Goal: Task Accomplishment & Management: Manage account settings

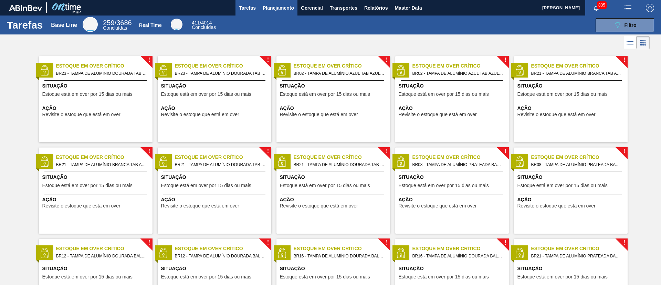
click at [278, 2] on button "Planejamento" at bounding box center [278, 8] width 38 height 16
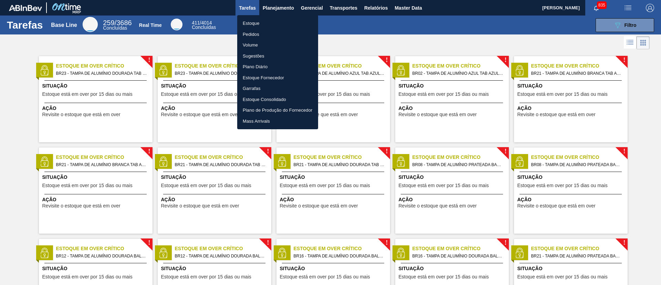
click at [275, 30] on li "Pedidos" at bounding box center [277, 34] width 81 height 11
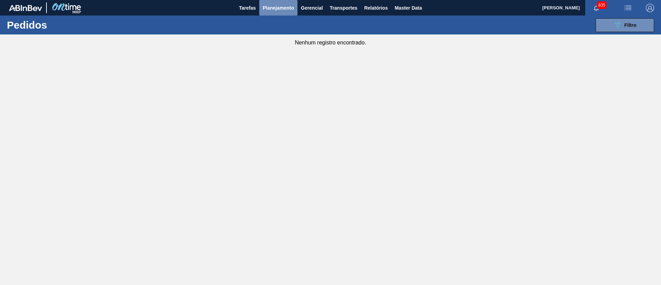
click at [280, 11] on span "Planejamento" at bounding box center [278, 8] width 31 height 8
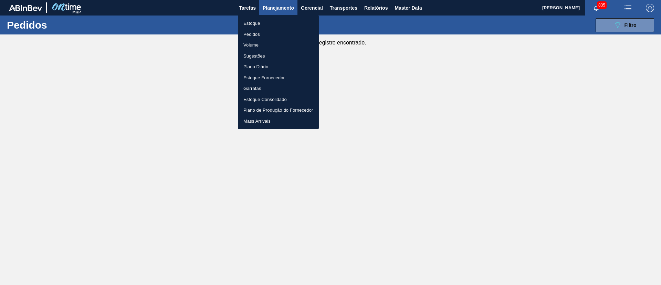
click at [258, 34] on li "Pedidos" at bounding box center [278, 34] width 81 height 11
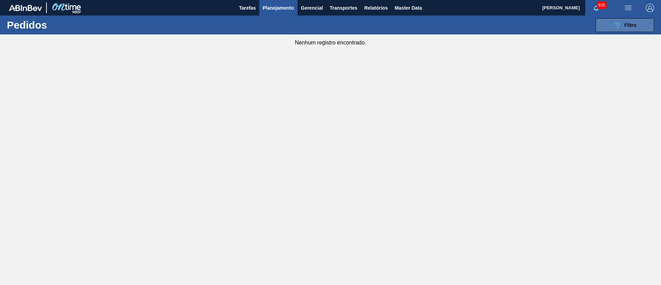
click at [621, 20] on button "089F7B8B-B2A5-4AFE-B5C0-19BA573D28AC Filtro" at bounding box center [625, 25] width 59 height 14
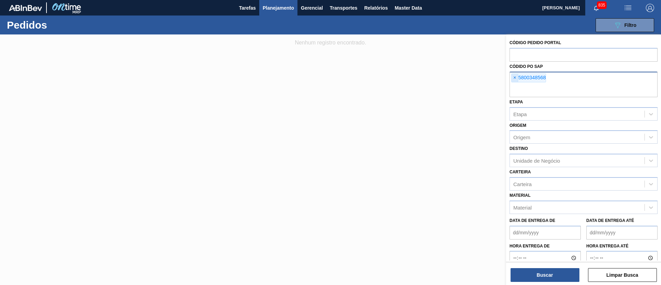
click at [512, 77] on span "×" at bounding box center [515, 78] width 7 height 8
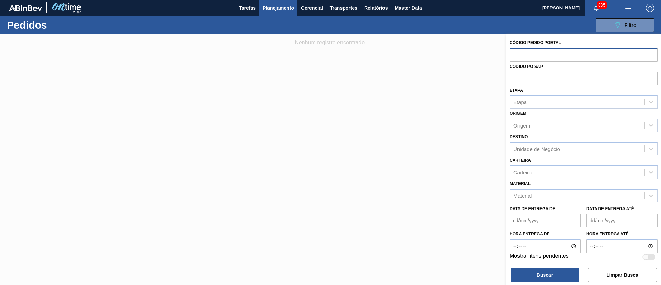
click at [521, 50] on input "text" at bounding box center [584, 54] width 148 height 13
paste input "text"
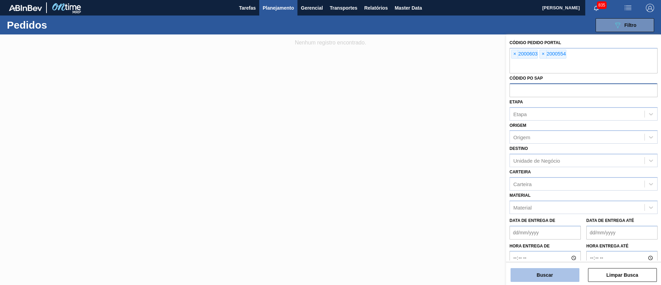
click at [559, 275] on button "Buscar" at bounding box center [545, 275] width 69 height 14
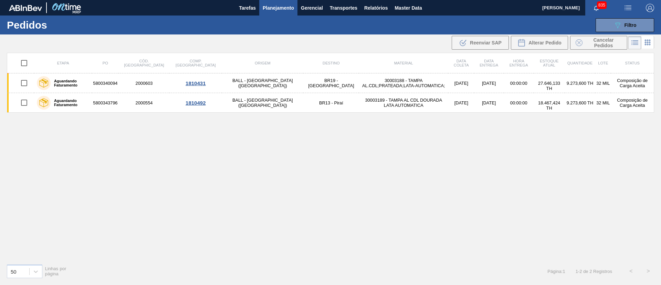
click at [26, 63] on input "checkbox" at bounding box center [24, 63] width 14 height 14
checkbox input "true"
click at [543, 48] on button "Alterar Pedido" at bounding box center [539, 43] width 57 height 14
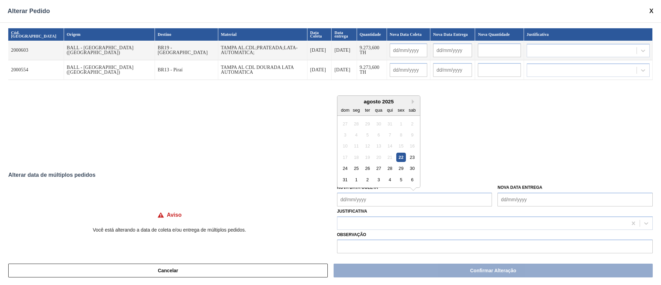
click at [418, 202] on Coleta "Nova Data Coleta" at bounding box center [414, 200] width 155 height 14
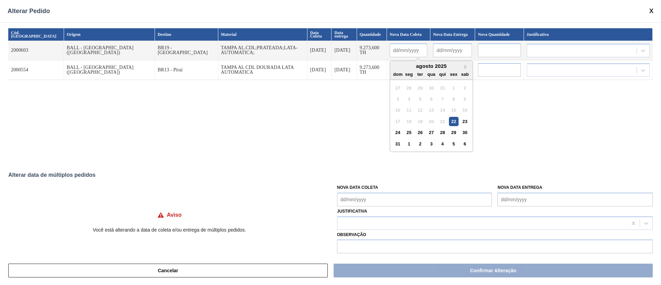
click at [390, 53] on input "text" at bounding box center [409, 50] width 38 height 14
click at [404, 132] on div "25" at bounding box center [408, 132] width 9 height 9
type input "25/08/2025"
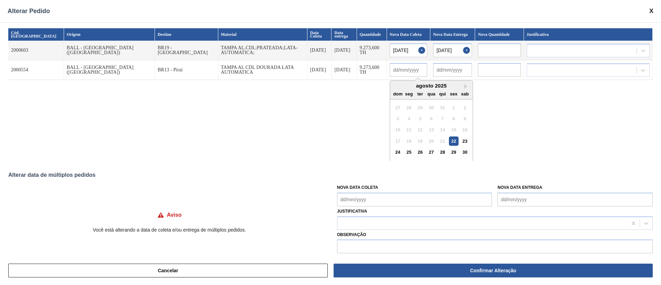
click at [390, 65] on input "text" at bounding box center [409, 70] width 38 height 14
click at [463, 52] on button "Close" at bounding box center [467, 50] width 9 height 14
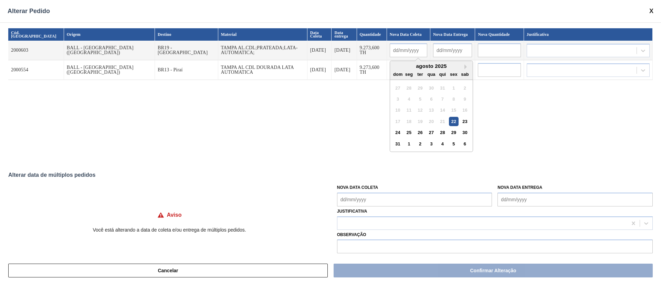
click at [390, 49] on input "text" at bounding box center [409, 50] width 38 height 14
click at [404, 134] on div "25" at bounding box center [408, 132] width 9 height 9
type input "25/08/2025"
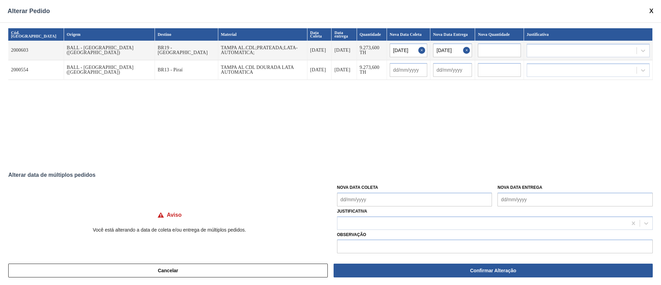
click at [390, 57] on input "text" at bounding box center [409, 50] width 38 height 14
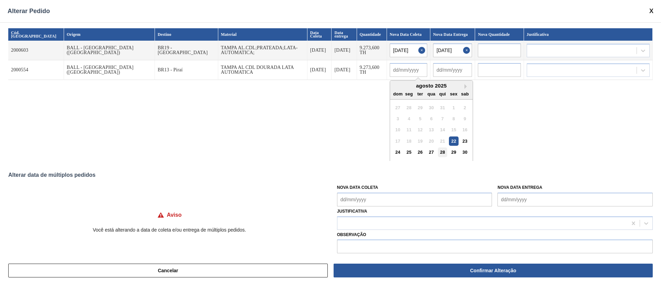
click at [438, 152] on div "28" at bounding box center [442, 151] width 9 height 9
type input "28/08/2025"
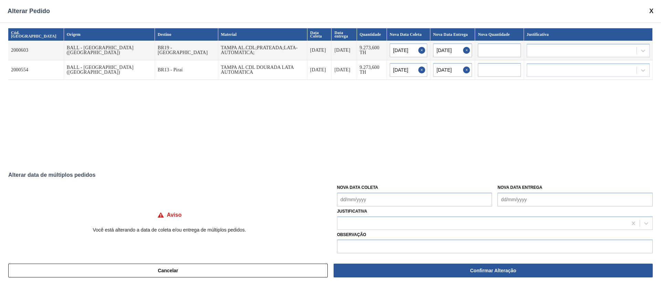
click at [390, 57] on input "28/08/2025" at bounding box center [409, 50] width 38 height 14
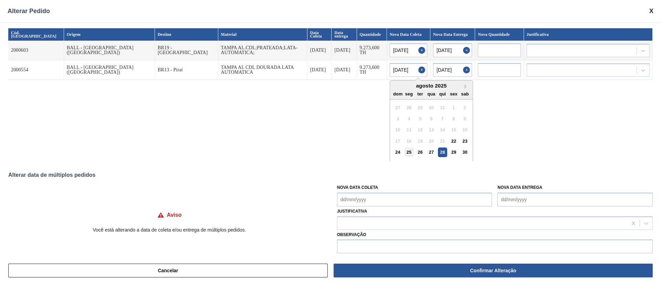
click at [404, 150] on div "25" at bounding box center [408, 151] width 9 height 9
type input "25/08/2025"
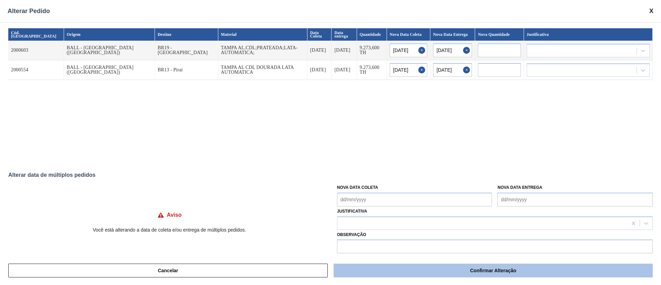
click at [431, 276] on button "Confirmar Alteração" at bounding box center [493, 271] width 319 height 14
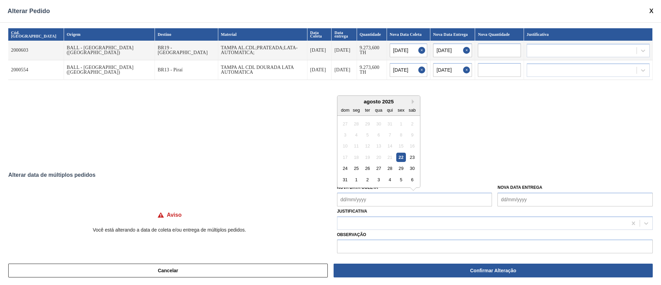
click at [374, 195] on Coleta "Nova Data Coleta" at bounding box center [414, 200] width 155 height 14
click at [354, 171] on div "25" at bounding box center [356, 168] width 9 height 9
type Coleta "[DATE]"
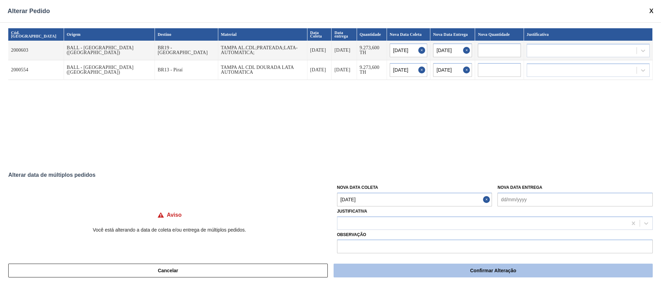
click at [461, 272] on button "Confirmar Alteração" at bounding box center [493, 271] width 319 height 14
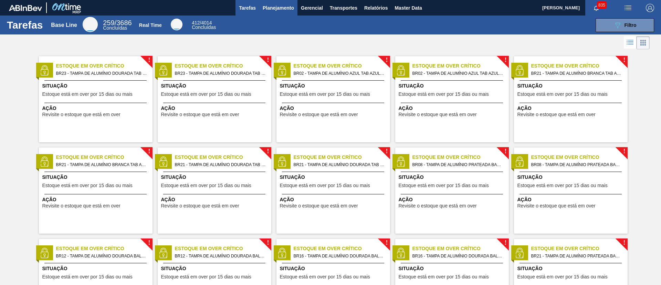
click at [274, 7] on span "Planejamento" at bounding box center [278, 8] width 31 height 8
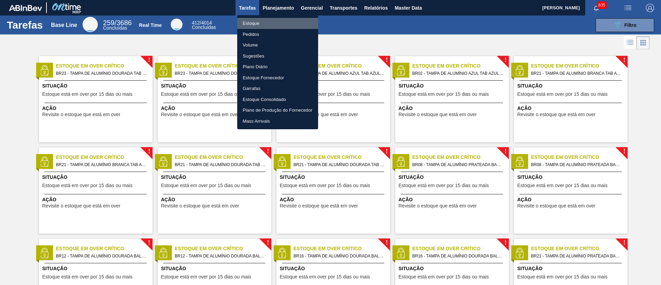
click at [264, 23] on li "Estoque" at bounding box center [277, 23] width 81 height 11
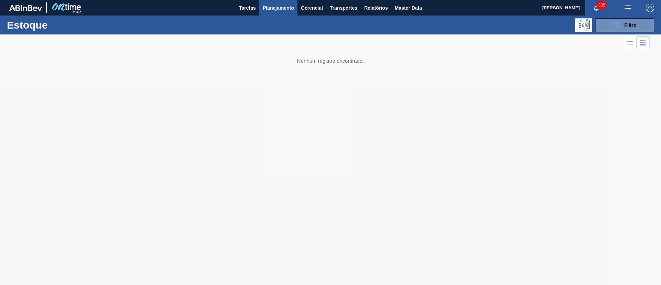
click at [620, 33] on div "Estoque 089F7B8B-B2A5-4AFE-B5C0-19BA573D28AC Filtro" at bounding box center [330, 25] width 661 height 19
click at [618, 30] on button "089F7B8B-B2A5-4AFE-B5C0-19BA573D28AC Filtro" at bounding box center [625, 25] width 59 height 14
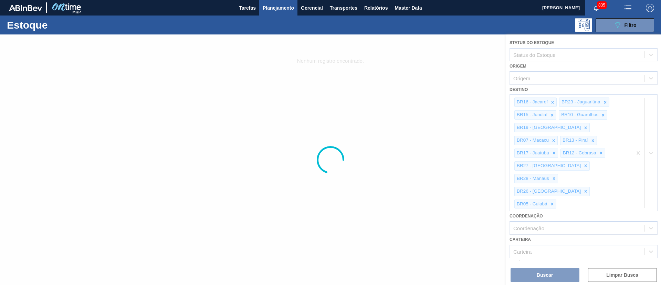
click at [266, 9] on span "Planejamento" at bounding box center [278, 8] width 31 height 8
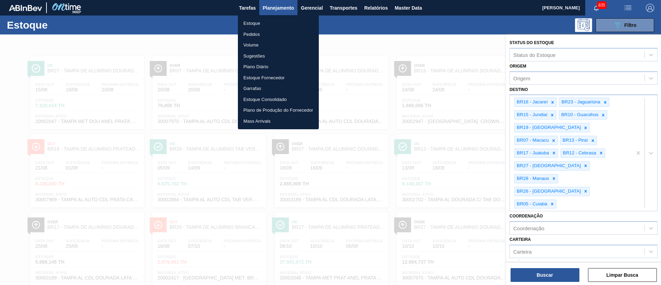
click at [266, 34] on li "Pedidos" at bounding box center [278, 34] width 81 height 11
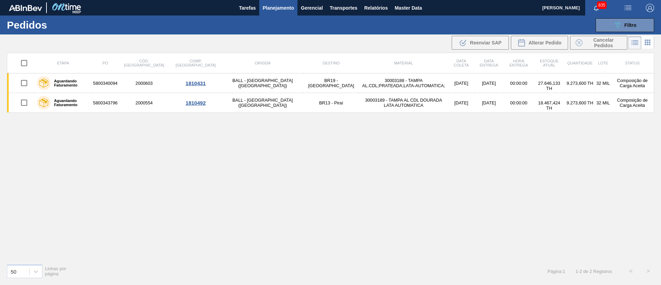
click at [23, 65] on input "checkbox" at bounding box center [24, 63] width 14 height 14
checkbox input "true"
click at [539, 47] on button "Alterar Pedido" at bounding box center [539, 43] width 57 height 14
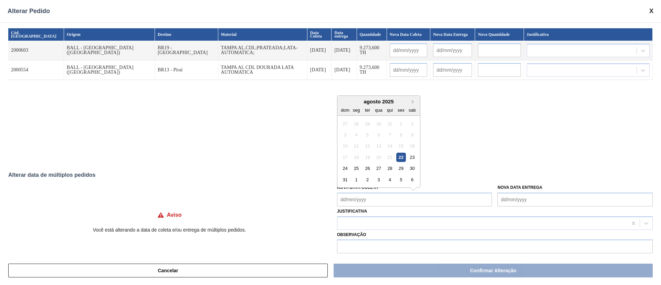
drag, startPoint x: 414, startPoint y: 199, endPoint x: 407, endPoint y: 202, distance: 7.6
click at [414, 199] on Coleta "Nova Data Coleta" at bounding box center [414, 200] width 155 height 14
click at [356, 167] on div "25" at bounding box center [356, 168] width 9 height 9
type Coleta "25/08/2025"
type input "[DATE]"
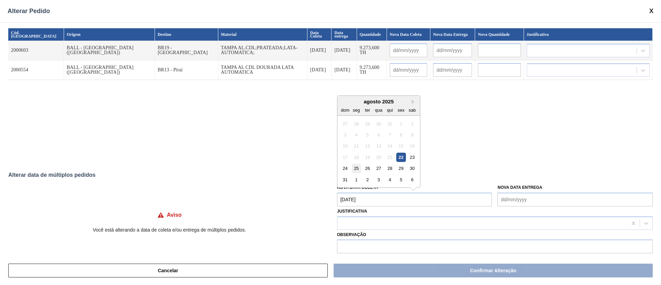
type input "[DATE]"
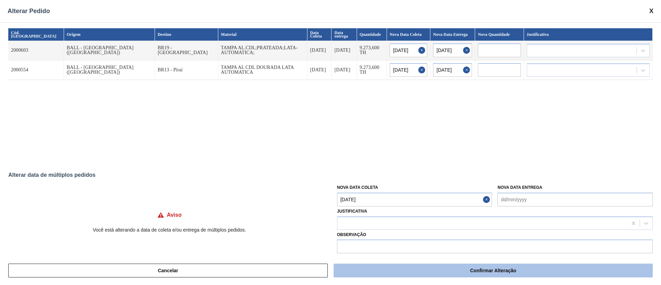
click at [432, 269] on button "Confirmar Alteração" at bounding box center [493, 271] width 319 height 14
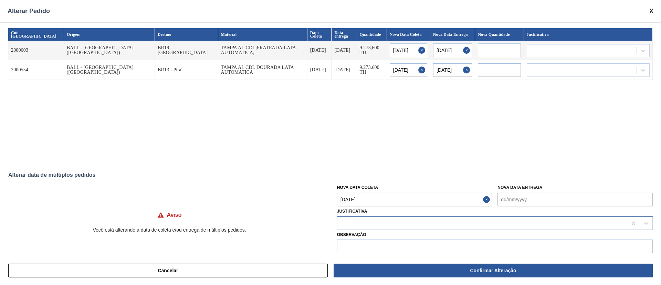
click at [394, 224] on div at bounding box center [483, 223] width 290 height 10
click at [644, 51] on icon at bounding box center [643, 50] width 7 height 7
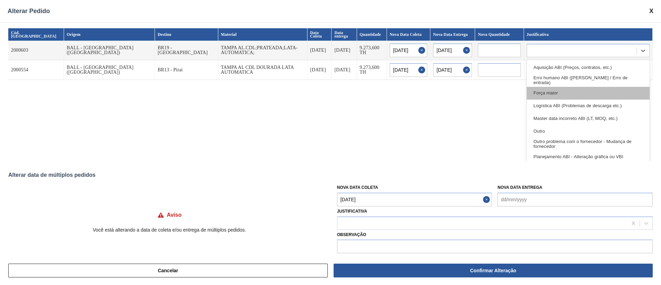
click at [581, 94] on div "Força maior" at bounding box center [588, 93] width 123 height 13
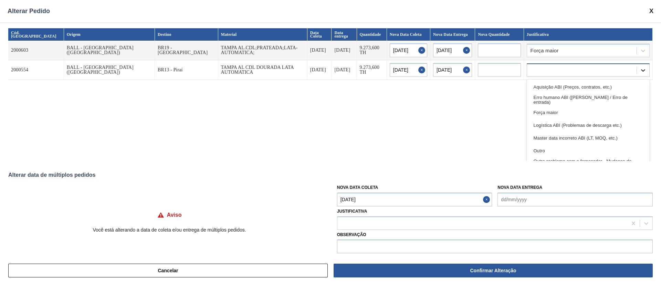
click at [640, 69] on icon at bounding box center [643, 70] width 7 height 7
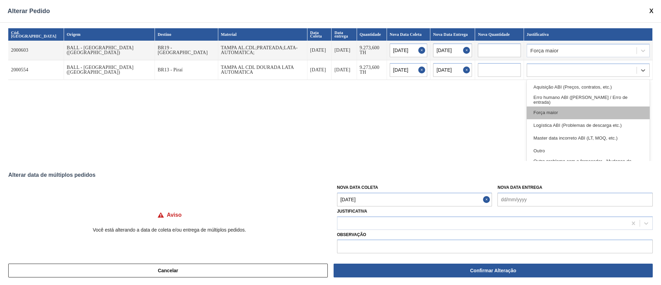
click at [565, 115] on div "Força maior" at bounding box center [588, 112] width 123 height 13
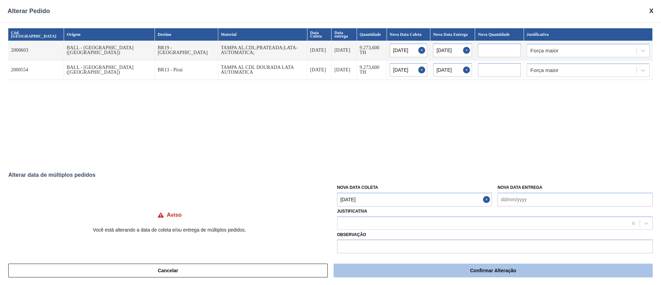
click at [431, 275] on button "Confirmar Alteração" at bounding box center [493, 271] width 319 height 14
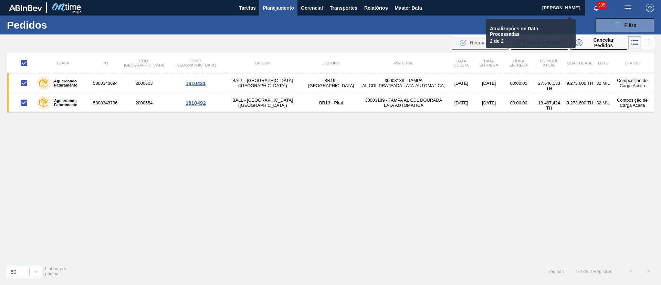
checkbox input "false"
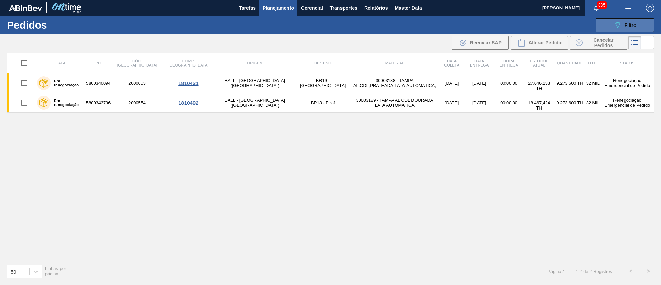
click at [638, 25] on button "089F7B8B-B2A5-4AFE-B5C0-19BA573D28AC Filtro" at bounding box center [625, 25] width 59 height 14
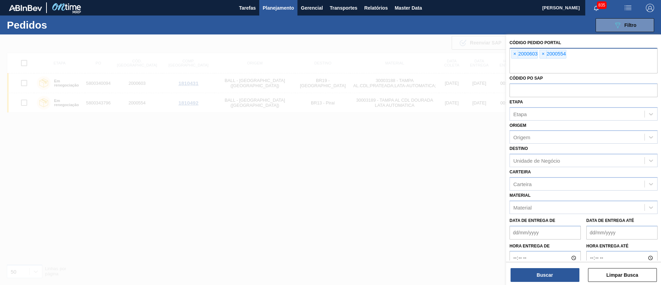
click at [511, 52] on div "× 2000603 × 2000554" at bounding box center [584, 60] width 148 height 25
click at [513, 52] on span "×" at bounding box center [515, 54] width 7 height 8
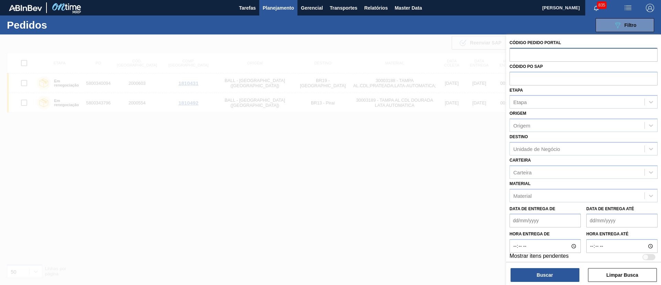
paste input "text"
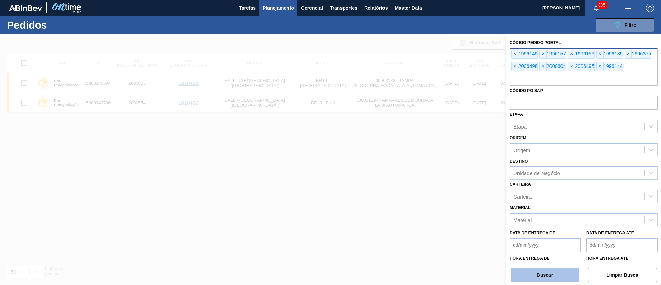
click at [530, 275] on button "Buscar" at bounding box center [545, 275] width 69 height 14
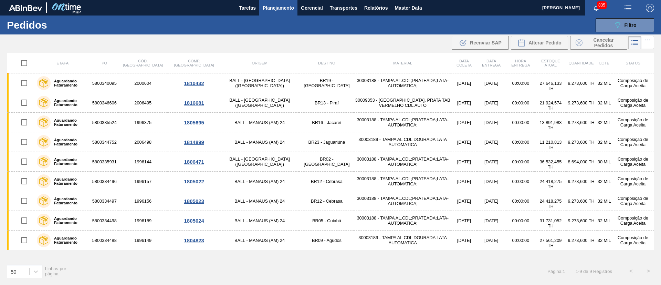
click at [24, 67] on input "checkbox" at bounding box center [24, 63] width 14 height 14
checkbox input "true"
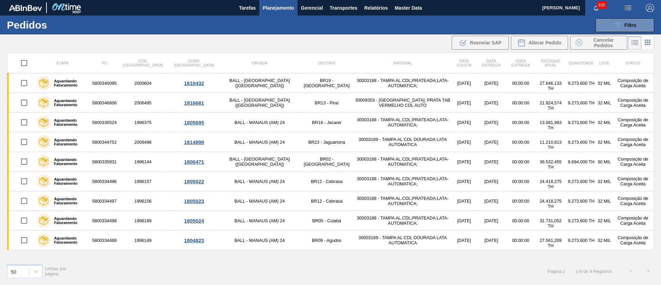
checkbox input "true"
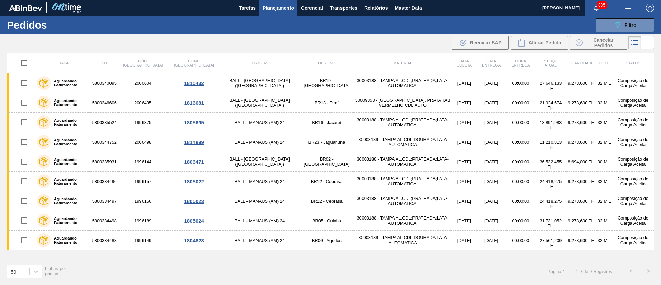
checkbox input "true"
click at [536, 37] on button "Alterar Pedido" at bounding box center [539, 43] width 57 height 14
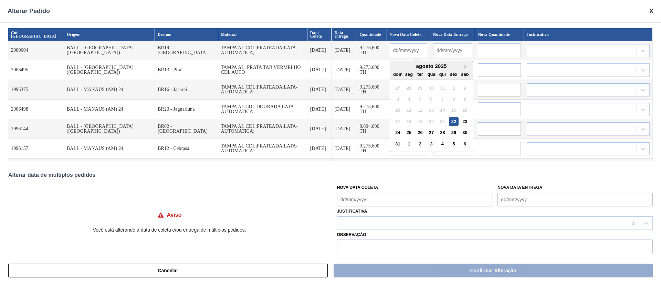
click at [390, 48] on input "text" at bounding box center [409, 50] width 38 height 14
click at [427, 133] on div "27" at bounding box center [431, 132] width 9 height 9
type input "[DATE]"
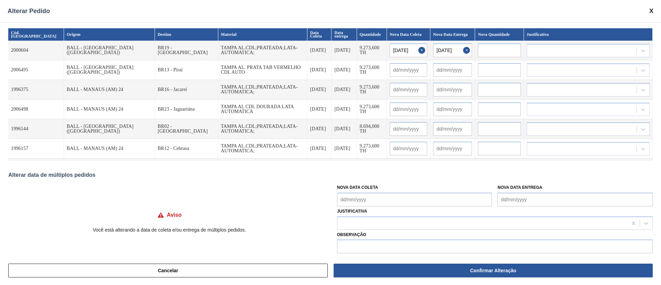
click at [378, 195] on Coleta "Nova Data Coleta" at bounding box center [414, 200] width 155 height 14
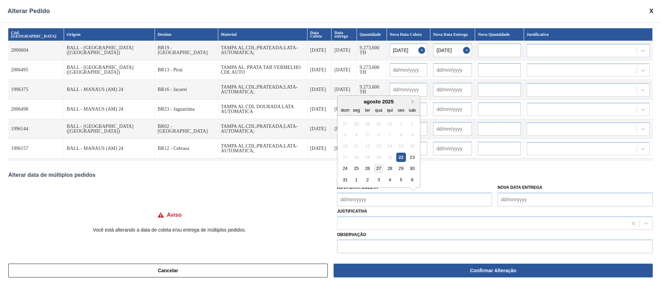
click at [378, 168] on div "27" at bounding box center [378, 168] width 9 height 9
type Coleta "[DATE]"
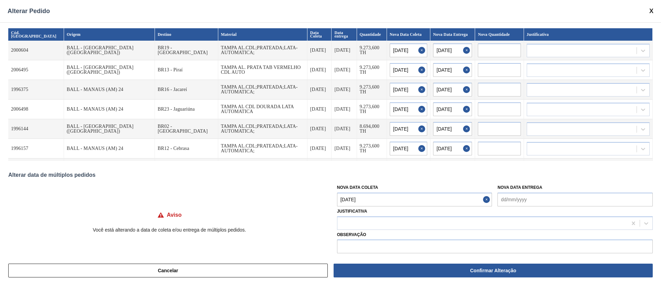
type input "[DATE]"
type input "16/09/2025"
type input "[DATE]"
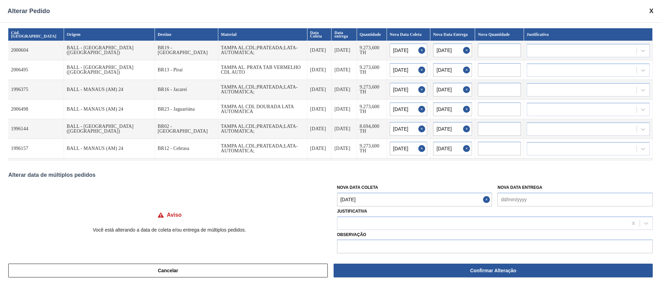
type input "[DATE]"
type input "30/08/2025"
type input "[DATE]"
type input "16/09/2025"
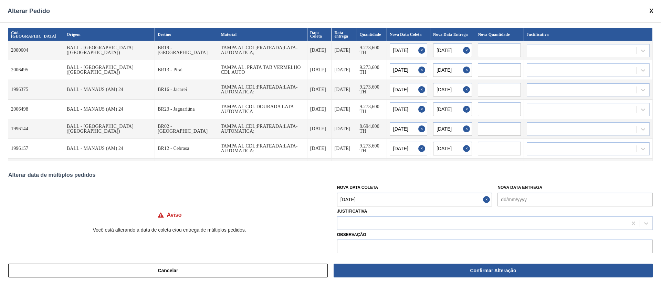
type input "[DATE]"
type input "16/09/2025"
type input "[DATE]"
type input "21/09/2025"
type input "[DATE]"
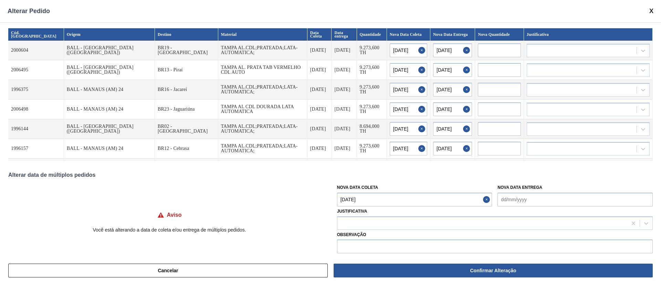
type input "21/09/2025"
click at [171, 268] on button "Cancelar" at bounding box center [168, 271] width 320 height 14
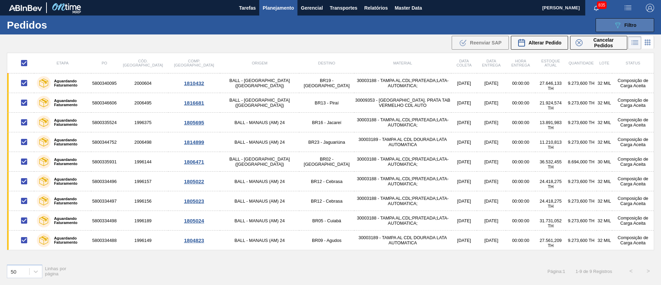
click at [644, 22] on button "089F7B8B-B2A5-4AFE-B5C0-19BA573D28AC Filtro" at bounding box center [625, 25] width 59 height 14
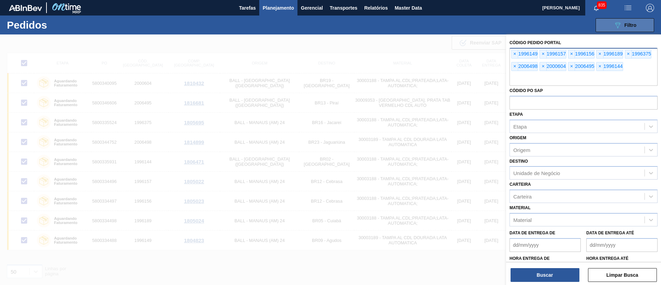
click at [644, 22] on button "089F7B8B-B2A5-4AFE-B5C0-19BA573D28AC Filtro" at bounding box center [625, 25] width 59 height 14
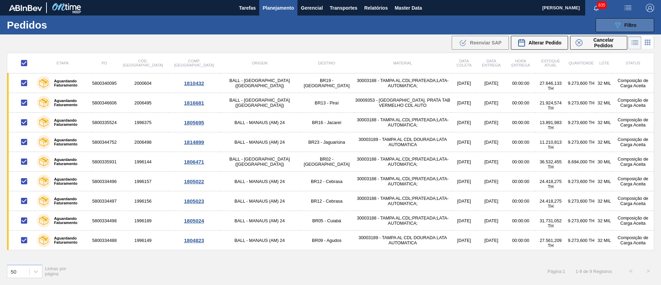
click at [634, 29] on button "089F7B8B-B2A5-4AFE-B5C0-19BA573D28AC Filtro" at bounding box center [625, 25] width 59 height 14
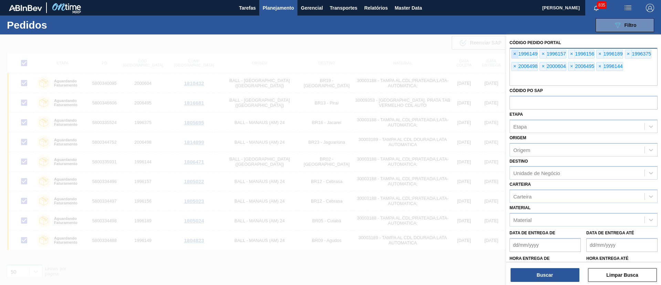
click at [516, 53] on span "×" at bounding box center [515, 54] width 7 height 8
click at [515, 53] on span "×" at bounding box center [515, 54] width 7 height 8
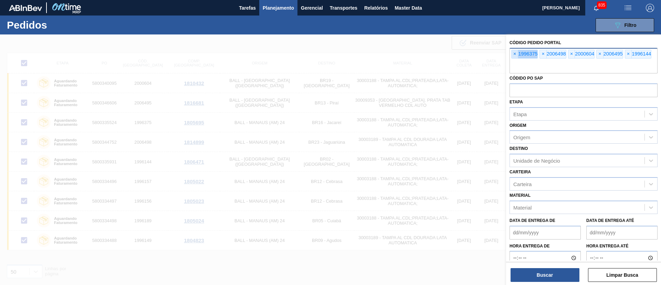
click at [515, 53] on span "×" at bounding box center [515, 54] width 7 height 8
click at [516, 54] on span "×" at bounding box center [515, 54] width 7 height 8
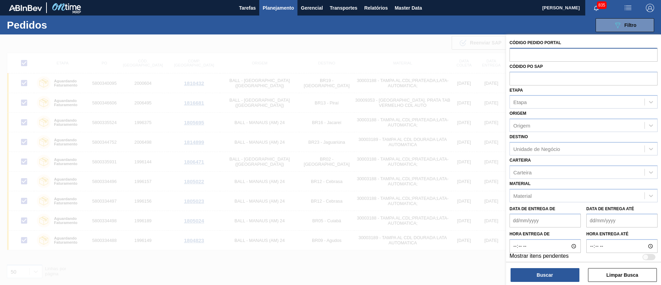
paste input "text"
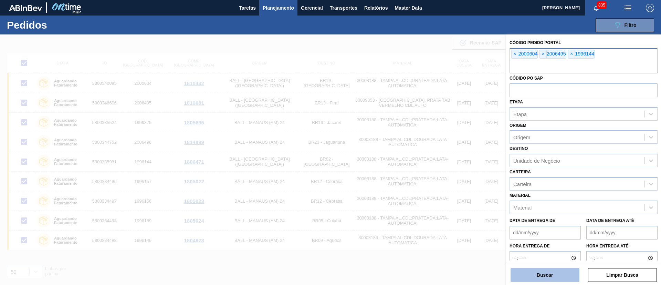
click at [568, 276] on button "Buscar" at bounding box center [545, 275] width 69 height 14
checkbox input "false"
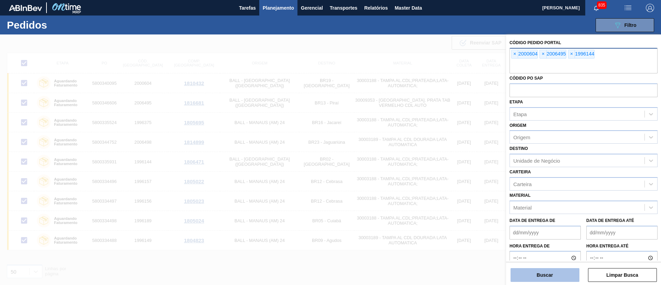
checkbox input "false"
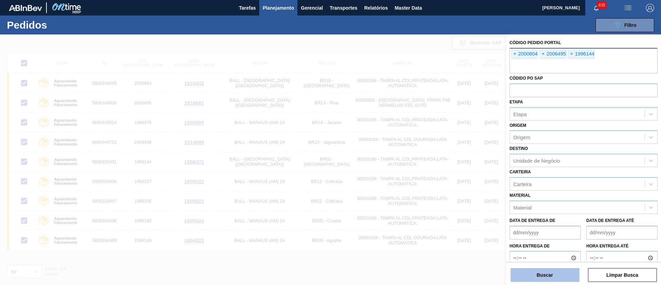
checkbox input "false"
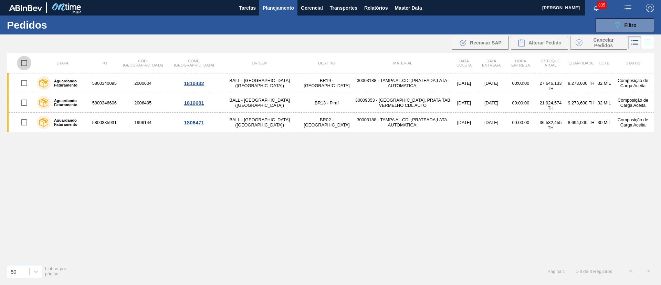
click at [25, 65] on input "checkbox" at bounding box center [24, 63] width 14 height 14
checkbox input "true"
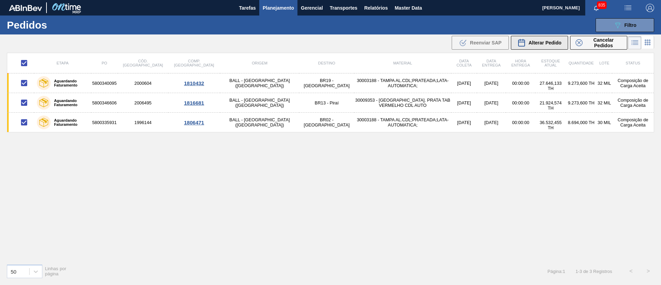
click at [545, 41] on span "Alterar Pedido" at bounding box center [545, 43] width 33 height 6
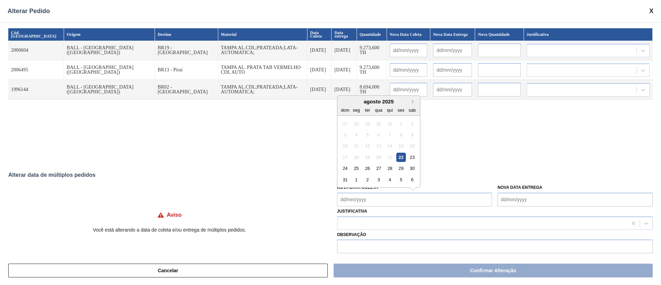
click at [369, 201] on Coleta "Nova Data Coleta" at bounding box center [414, 200] width 155 height 14
click at [377, 171] on div "27" at bounding box center [378, 168] width 9 height 9
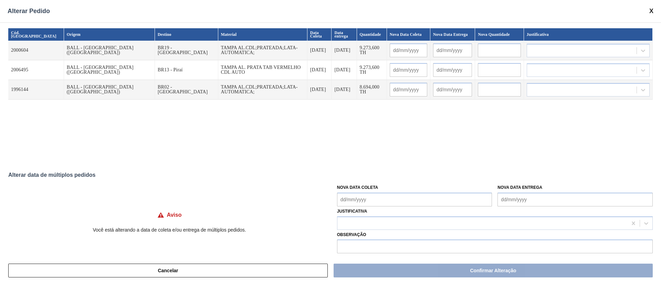
type Coleta "27/08/2025"
type input "27/08/2025"
type input "02/09/2025"
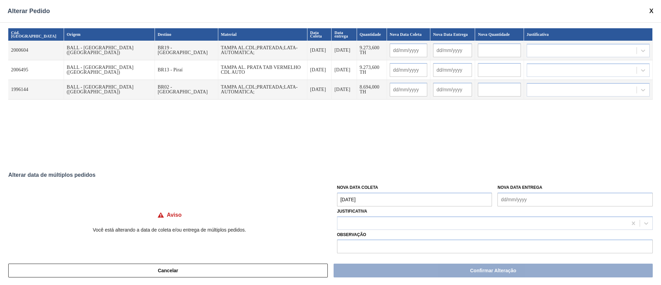
type input "27/08/2025"
type input "30/08/2025"
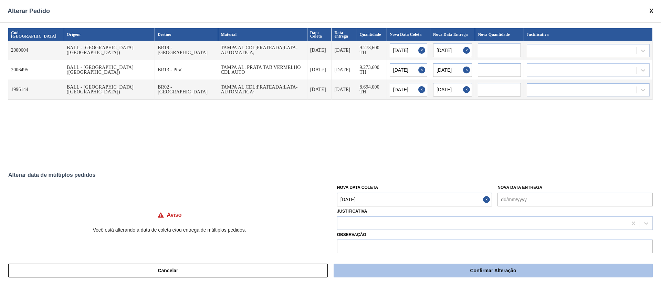
click at [419, 266] on button "Confirmar Alteração" at bounding box center [493, 271] width 319 height 14
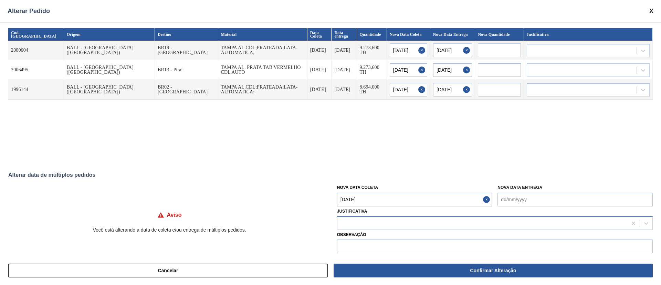
click at [413, 219] on div at bounding box center [483, 223] width 290 height 10
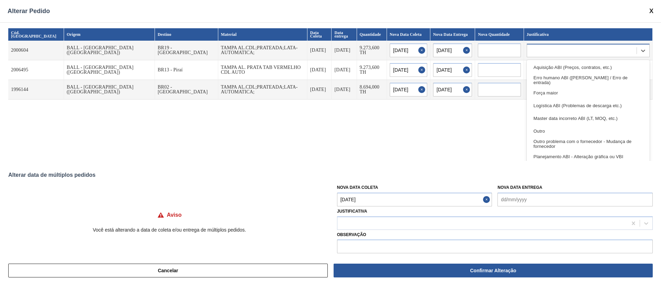
click at [542, 51] on div at bounding box center [582, 50] width 110 height 10
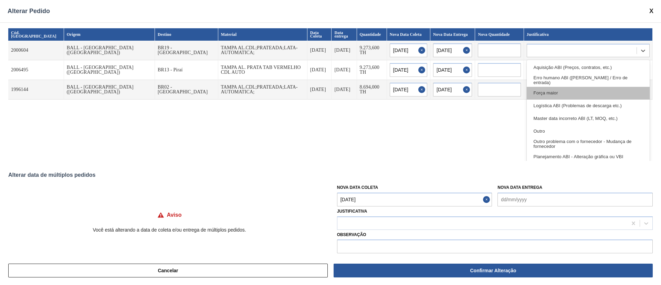
click at [558, 91] on div "Força maior" at bounding box center [588, 93] width 123 height 13
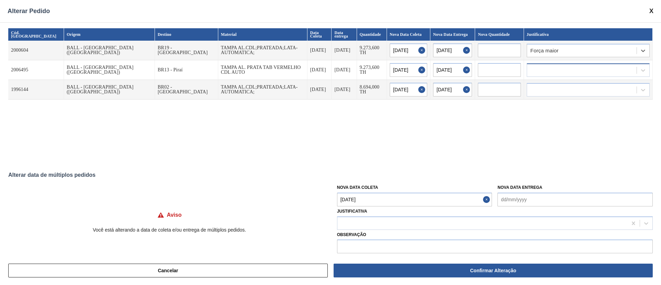
click at [561, 75] on div at bounding box center [582, 70] width 110 height 10
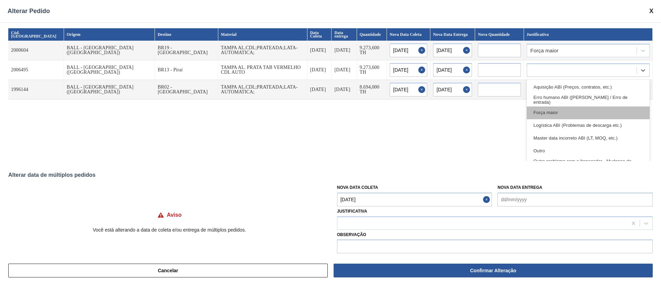
click at [559, 113] on div "Força maior" at bounding box center [588, 112] width 123 height 13
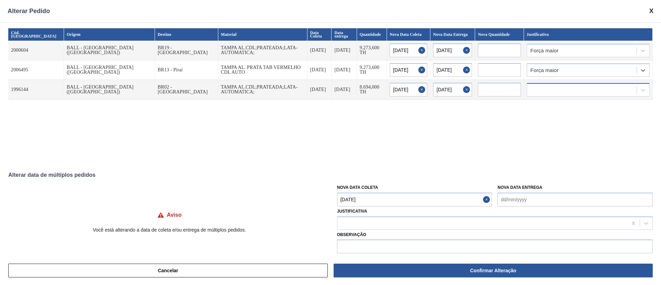
click at [560, 86] on div at bounding box center [582, 90] width 110 height 10
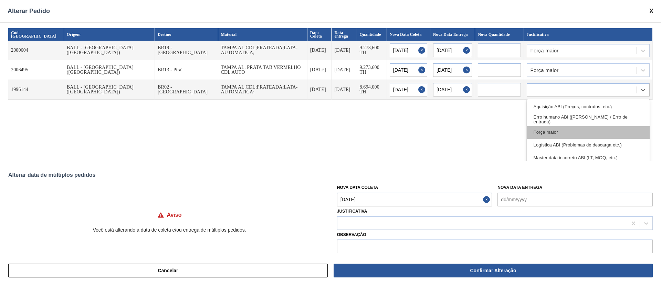
click at [558, 132] on div "Força maior" at bounding box center [588, 132] width 123 height 13
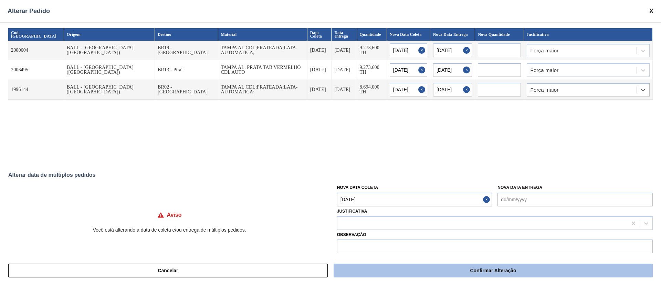
click at [461, 269] on button "Confirmar Alteração" at bounding box center [493, 271] width 319 height 14
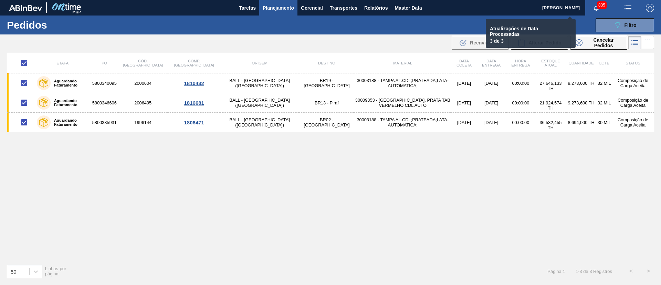
checkbox input "false"
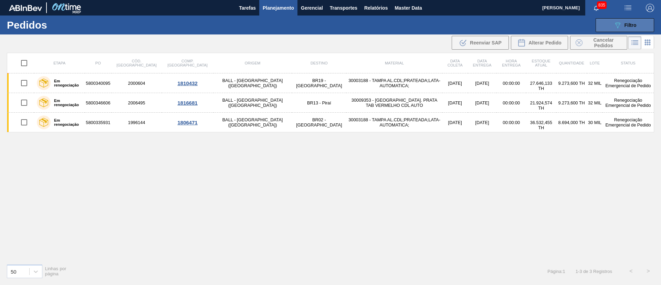
click at [638, 18] on button "089F7B8B-B2A5-4AFE-B5C0-19BA573D28AC Filtro" at bounding box center [625, 25] width 59 height 14
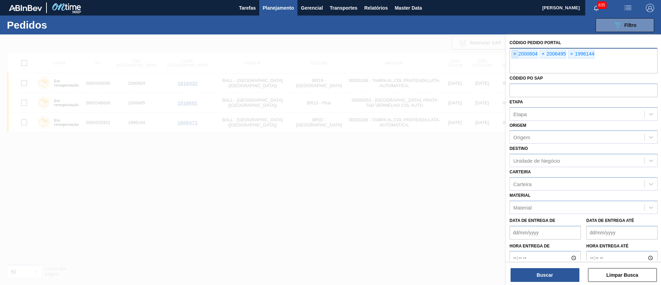
click at [512, 56] on span "×" at bounding box center [515, 54] width 7 height 8
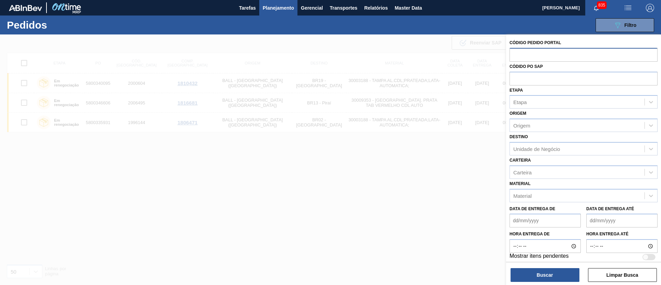
paste input "text"
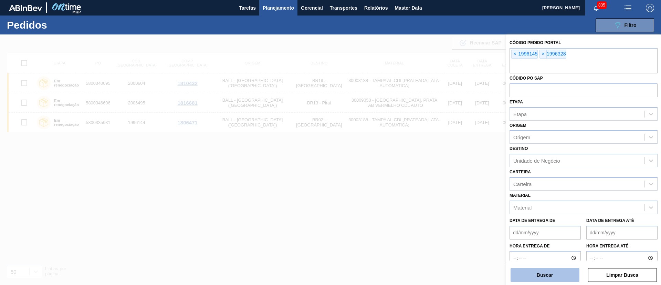
click at [542, 269] on button "Buscar" at bounding box center [545, 275] width 69 height 14
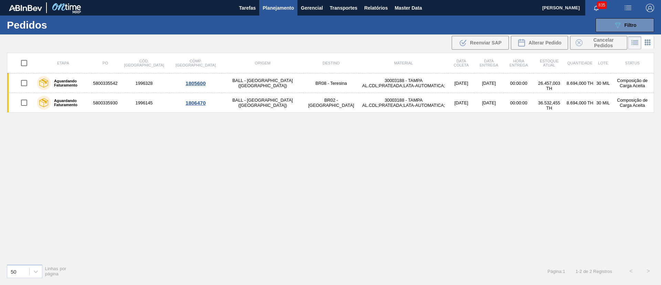
click at [23, 65] on input "checkbox" at bounding box center [24, 63] width 14 height 14
checkbox input "true"
click at [539, 41] on span "Alterar Pedido" at bounding box center [545, 43] width 33 height 6
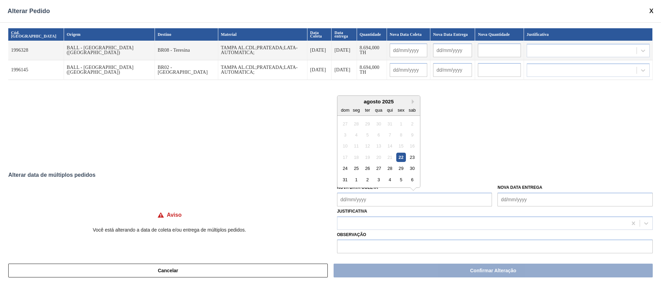
click at [398, 197] on Coleta "Nova Data Coleta" at bounding box center [414, 200] width 155 height 14
click at [382, 168] on div "27" at bounding box center [378, 168] width 9 height 9
type input "27/08/2025"
type input "[DATE]"
type input "27/08/2025"
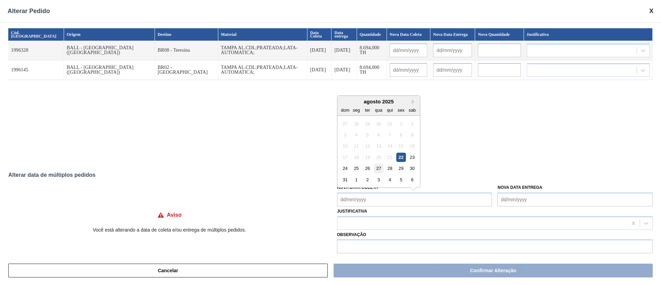
type input "[DATE]"
type Coleta "27/08/2025"
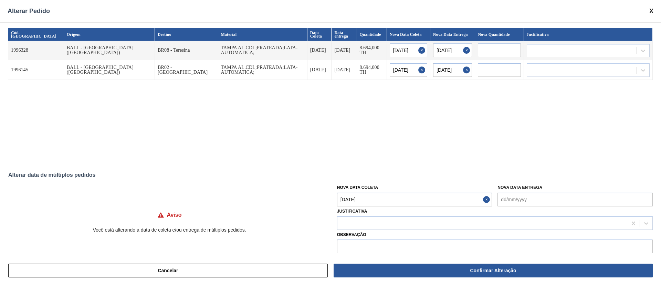
click at [377, 202] on Coleta "27/08/2025" at bounding box center [414, 200] width 155 height 14
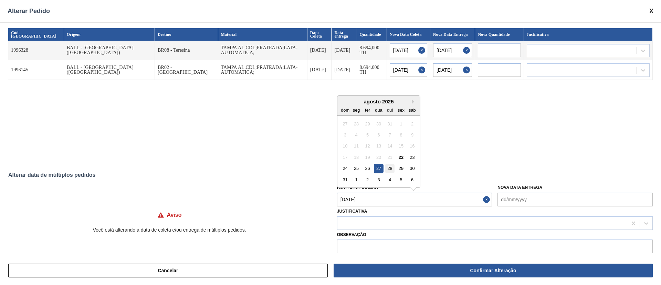
click at [387, 169] on div "28" at bounding box center [389, 168] width 9 height 9
type input "[DATE]"
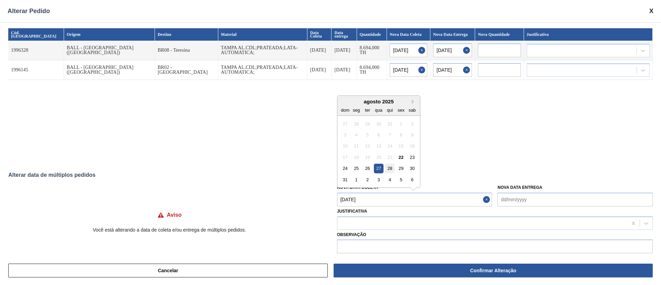
type Coleta "[DATE]"
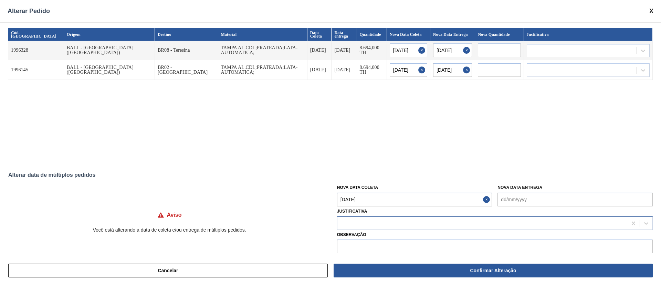
click at [391, 226] on div at bounding box center [483, 223] width 290 height 10
click at [588, 52] on div at bounding box center [582, 50] width 110 height 10
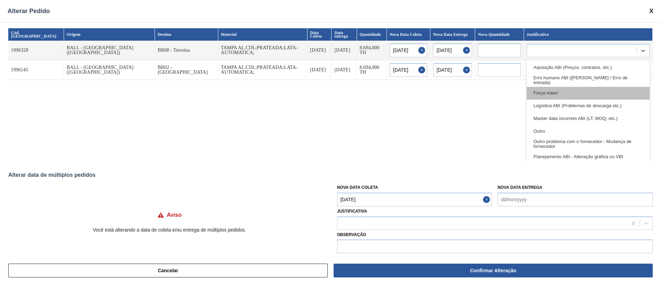
click at [567, 97] on div "Força maior" at bounding box center [588, 93] width 123 height 13
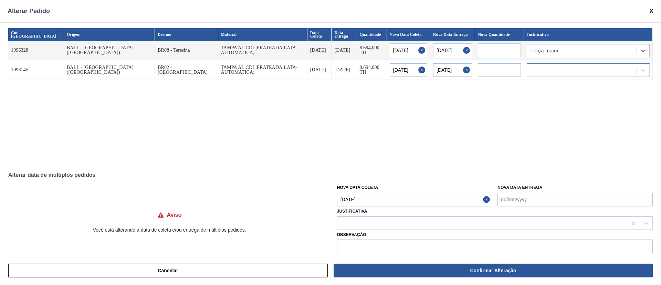
click at [572, 71] on div at bounding box center [582, 70] width 110 height 10
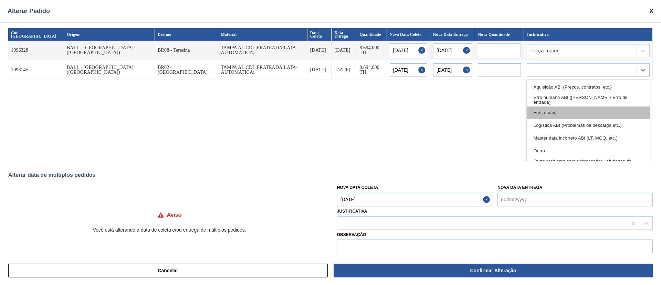
click at [557, 114] on div "Força maior" at bounding box center [588, 112] width 123 height 13
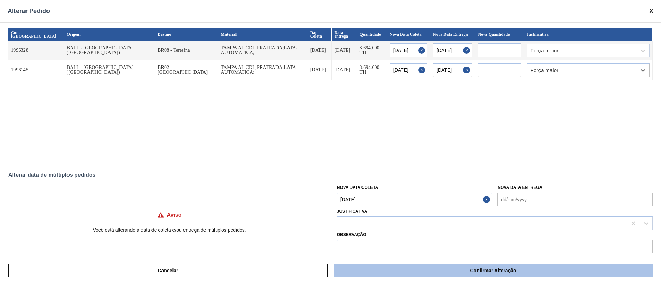
click at [442, 270] on button "Confirmar Alteração" at bounding box center [493, 271] width 319 height 14
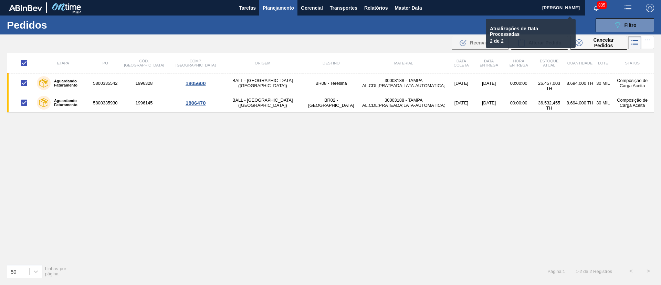
checkbox input "false"
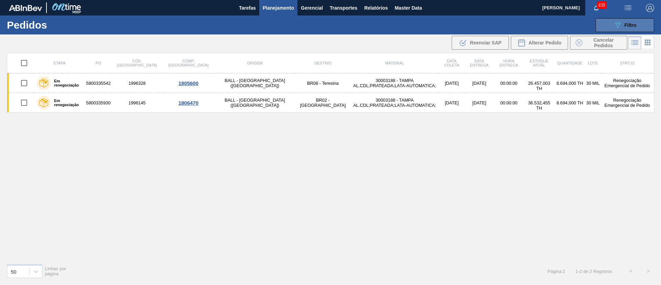
click at [628, 23] on span "Filtro" at bounding box center [631, 25] width 12 height 6
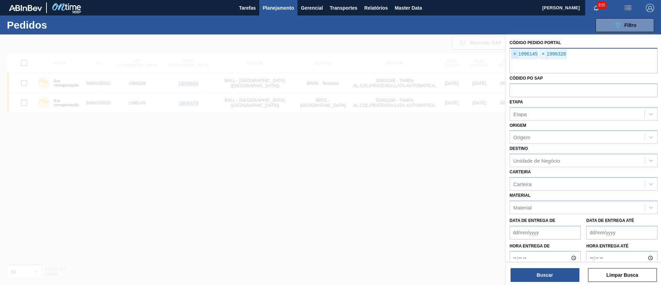
click at [515, 54] on span "×" at bounding box center [515, 54] width 7 height 8
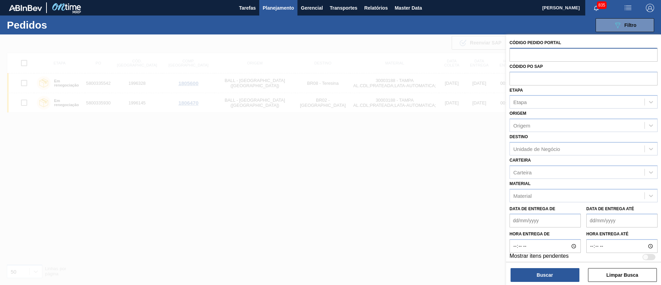
paste input "text"
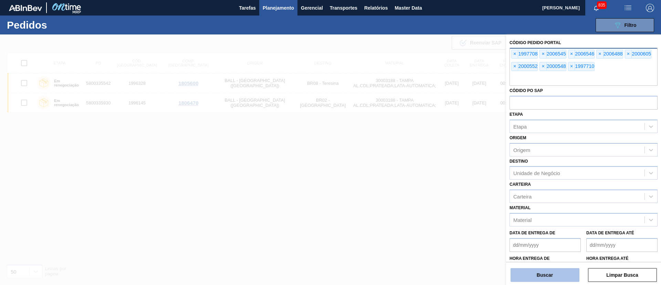
click at [542, 270] on button "Buscar" at bounding box center [545, 275] width 69 height 14
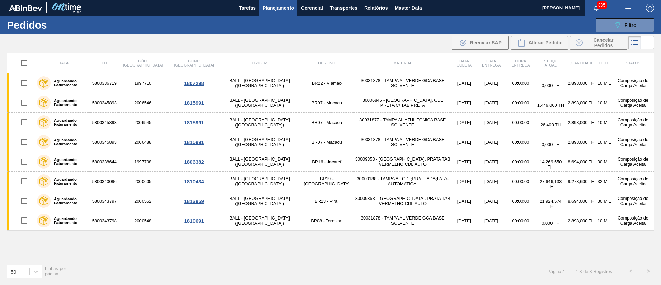
click at [23, 60] on input "checkbox" at bounding box center [24, 63] width 14 height 14
checkbox input "true"
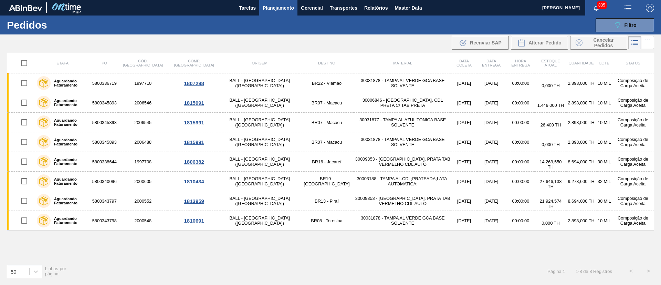
checkbox input "true"
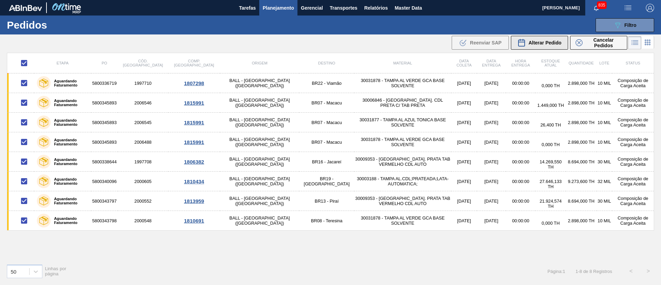
click at [551, 39] on div "Alterar Pedido" at bounding box center [540, 43] width 44 height 8
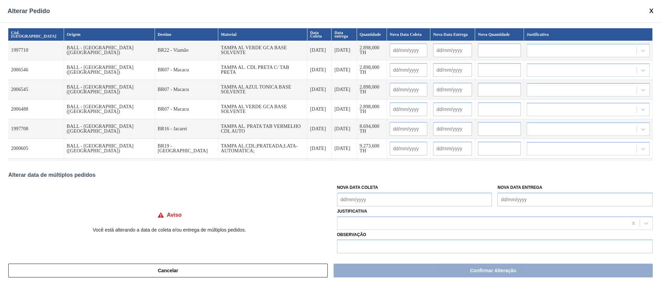
click at [390, 199] on Coleta "Nova Data Coleta" at bounding box center [414, 200] width 155 height 14
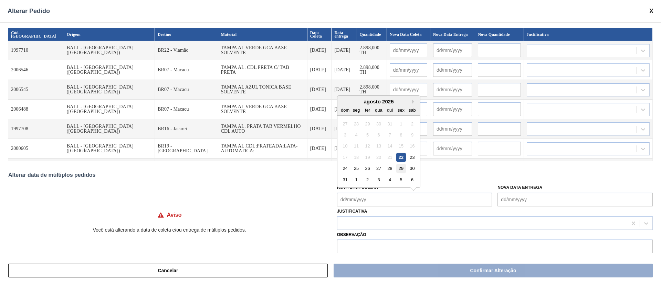
click at [402, 173] on div "29" at bounding box center [400, 168] width 9 height 9
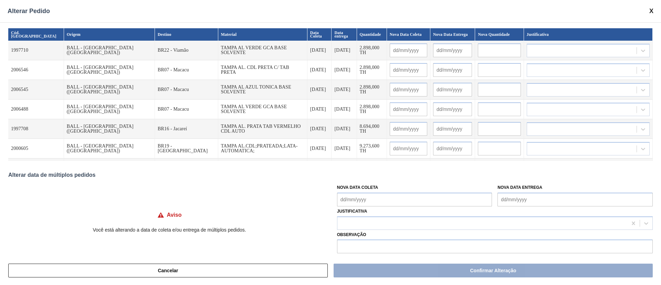
type Coleta "[DATE]"
type input "[DATE]"
type input "05/09/2025"
type input "[DATE]"
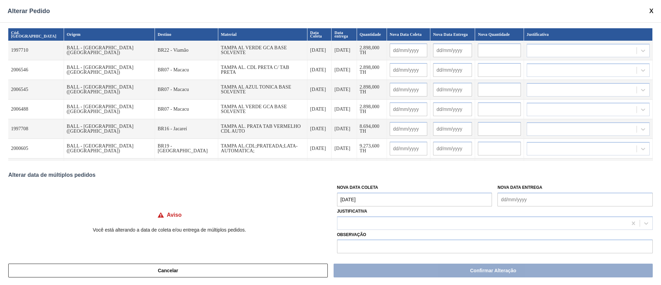
type input "[DATE]"
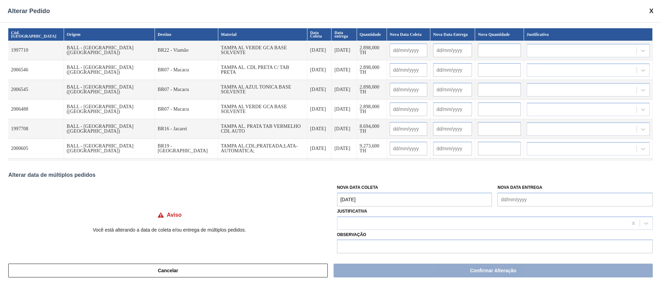
type input "[DATE]"
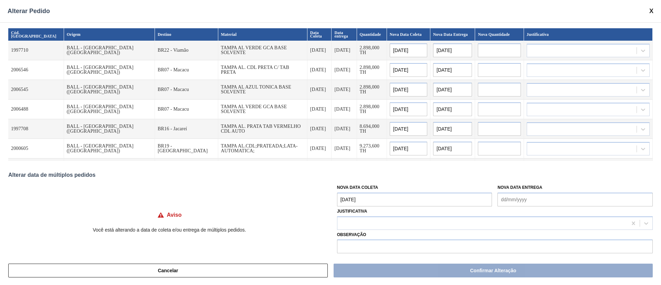
type input "[DATE]"
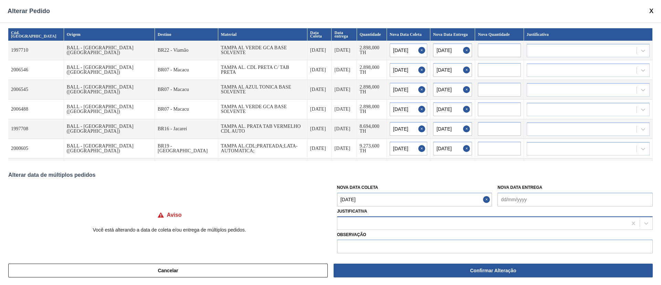
click at [432, 221] on div at bounding box center [483, 223] width 290 height 10
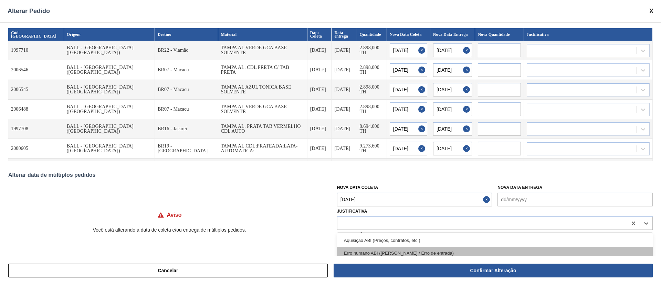
click at [404, 252] on div "Erro humano ABI (Cálculo / Erro de entrada)" at bounding box center [495, 253] width 316 height 13
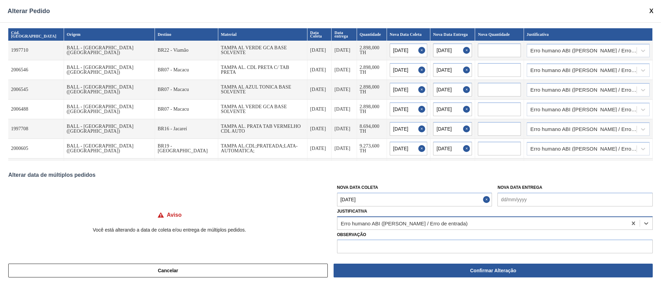
click at [417, 224] on div "Erro humano ABI (Cálculo / Erro de entrada)" at bounding box center [404, 223] width 127 height 6
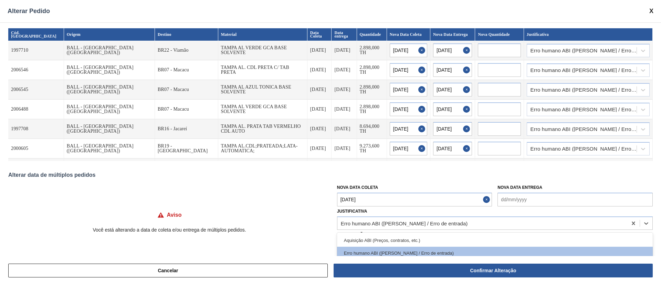
scroll to position [14, 0]
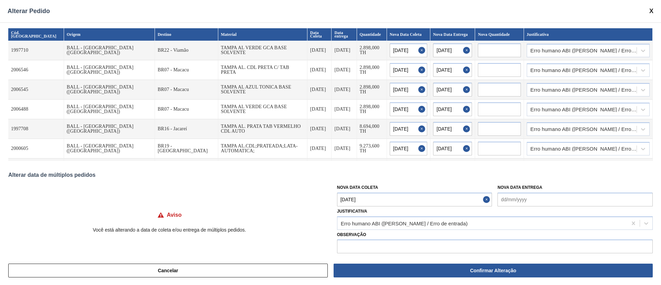
click at [561, 257] on div "Cancelar Confirmar Alteração" at bounding box center [330, 270] width 661 height 29
click at [610, 228] on div "Erro humano ABI (Cálculo / Erro de entrada)" at bounding box center [483, 223] width 290 height 10
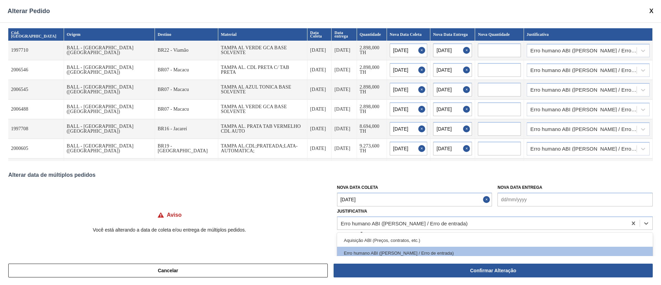
scroll to position [24, 0]
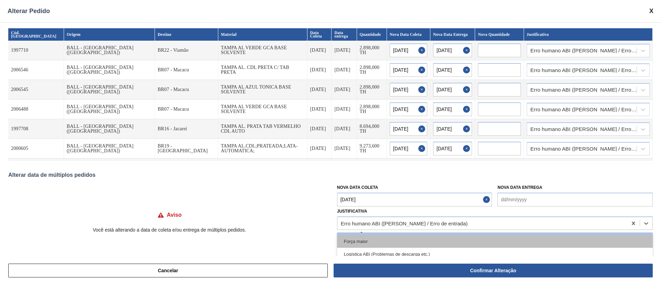
click at [587, 241] on div "Força maior" at bounding box center [495, 241] width 316 height 13
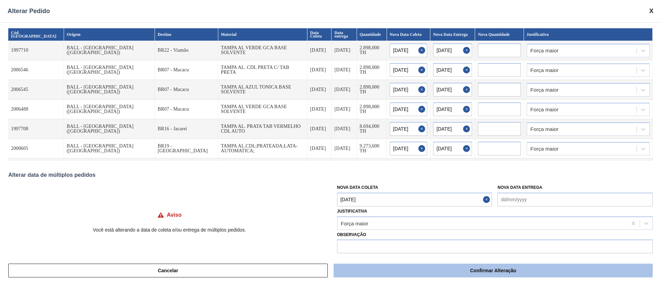
click at [540, 270] on button "Confirmar Alteração" at bounding box center [493, 271] width 319 height 14
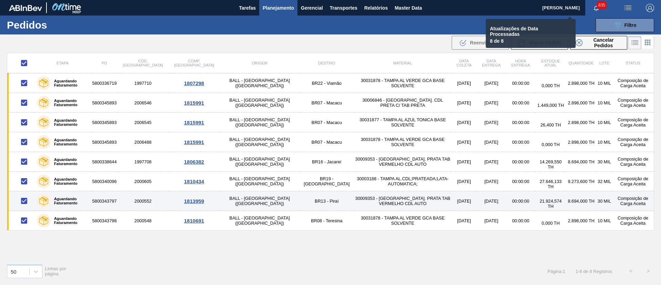
checkbox input "false"
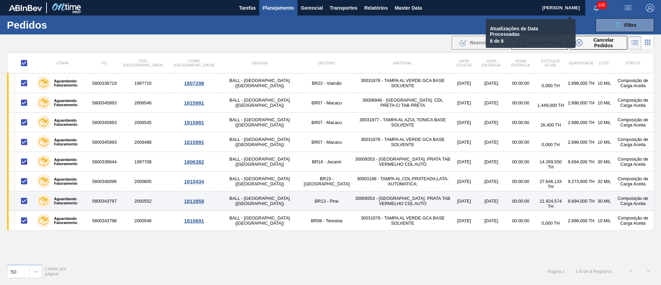
checkbox input "false"
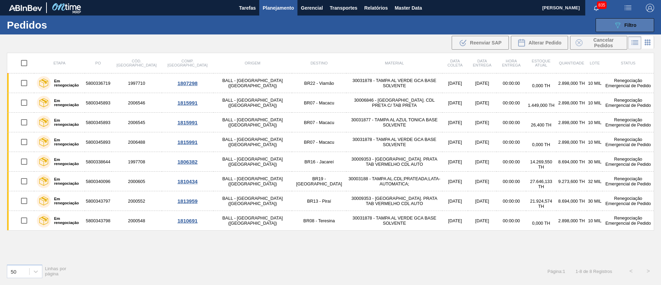
click at [635, 26] on span "Filtro" at bounding box center [631, 25] width 12 height 6
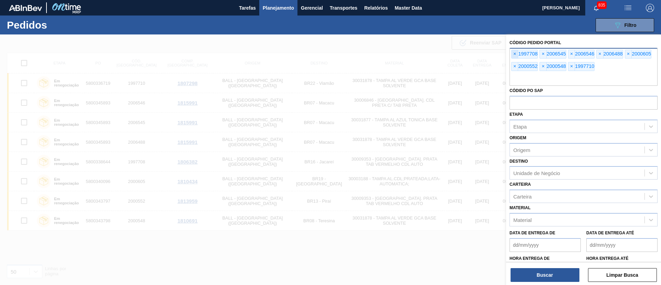
click at [515, 55] on span "×" at bounding box center [515, 54] width 7 height 8
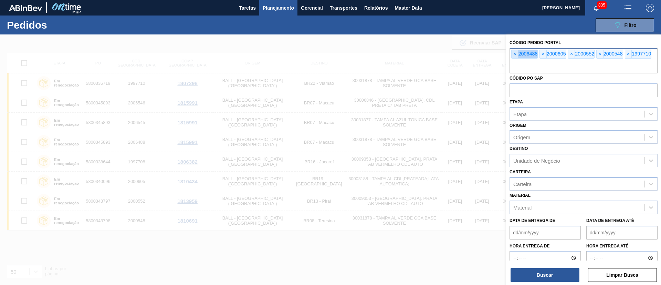
click at [515, 55] on span "×" at bounding box center [515, 54] width 7 height 8
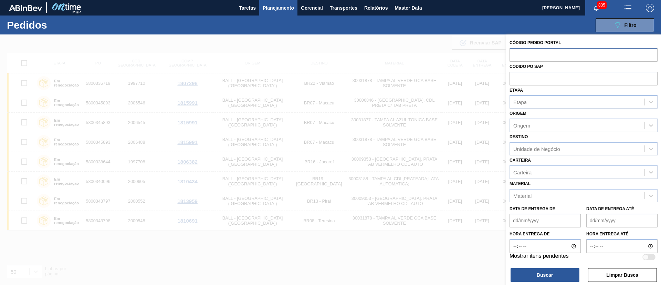
paste input "1996343"
type input "1996343"
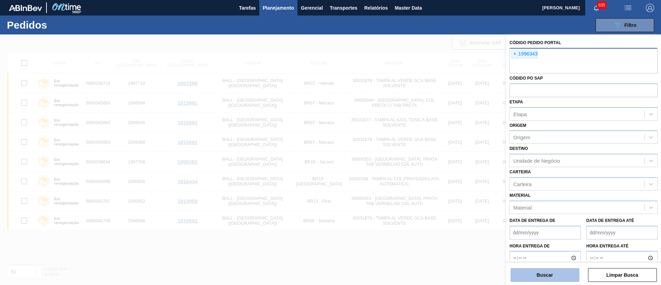
click at [547, 274] on button "Buscar" at bounding box center [545, 275] width 69 height 14
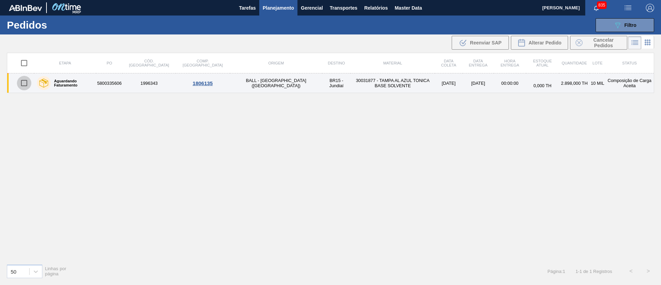
click at [24, 81] on input "checkbox" at bounding box center [24, 83] width 14 height 14
checkbox input "true"
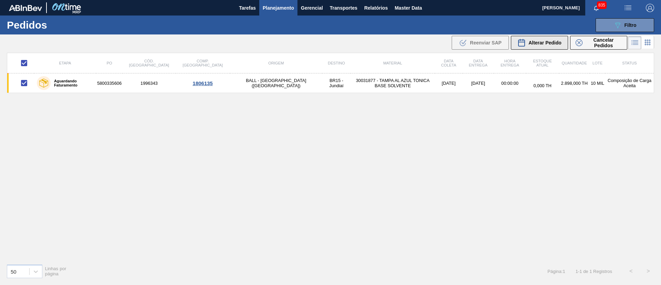
click at [550, 42] on span "Alterar Pedido" at bounding box center [545, 43] width 33 height 6
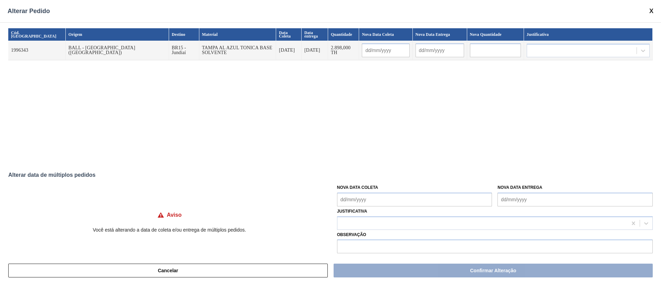
click at [378, 199] on Coleta "Nova Data Coleta" at bounding box center [414, 200] width 155 height 14
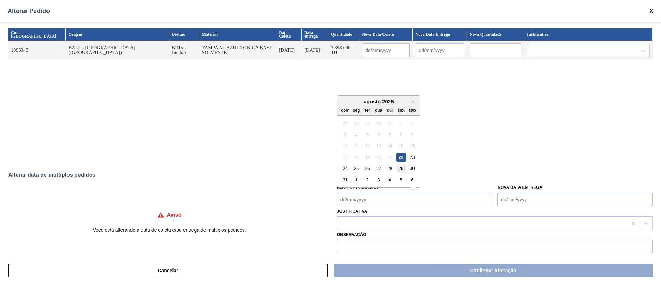
click at [405, 170] on div "29" at bounding box center [400, 168] width 9 height 9
type input "29/08/2025"
type input "03/09/2025"
type Coleta "29/08/2025"
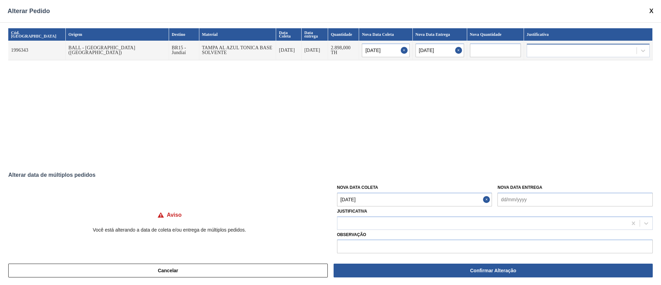
click at [542, 48] on div at bounding box center [582, 50] width 110 height 10
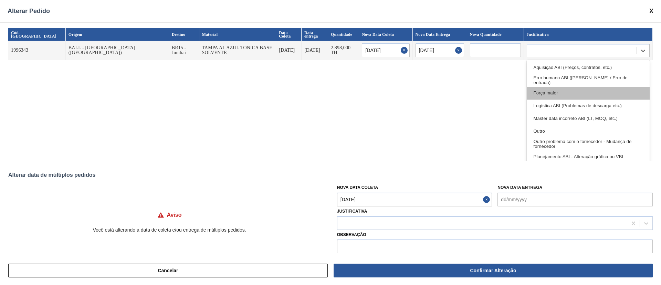
click at [546, 93] on div "Força maior" at bounding box center [588, 93] width 123 height 13
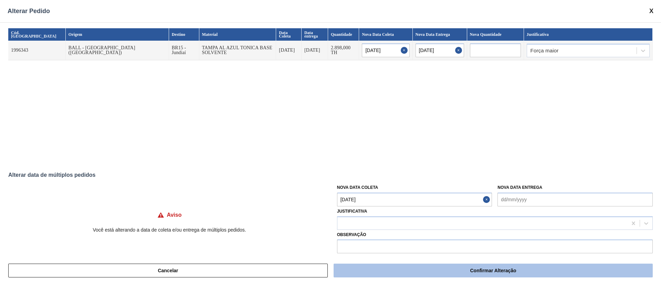
click at [483, 266] on button "Confirmar Alteração" at bounding box center [493, 271] width 319 height 14
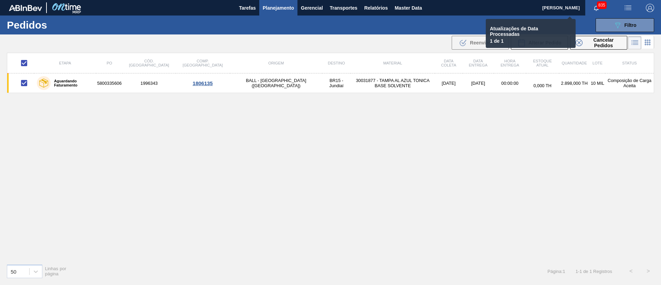
checkbox input "false"
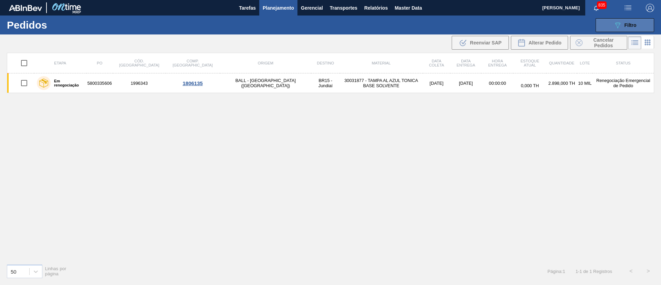
click at [620, 25] on icon "089F7B8B-B2A5-4AFE-B5C0-19BA573D28AC" at bounding box center [618, 25] width 8 height 8
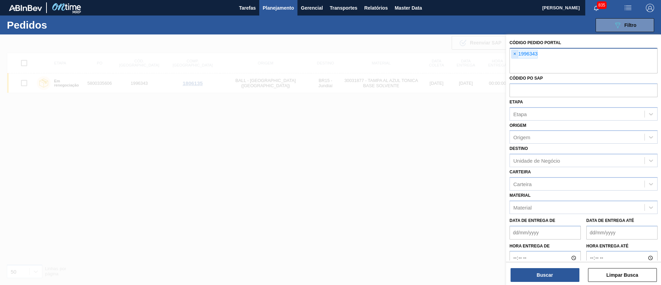
click at [513, 56] on span "×" at bounding box center [515, 54] width 7 height 8
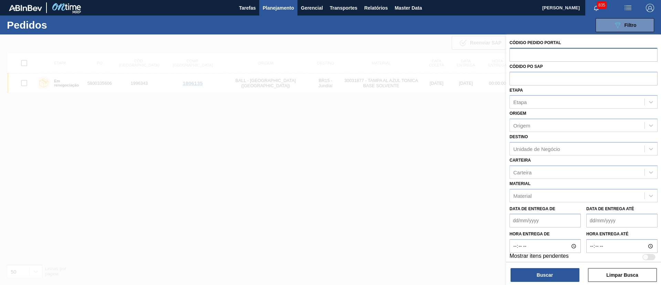
paste input "text"
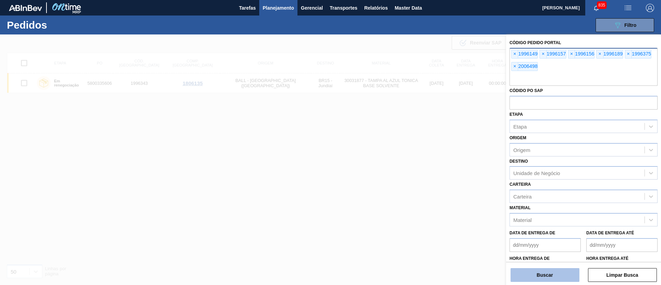
click at [566, 273] on button "Buscar" at bounding box center [545, 275] width 69 height 14
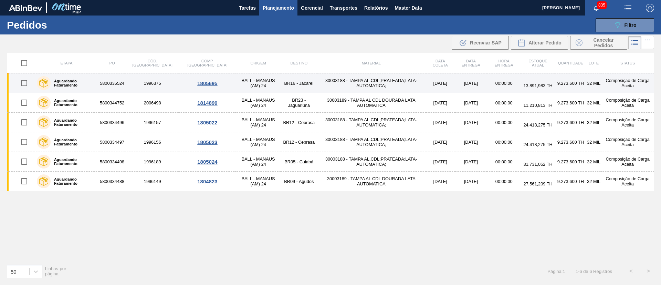
click at [184, 85] on div "1805695" at bounding box center [208, 83] width 54 height 6
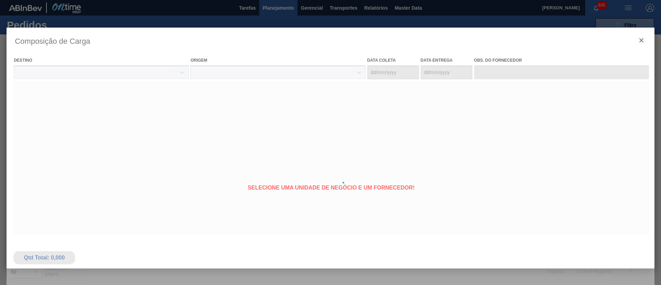
type coleta "02/09/2025"
type entrega "22/09/2025"
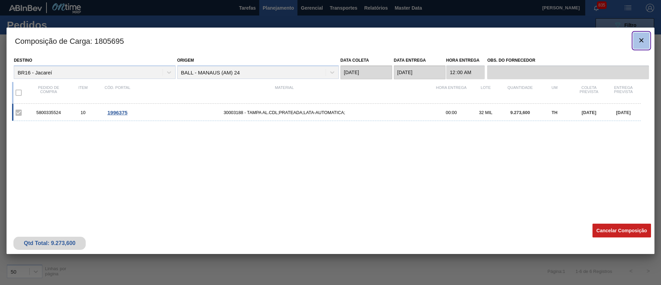
click at [641, 36] on icon "botão de ícone" at bounding box center [642, 40] width 8 height 8
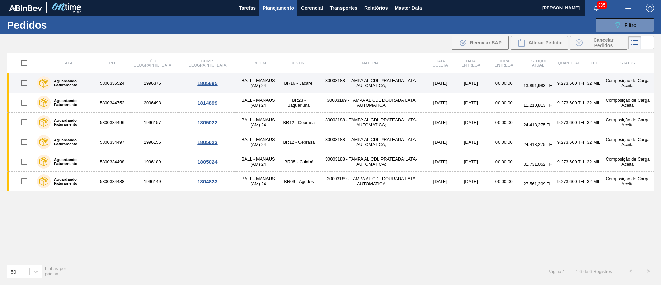
click at [181, 81] on div "1805695" at bounding box center [208, 83] width 54 height 6
click at [181, 83] on div "1805695" at bounding box center [208, 83] width 54 height 6
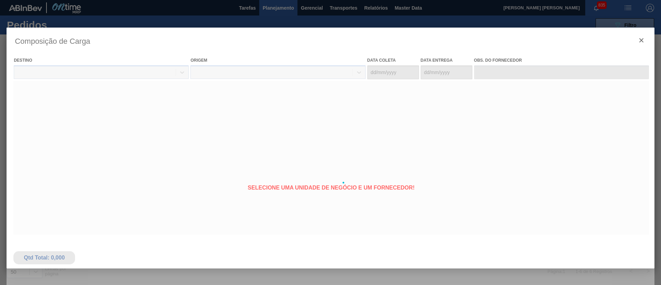
type coleta "[DATE]"
type entrega "[DATE]"
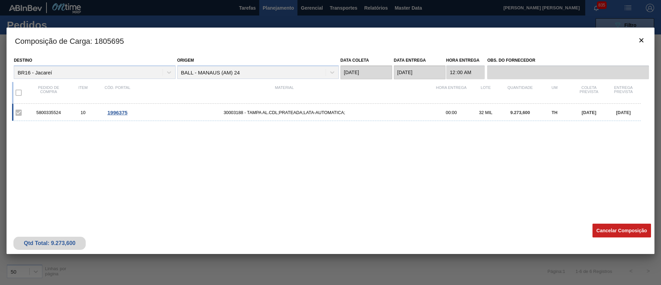
click at [127, 116] on div "5800335524 10 1996375 30003188 - TAMPA AL.CDL;PRATEADA;LATA-AUTOMATICA; 00:00 3…" at bounding box center [326, 112] width 629 height 17
click at [123, 112] on span "1996375" at bounding box center [117, 113] width 20 height 6
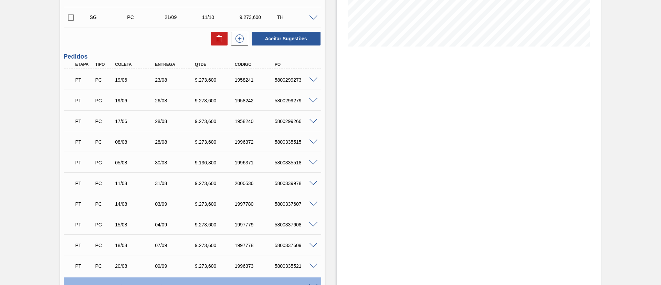
scroll to position [306, 0]
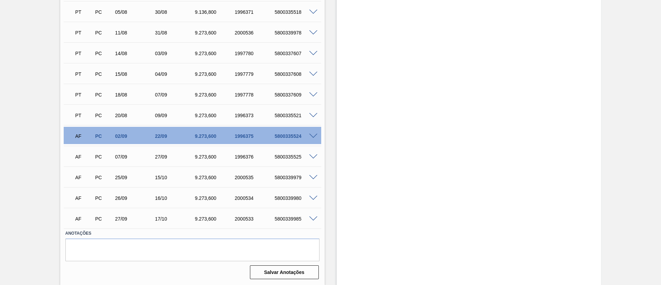
click at [313, 136] on span at bounding box center [313, 136] width 8 height 5
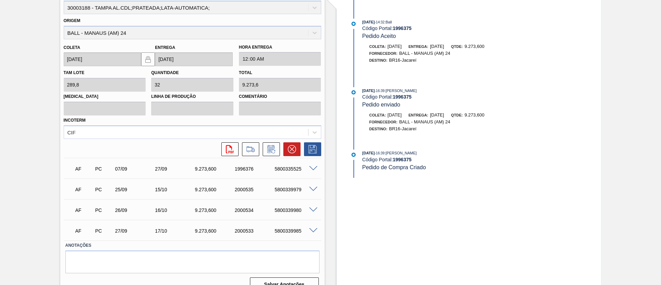
scroll to position [409, 0]
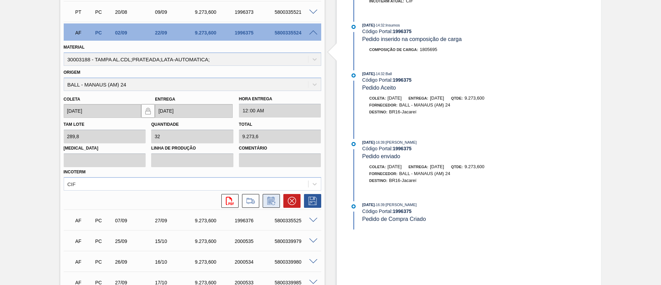
click at [275, 204] on icon at bounding box center [271, 201] width 11 height 8
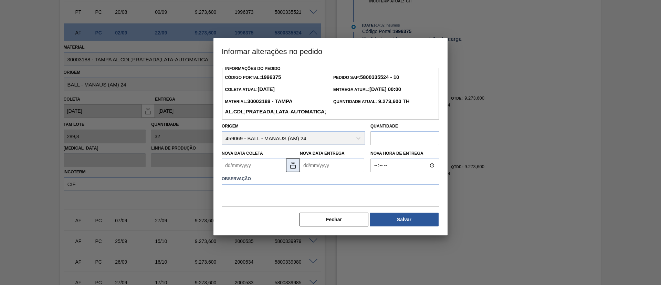
click at [291, 169] on img at bounding box center [293, 165] width 8 height 8
click at [254, 172] on Coleta1996375 "Nova Data Coleta" at bounding box center [254, 165] width 64 height 14
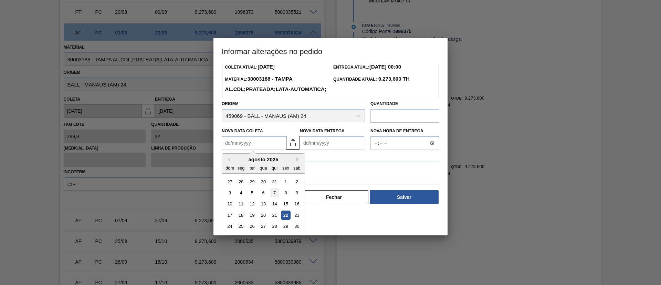
scroll to position [34, 0]
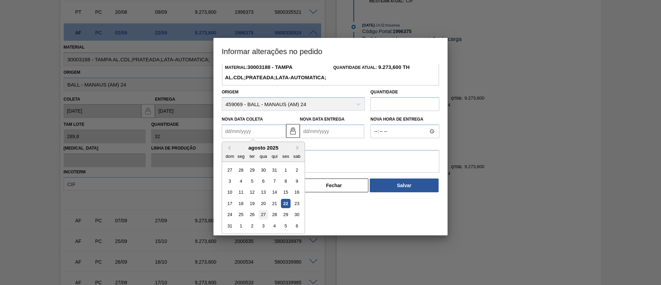
click at [265, 219] on div "27" at bounding box center [263, 214] width 9 height 9
type Coleta1996375 "27/08/2025"
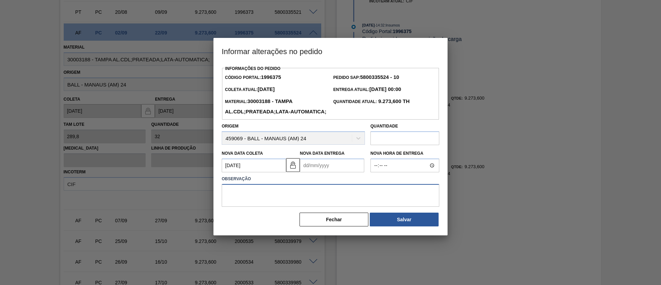
click at [298, 207] on textarea at bounding box center [331, 195] width 218 height 23
click at [347, 226] on button "Fechar" at bounding box center [334, 220] width 69 height 14
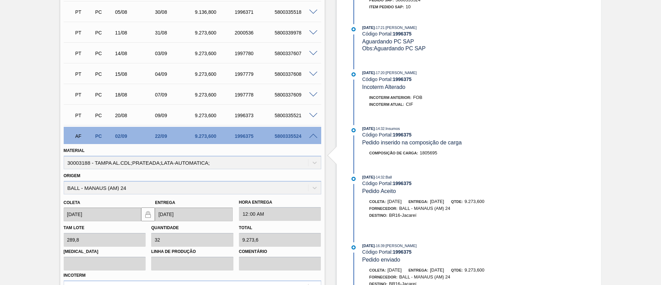
scroll to position [151, 0]
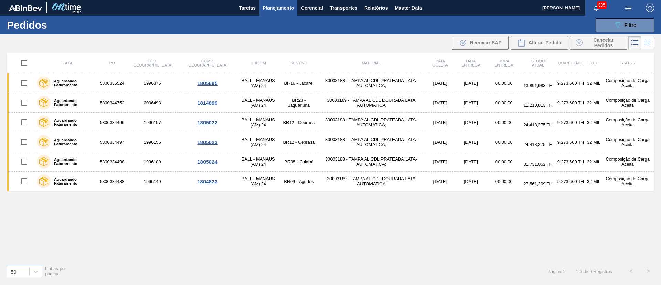
click at [651, 40] on icon at bounding box center [648, 42] width 8 height 8
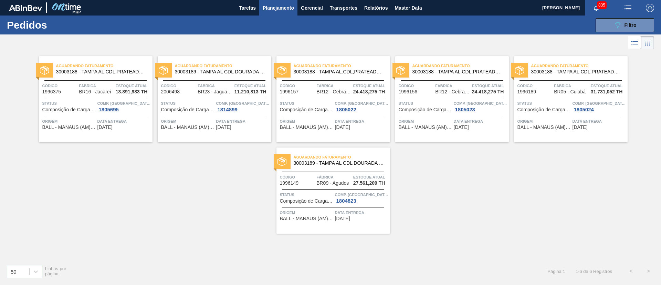
click at [102, 115] on div "Aguardando Faturamento 30003188 - TAMPA AL.CDL;PRATEADA;LATA-AUTOMATICA; Código…" at bounding box center [96, 99] width 114 height 86
click at [216, 94] on div "Aguardando Faturamento 30003189 - TAMPA AL CDL DOURADA LATA AUTOMATICA Código 2…" at bounding box center [215, 99] width 114 height 86
drag, startPoint x: 324, startPoint y: 93, endPoint x: 365, endPoint y: 100, distance: 41.6
click at [326, 93] on span "BR12 - Cebrasa" at bounding box center [334, 91] width 34 height 5
click at [452, 104] on span "Status" at bounding box center [425, 103] width 53 height 7
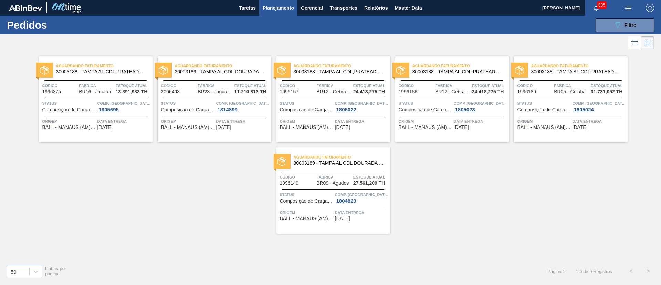
click at [573, 121] on span "Data entrega" at bounding box center [599, 121] width 53 height 7
click at [340, 219] on span "26/09/2025" at bounding box center [342, 218] width 15 height 5
click at [631, 41] on icon at bounding box center [635, 42] width 8 height 8
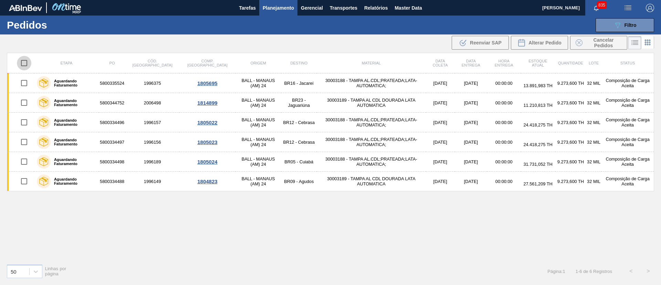
click at [21, 69] on input "checkbox" at bounding box center [24, 63] width 14 height 14
checkbox input "true"
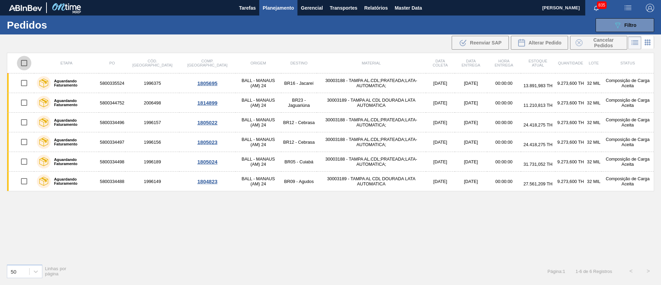
checkbox input "true"
click at [540, 40] on span "Alterar Pedido" at bounding box center [545, 43] width 33 height 6
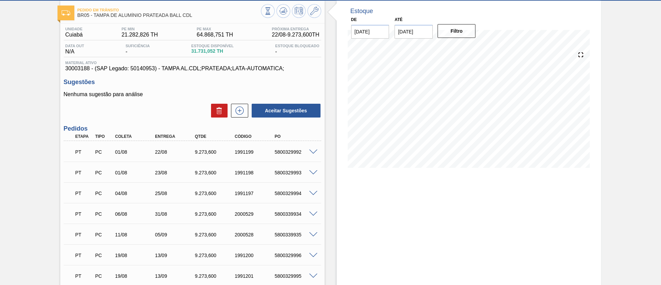
scroll to position [155, 0]
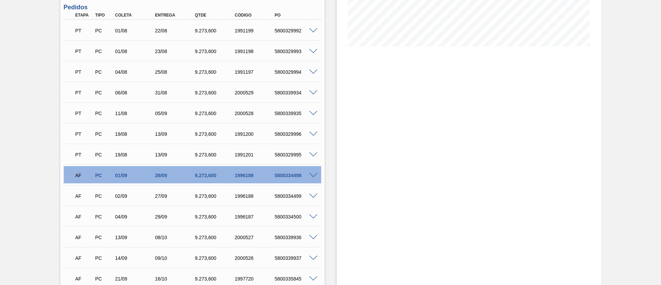
click at [315, 173] on span at bounding box center [313, 175] width 8 height 5
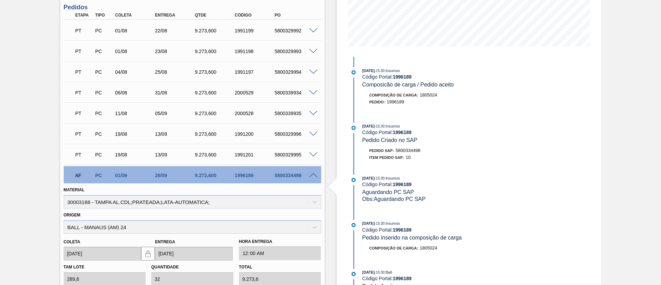
scroll to position [258, 0]
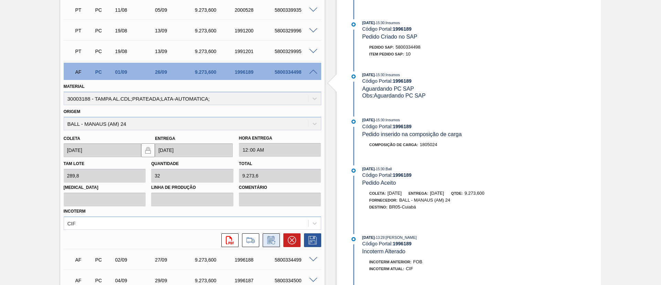
click at [269, 237] on icon at bounding box center [271, 240] width 11 height 8
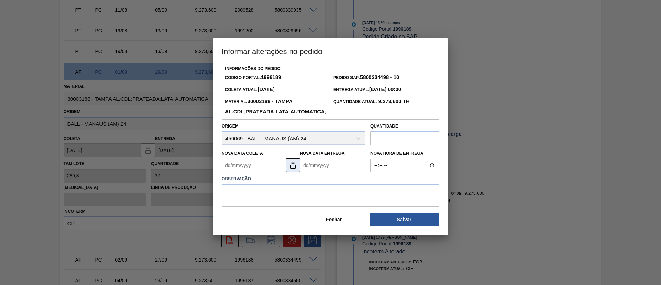
click at [290, 169] on img at bounding box center [293, 165] width 8 height 8
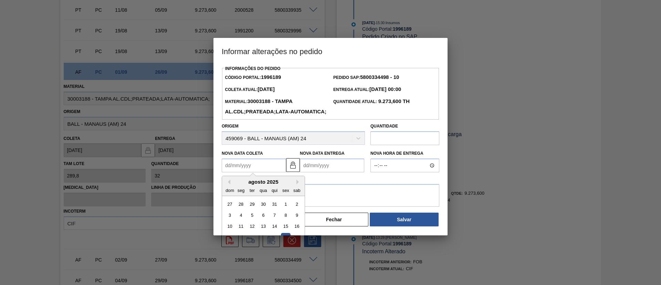
click at [262, 172] on Coleta1996189 "Nova Data Coleta" at bounding box center [254, 165] width 64 height 14
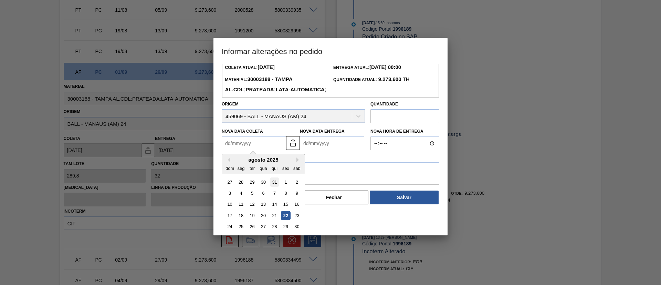
scroll to position [34, 0]
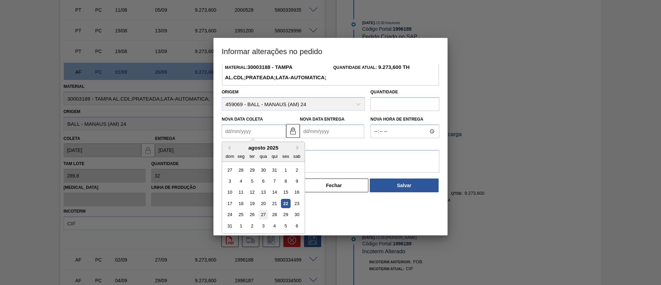
click at [265, 219] on div "27" at bounding box center [263, 214] width 9 height 9
type Coleta1996189 "[DATE]"
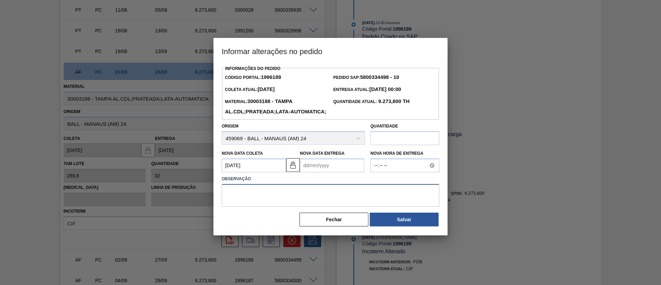
click at [256, 207] on textarea at bounding box center [331, 195] width 218 height 23
paste textarea "FORÇA MAIOR"
type textarea "FORÇA MAIOR"
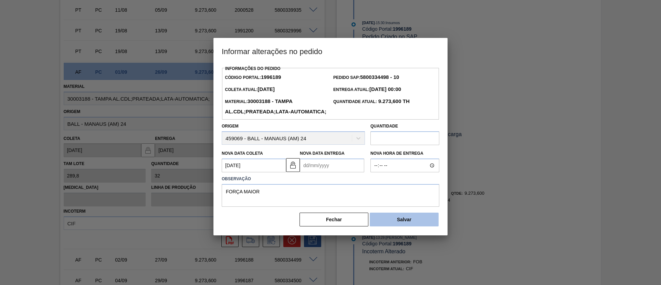
click at [401, 226] on button "Salvar" at bounding box center [404, 220] width 69 height 14
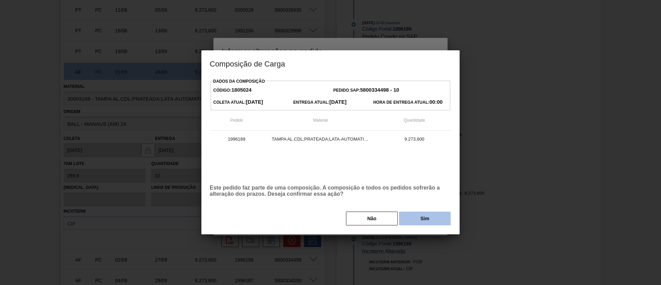
click at [409, 219] on button "Sim" at bounding box center [425, 219] width 52 height 14
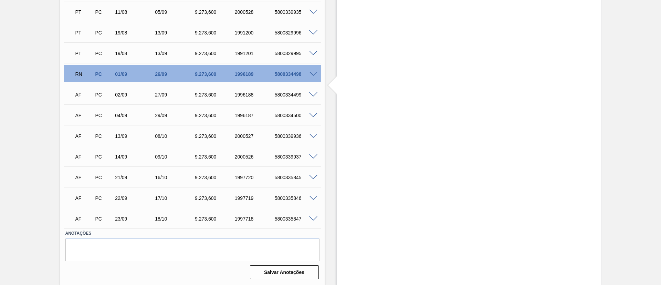
scroll to position [205, 0]
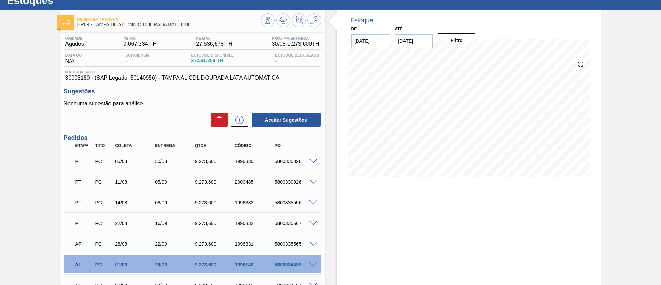
scroll to position [91, 0]
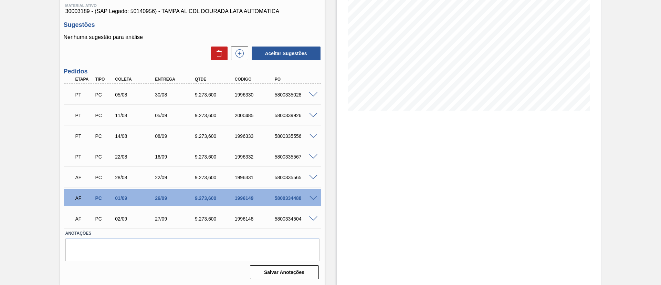
click at [316, 197] on span at bounding box center [313, 198] width 8 height 5
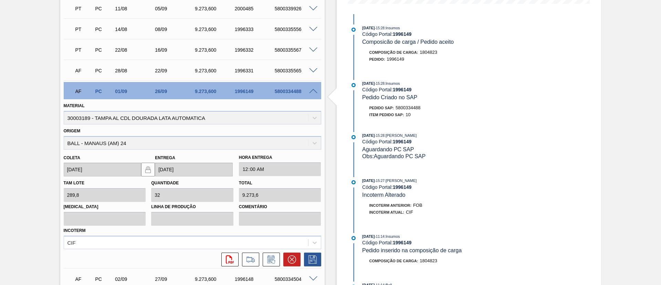
scroll to position [246, 0]
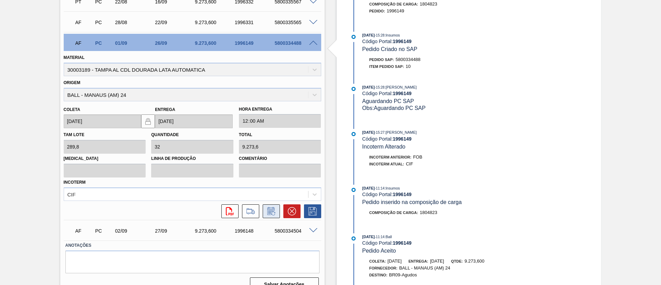
click at [272, 211] on icon at bounding box center [270, 212] width 5 height 4
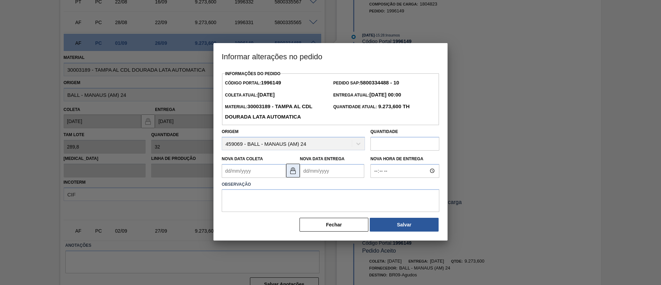
click at [294, 176] on button at bounding box center [293, 171] width 14 height 14
click at [272, 174] on Coleta1996149 "Nova Data Coleta" at bounding box center [254, 171] width 64 height 14
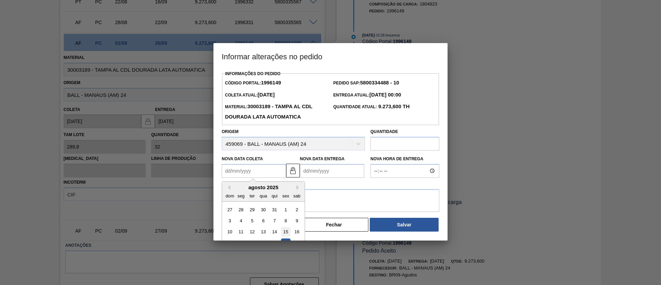
scroll to position [34, 0]
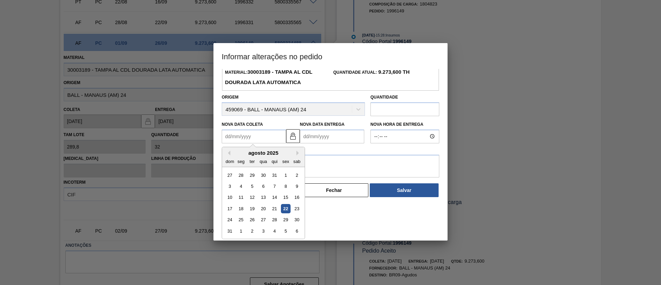
drag, startPoint x: 544, startPoint y: 123, endPoint x: 540, endPoint y: 125, distance: 4.2
click at [540, 125] on div at bounding box center [330, 142] width 661 height 285
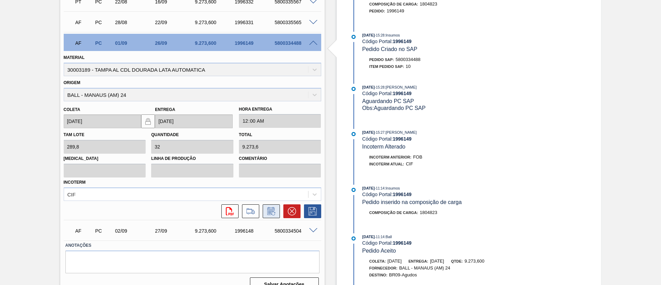
click at [275, 210] on icon at bounding box center [271, 211] width 11 height 8
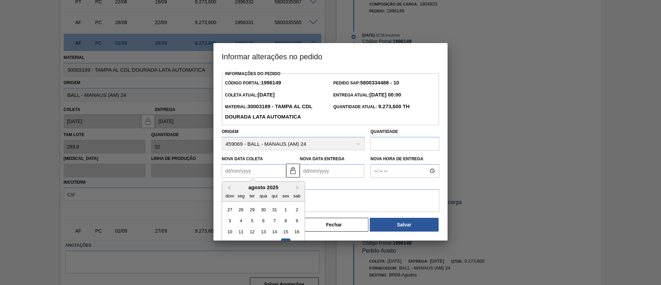
click at [257, 169] on Coleta1996149 "Nova Data Coleta" at bounding box center [254, 171] width 64 height 14
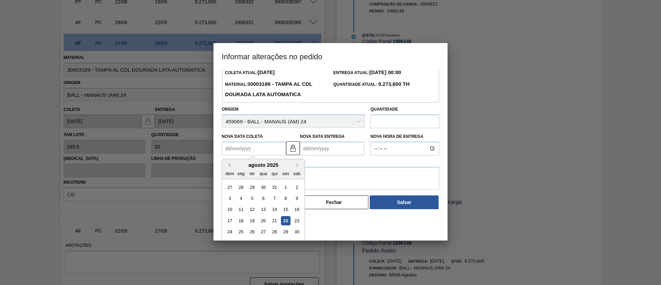
scroll to position [34, 0]
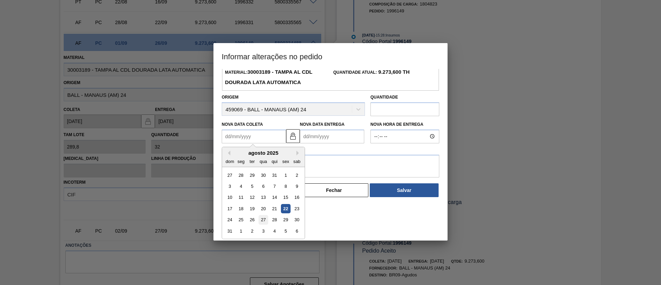
drag, startPoint x: 263, startPoint y: 220, endPoint x: 263, endPoint y: 196, distance: 23.4
click at [263, 219] on div "27" at bounding box center [263, 219] width 9 height 9
type Coleta1996149 "[DATE]"
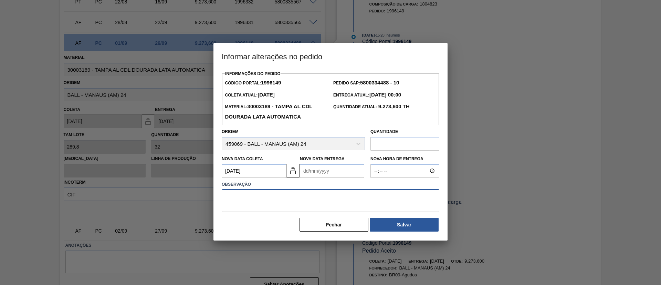
click at [326, 200] on textarea at bounding box center [331, 200] width 218 height 23
paste textarea "FORÇA MAIOR"
type textarea "FORÇA MAIOR"
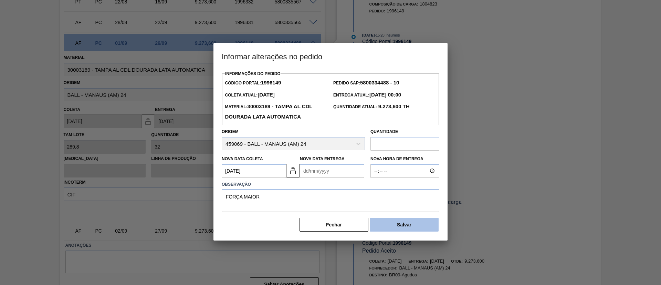
click at [404, 228] on button "Salvar" at bounding box center [404, 225] width 69 height 14
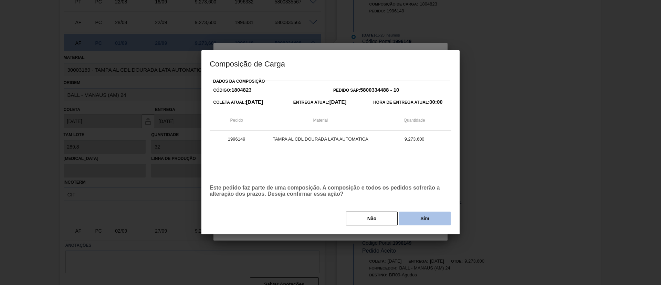
click at [415, 224] on button "Sim" at bounding box center [425, 219] width 52 height 14
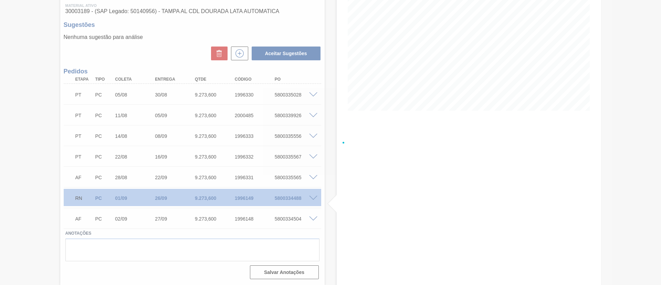
scroll to position [91, 0]
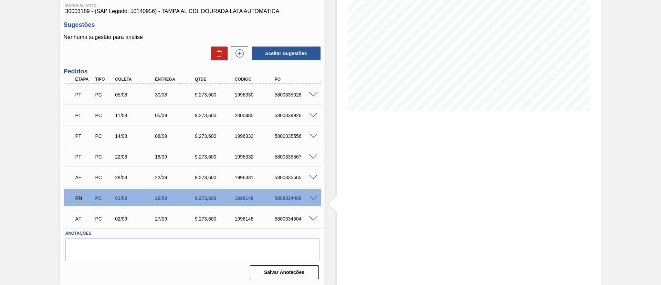
click at [312, 220] on span at bounding box center [313, 218] width 8 height 5
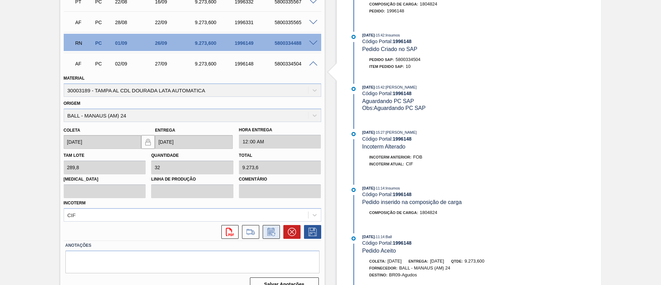
click at [276, 236] on icon at bounding box center [271, 232] width 11 height 8
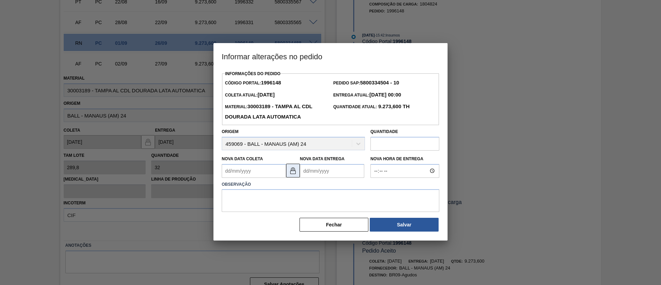
click at [293, 175] on img at bounding box center [293, 170] width 8 height 8
click at [250, 175] on Coleta1996148 "Nova Data Coleta" at bounding box center [254, 171] width 64 height 14
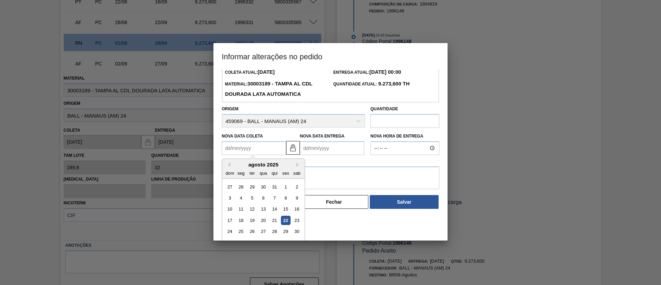
scroll to position [34, 0]
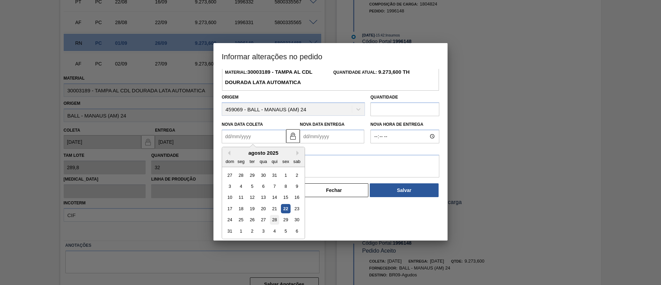
click at [277, 221] on div "28" at bounding box center [274, 219] width 9 height 9
type Coleta1996148 "[DATE]"
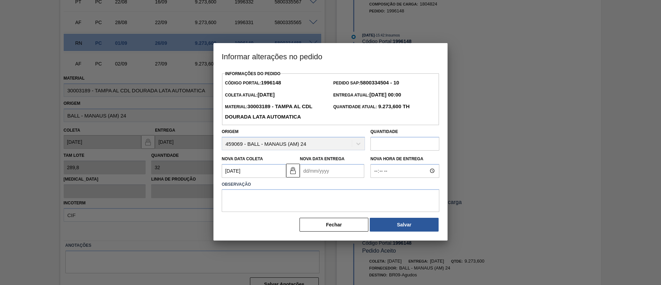
scroll to position [0, 0]
click at [296, 199] on textarea at bounding box center [331, 200] width 218 height 23
paste textarea "FORÇA MAIOR"
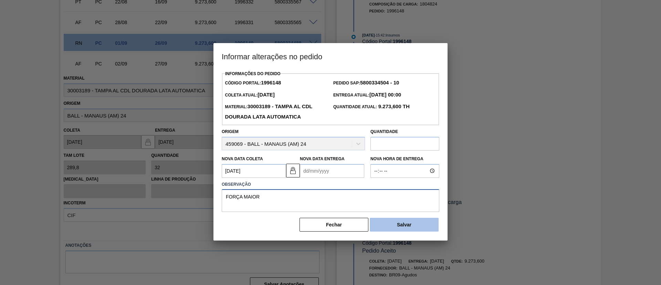
type textarea "FORÇA MAIOR"
click at [405, 227] on button "Salvar" at bounding box center [404, 225] width 69 height 14
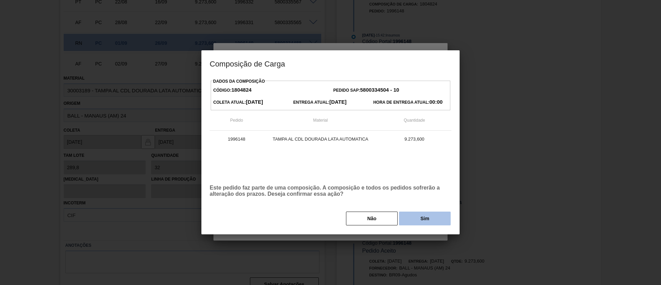
click at [407, 224] on button "Sim" at bounding box center [425, 219] width 52 height 14
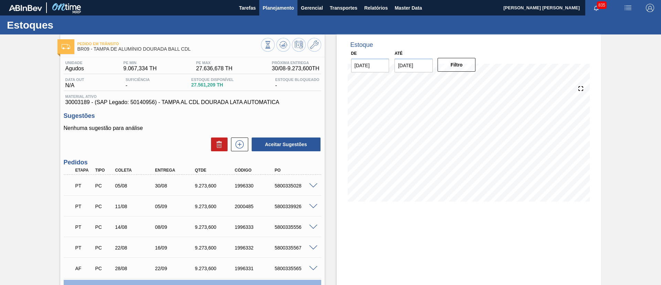
click at [292, 7] on span "Planejamento" at bounding box center [278, 8] width 31 height 8
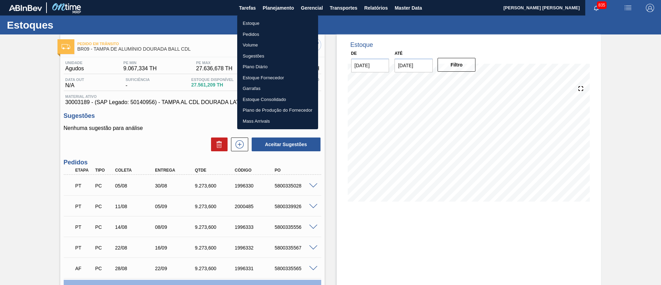
click at [274, 35] on li "Pedidos" at bounding box center [277, 34] width 81 height 11
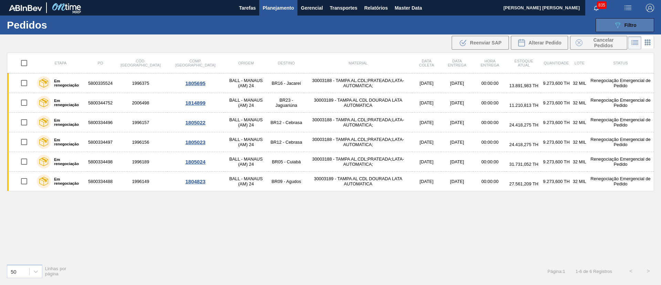
click at [609, 26] on button "089F7B8B-B2A5-4AFE-B5C0-19BA573D28AC Filtro" at bounding box center [625, 25] width 59 height 14
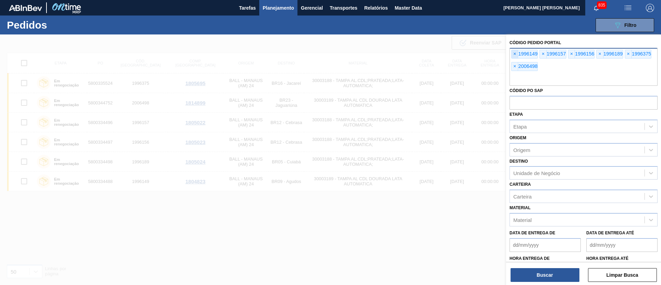
click at [515, 55] on span "×" at bounding box center [515, 54] width 7 height 8
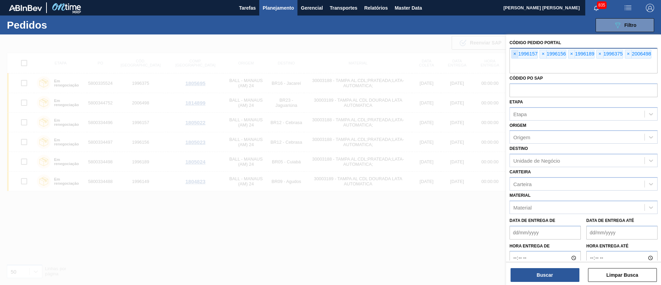
click at [515, 55] on span "×" at bounding box center [515, 54] width 7 height 8
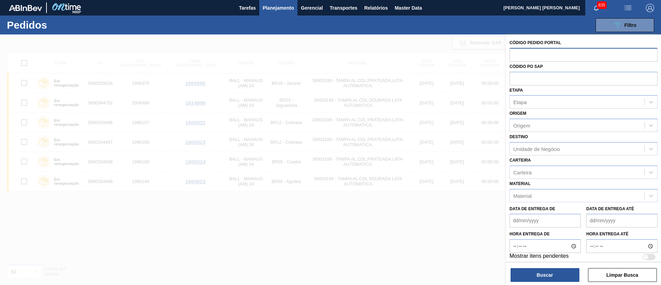
paste input "1996329"
type input "1996329"
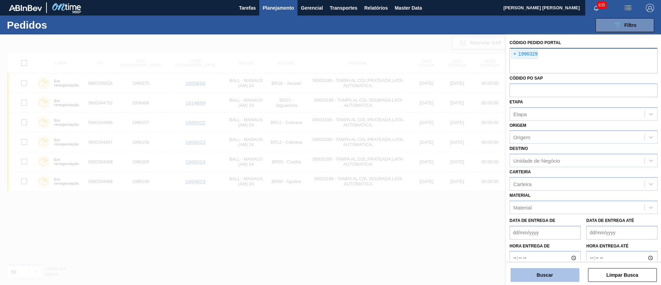
click at [558, 280] on button "Buscar" at bounding box center [545, 275] width 69 height 14
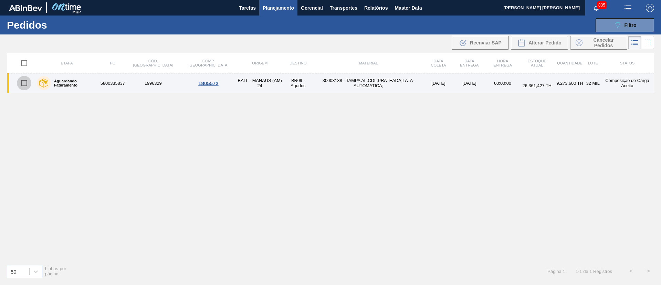
click at [24, 83] on input "checkbox" at bounding box center [24, 83] width 14 height 14
checkbox input "true"
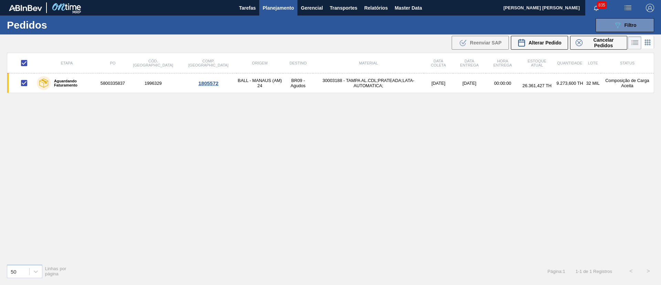
click at [652, 46] on li at bounding box center [648, 42] width 13 height 12
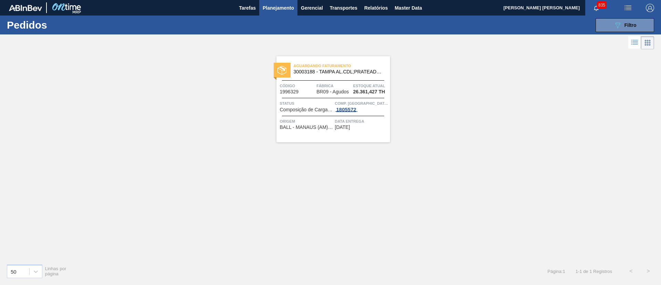
click at [354, 109] on div "1805572" at bounding box center [346, 110] width 23 height 6
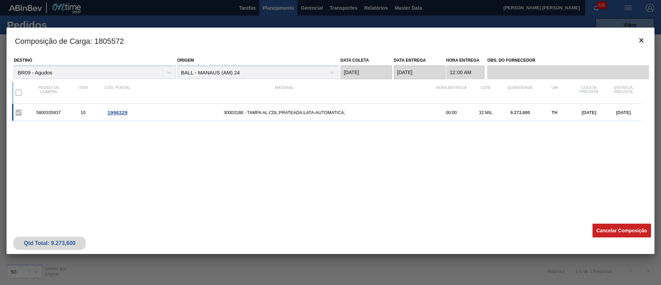
click at [121, 111] on span "1996329" at bounding box center [117, 113] width 20 height 6
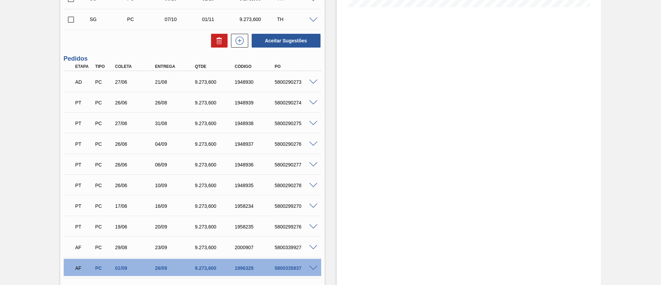
scroll to position [310, 0]
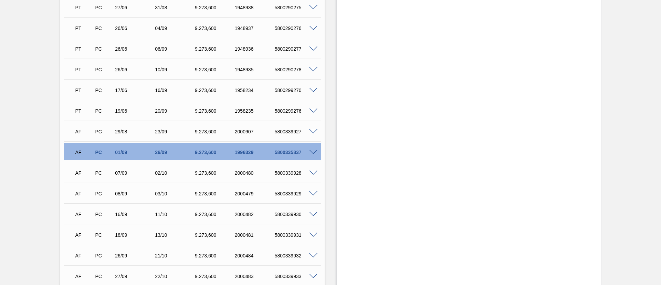
click at [317, 153] on span at bounding box center [313, 152] width 8 height 5
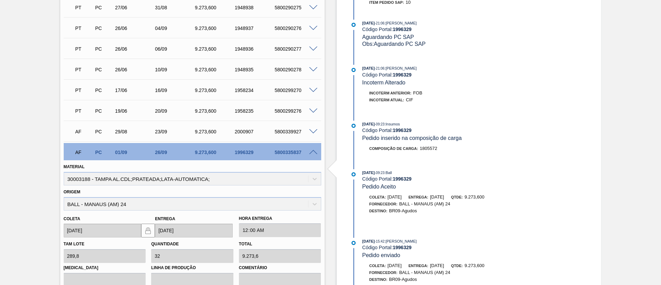
scroll to position [465, 0]
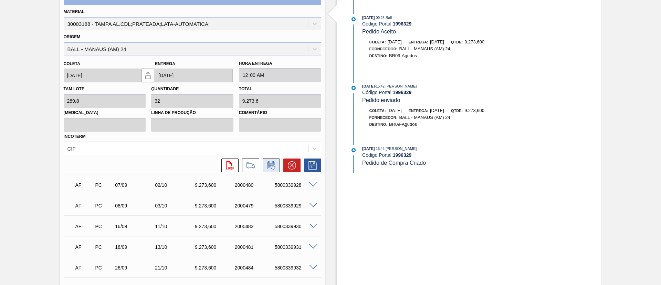
click at [276, 167] on icon at bounding box center [271, 165] width 11 height 8
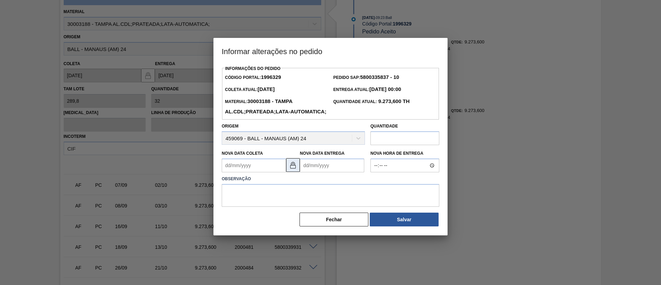
click at [296, 169] on img at bounding box center [293, 165] width 8 height 8
click at [245, 172] on Coleta1996329 "Nova Data Coleta" at bounding box center [254, 165] width 64 height 14
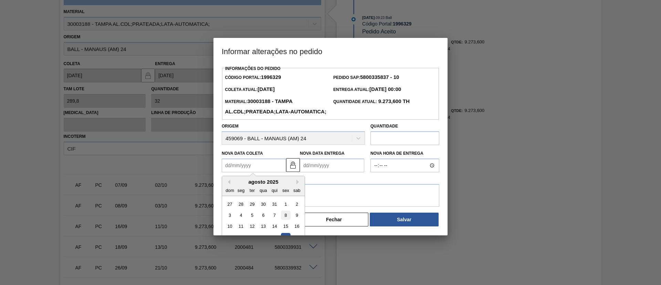
scroll to position [34, 0]
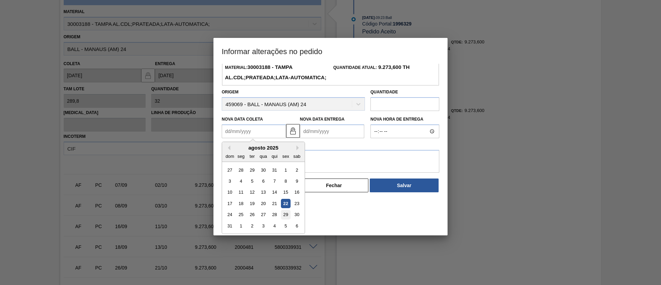
click at [282, 219] on div "29" at bounding box center [285, 214] width 9 height 9
type Coleta1996329 "[DATE]"
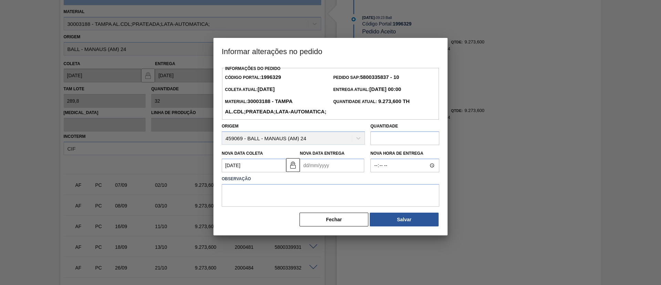
scroll to position [0, 0]
click at [281, 207] on textarea at bounding box center [331, 195] width 218 height 23
type textarea "."
paste textarea "1996329"
type textarea "1"
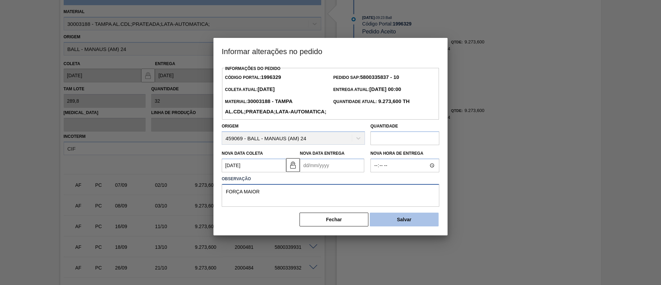
type textarea "FORÇA MAIOR"
click at [397, 226] on button "Salvar" at bounding box center [404, 220] width 69 height 14
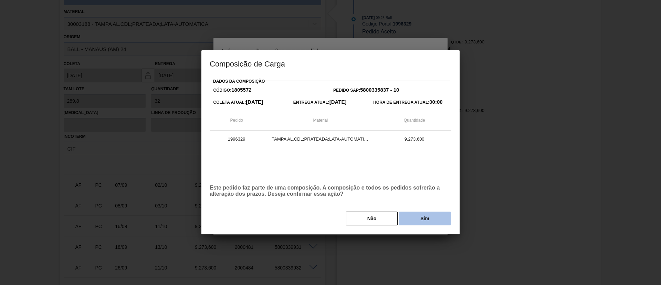
click at [408, 218] on button "Sim" at bounding box center [425, 219] width 52 height 14
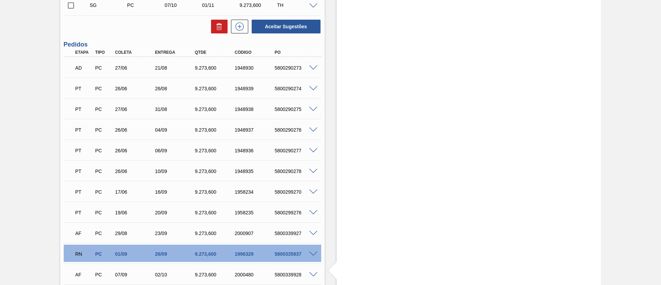
scroll to position [109, 0]
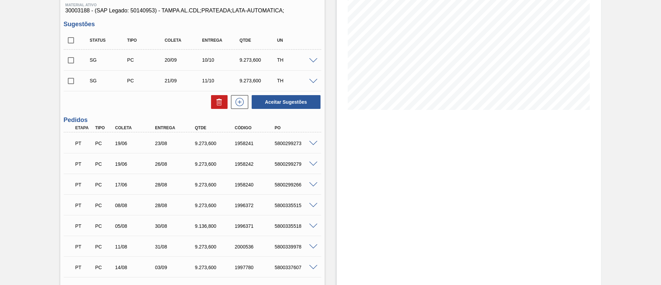
scroll to position [207, 0]
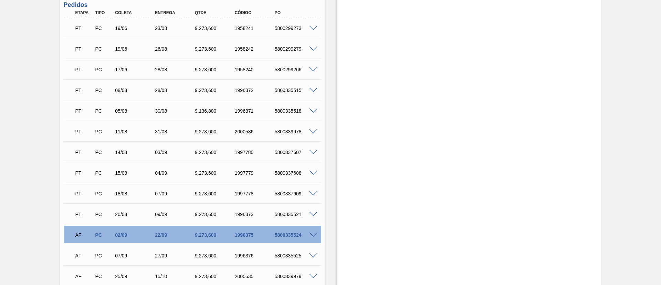
click at [312, 235] on span at bounding box center [313, 235] width 8 height 5
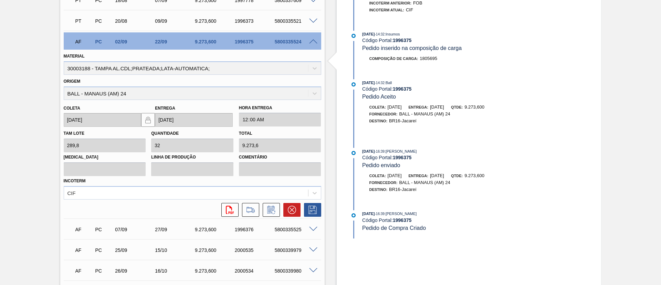
scroll to position [413, 0]
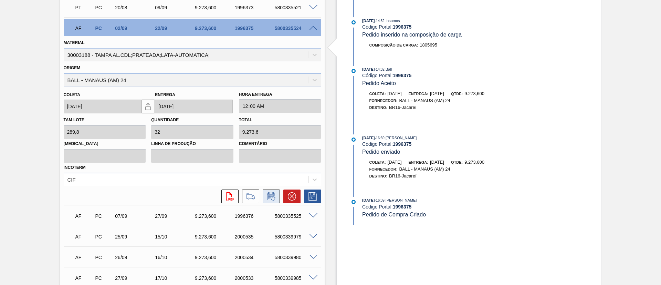
click at [271, 197] on icon at bounding box center [271, 196] width 11 height 8
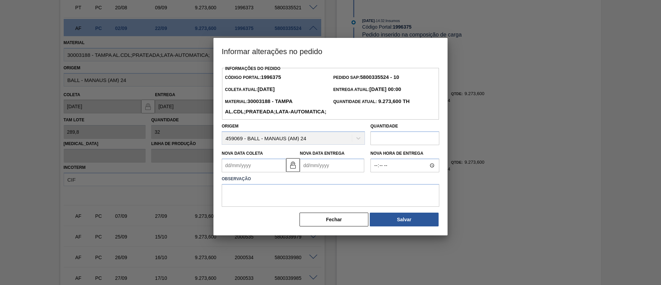
click at [255, 172] on Coleta1996375 "Nova Data Coleta" at bounding box center [254, 165] width 64 height 14
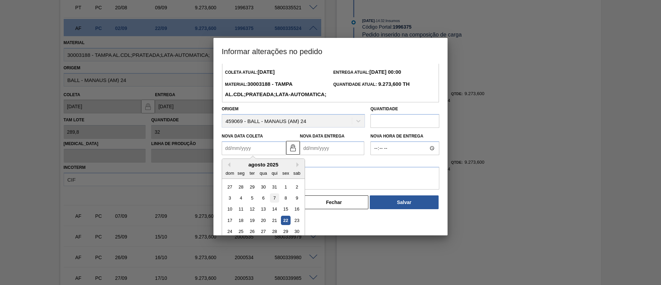
scroll to position [34, 0]
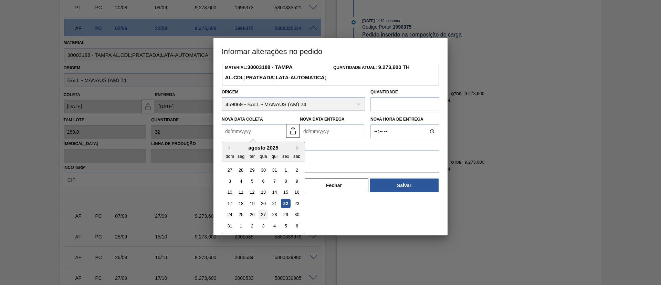
click at [264, 219] on div "27" at bounding box center [263, 214] width 9 height 9
type Coleta1996375 "[DATE]"
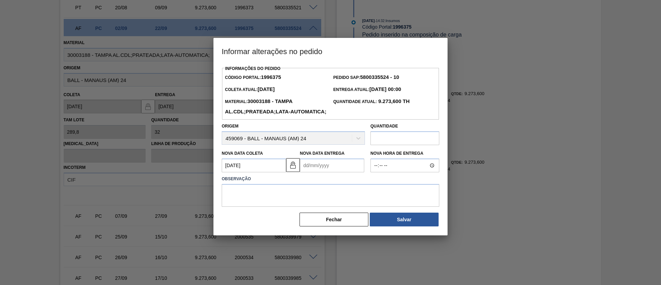
scroll to position [0, 0]
click at [392, 226] on button "Salvar" at bounding box center [404, 220] width 69 height 14
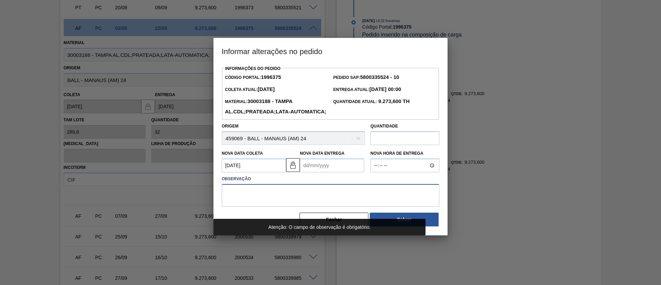
click at [343, 207] on textarea at bounding box center [331, 195] width 218 height 23
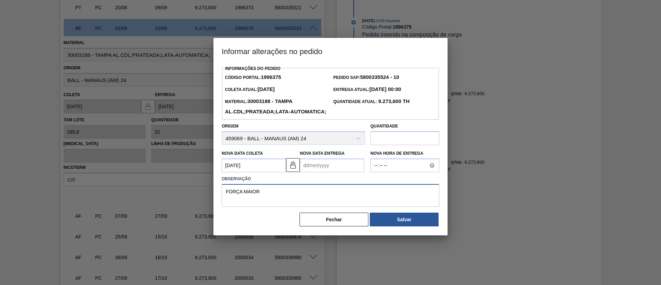
drag, startPoint x: 341, startPoint y: 207, endPoint x: 199, endPoint y: 208, distance: 141.9
click at [199, 208] on div "Informar alterações no pedido Informações do Pedido Código Portal: 1996375 Pedi…" at bounding box center [330, 142] width 661 height 285
drag, startPoint x: 278, startPoint y: 203, endPoint x: 222, endPoint y: 198, distance: 56.0
click at [222, 198] on textarea "FORÇA MAIOR" at bounding box center [331, 195] width 218 height 23
type textarea "FORÇA MAIOR"
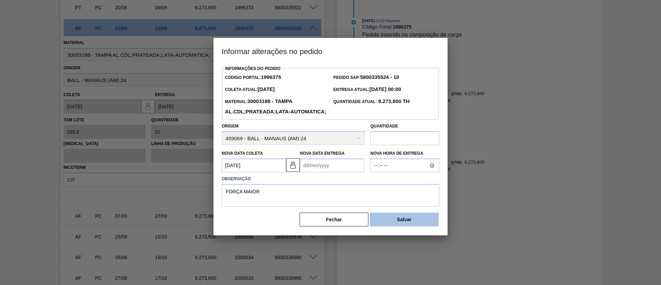
click at [419, 226] on button "Salvar" at bounding box center [404, 220] width 69 height 14
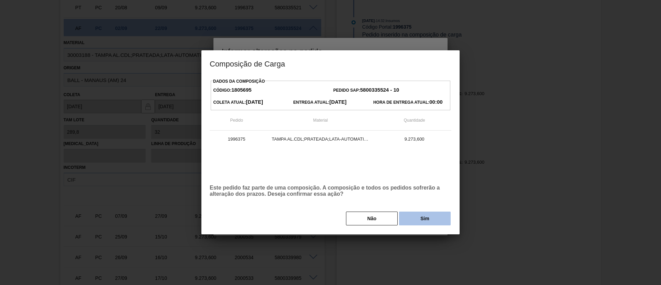
click at [420, 218] on button "Sim" at bounding box center [425, 219] width 52 height 14
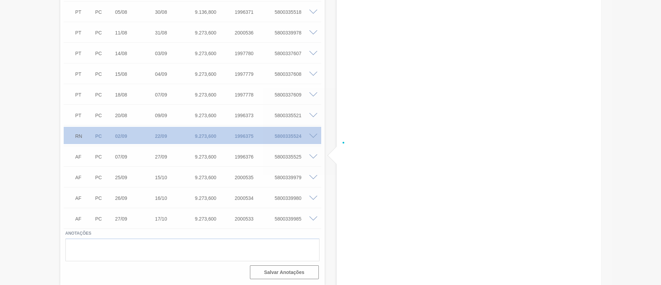
scroll to position [306, 0]
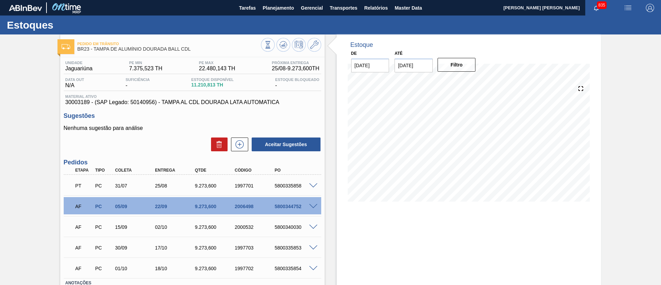
click at [310, 207] on span at bounding box center [313, 206] width 8 height 5
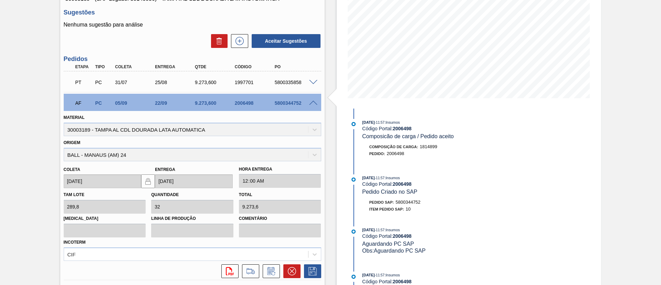
scroll to position [207, 0]
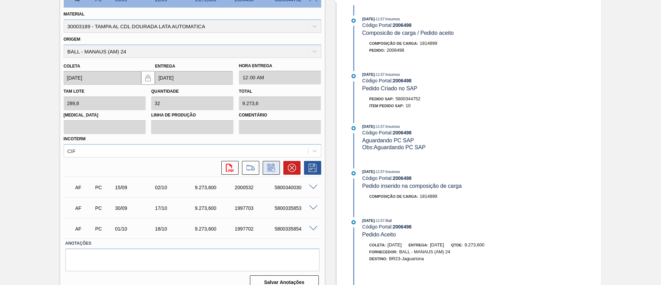
click at [271, 172] on icon at bounding box center [271, 168] width 11 height 8
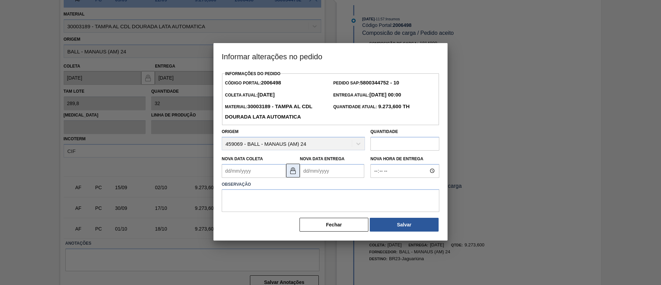
click at [296, 172] on img at bounding box center [293, 170] width 8 height 8
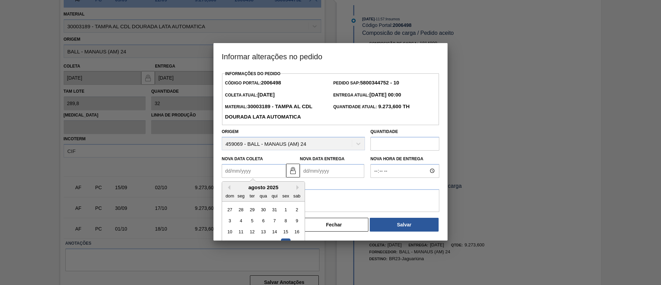
click at [264, 176] on Coleta2006498 "Nova Data Coleta" at bounding box center [254, 171] width 64 height 14
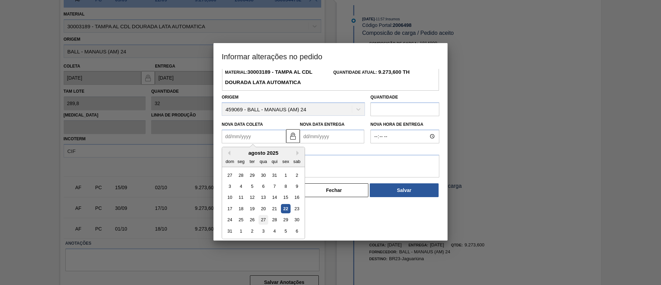
click at [263, 221] on div "27" at bounding box center [263, 219] width 9 height 9
type Coleta2006498 "[DATE]"
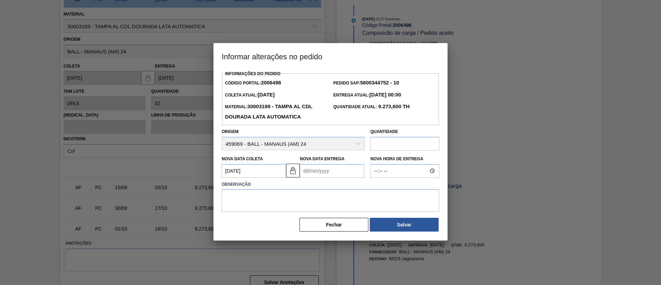
scroll to position [0, 0]
click at [306, 198] on textarea at bounding box center [331, 200] width 218 height 23
paste textarea "FORÇA MAIOR"
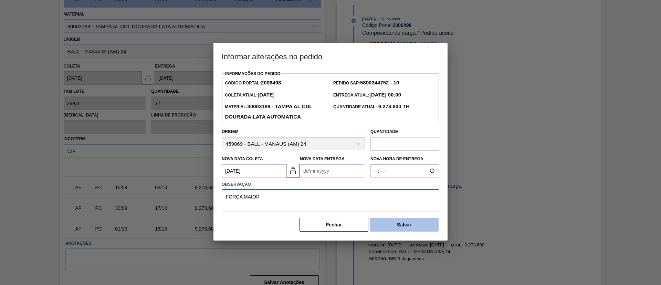
type textarea "FORÇA MAIOR"
click at [390, 225] on button "Salvar" at bounding box center [404, 225] width 69 height 14
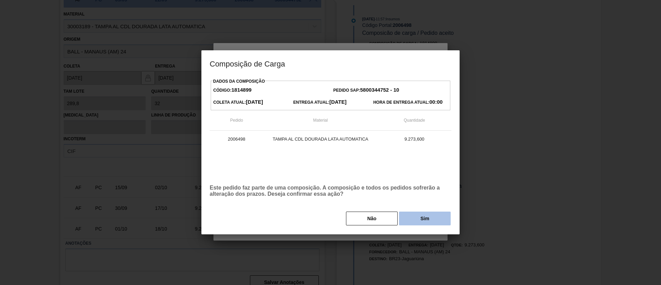
click at [419, 225] on button "Sim" at bounding box center [425, 219] width 52 height 14
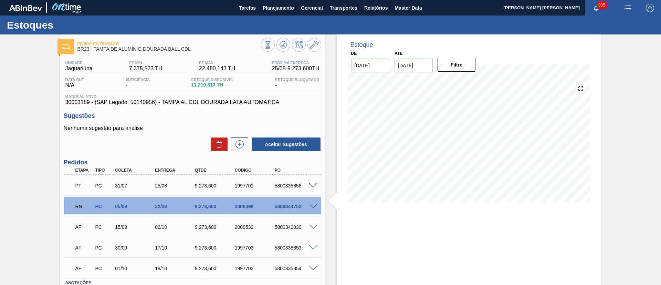
click at [313, 207] on span at bounding box center [313, 206] width 8 height 5
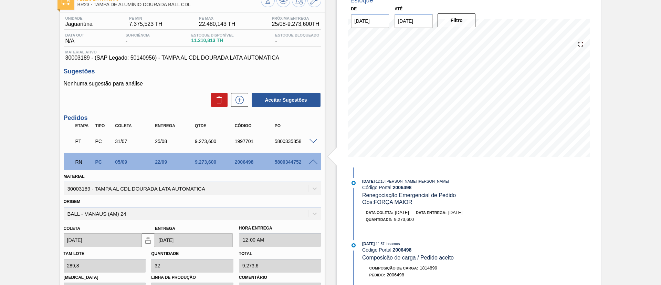
scroll to position [52, 0]
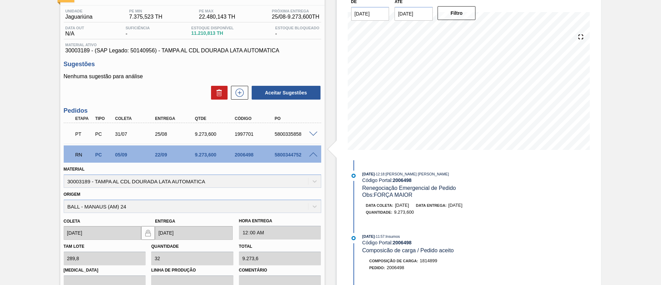
click at [313, 154] on span at bounding box center [313, 154] width 8 height 5
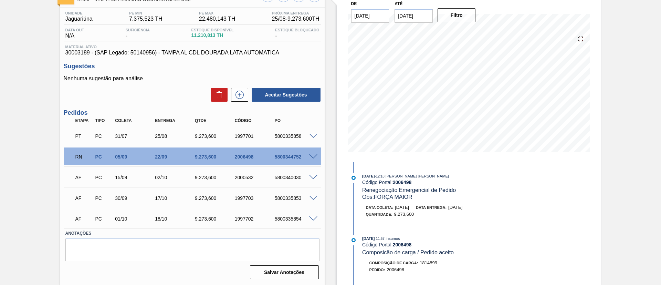
scroll to position [50, 0]
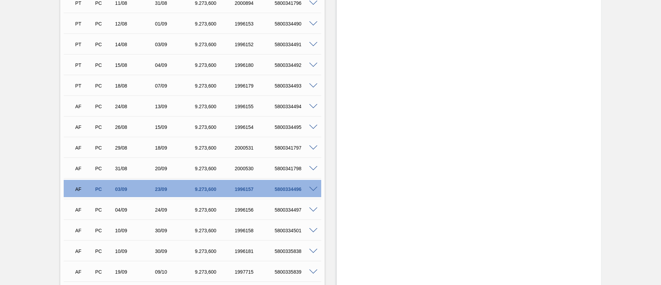
scroll to position [413, 0]
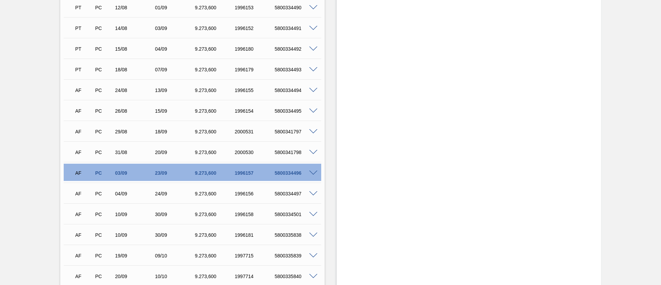
click at [313, 171] on span at bounding box center [313, 173] width 8 height 5
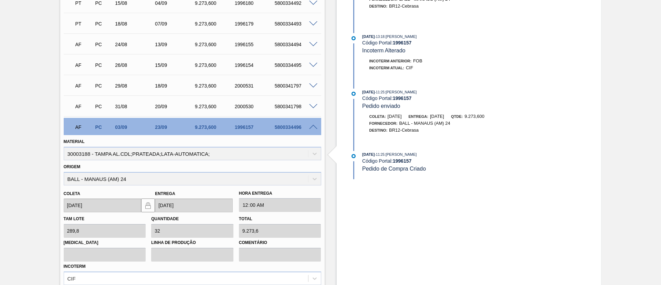
scroll to position [568, 0]
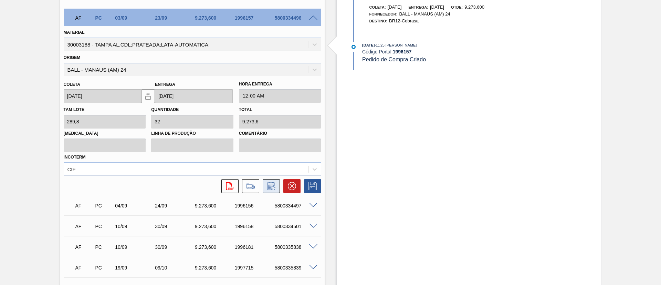
click at [266, 189] on icon at bounding box center [271, 186] width 11 height 8
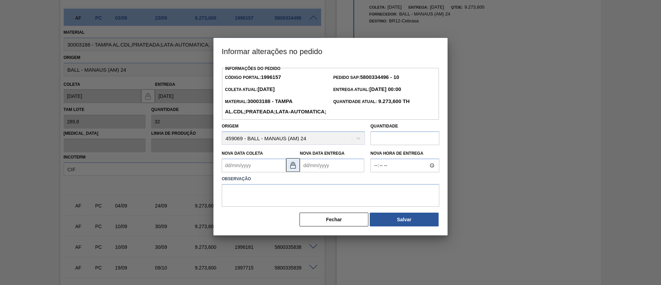
click at [288, 172] on button at bounding box center [293, 165] width 14 height 14
click at [256, 172] on Coleta1996157 "Nova Data Coleta" at bounding box center [254, 165] width 64 height 14
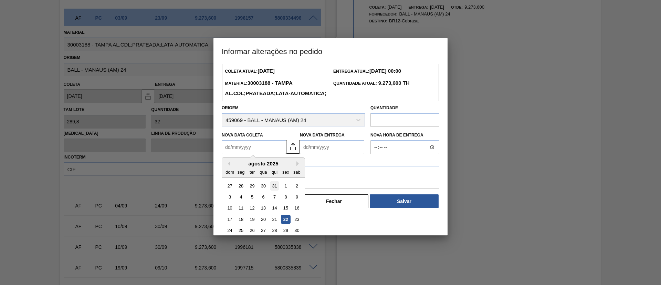
scroll to position [34, 0]
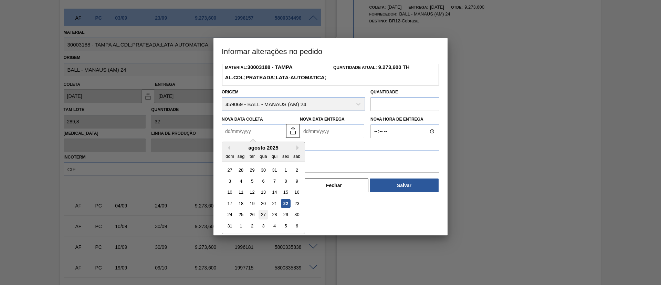
click at [263, 219] on div "27" at bounding box center [263, 214] width 9 height 9
type Coleta1996157 "[DATE]"
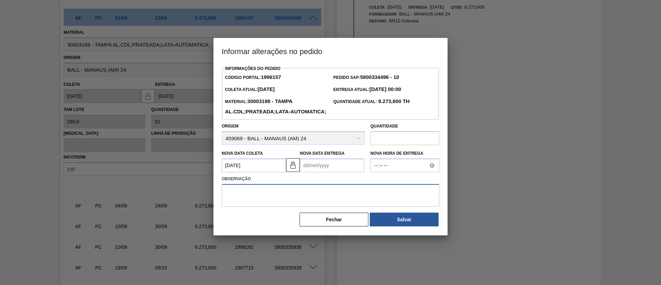
click at [311, 205] on textarea at bounding box center [331, 195] width 218 height 23
paste textarea "FORÇA MAIOR"
type textarea "FORÇA MAIOR"
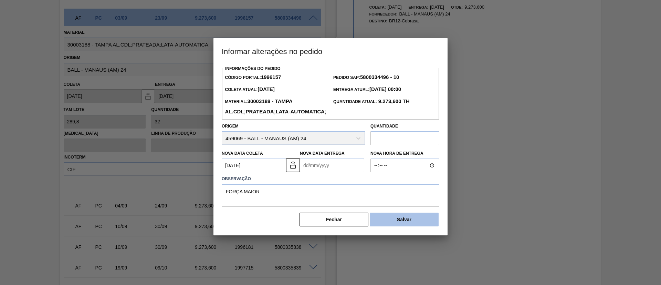
click at [398, 226] on button "Salvar" at bounding box center [404, 220] width 69 height 14
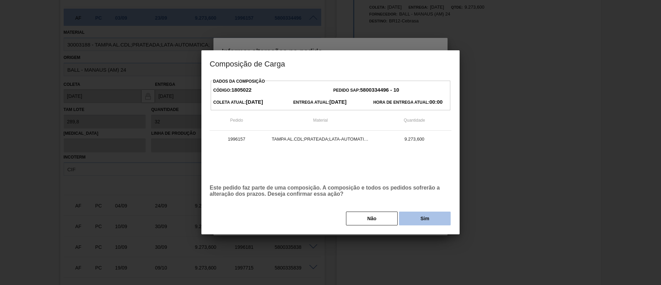
click at [419, 218] on button "Sim" at bounding box center [425, 219] width 52 height 14
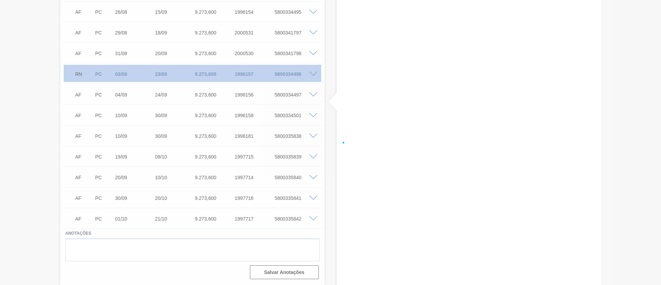
scroll to position [512, 0]
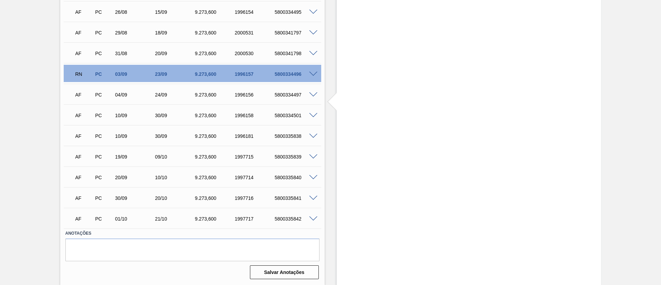
click at [313, 96] on span at bounding box center [313, 94] width 8 height 5
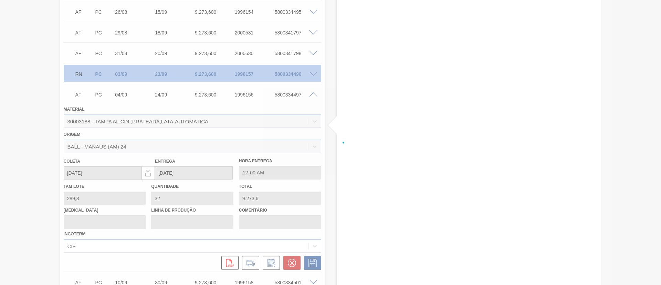
scroll to position [568, 0]
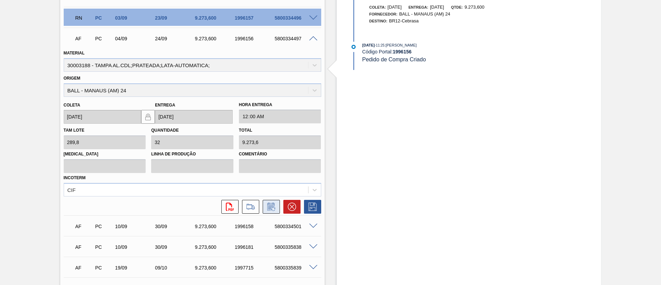
click at [276, 208] on button at bounding box center [271, 207] width 17 height 14
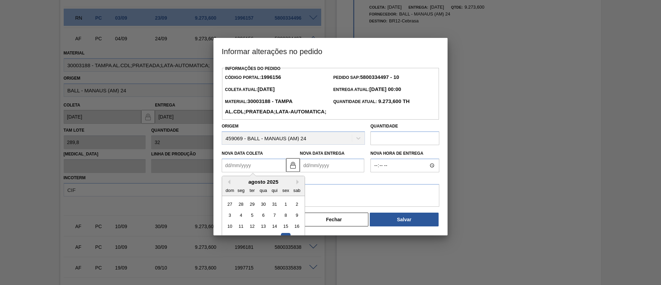
click at [271, 172] on Coleta1996156 "Nova Data Coleta" at bounding box center [254, 165] width 64 height 14
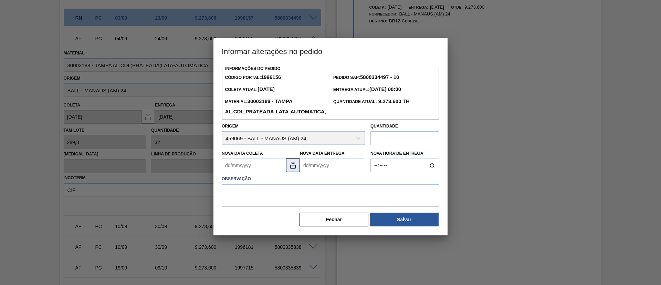
click at [292, 169] on img at bounding box center [293, 165] width 8 height 8
click at [271, 172] on Coleta1996156 "Nova Data Coleta" at bounding box center [254, 165] width 64 height 14
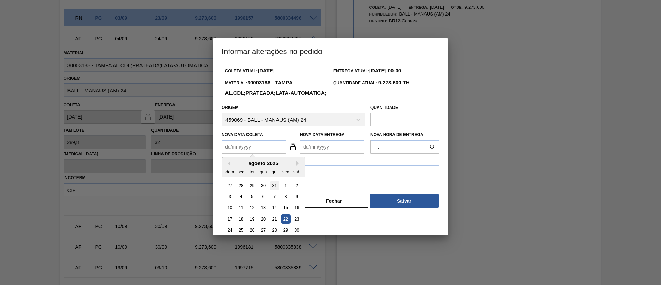
scroll to position [34, 0]
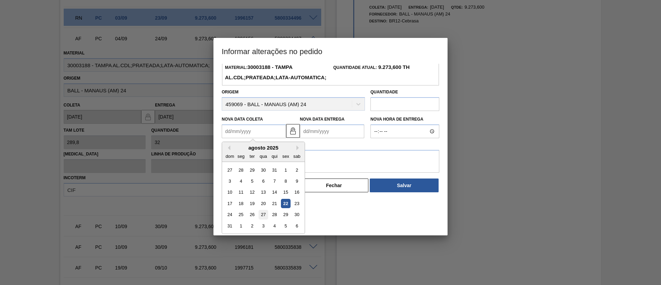
click at [267, 219] on div "27" at bounding box center [263, 214] width 9 height 9
type Coleta1996156 "27/08/2025"
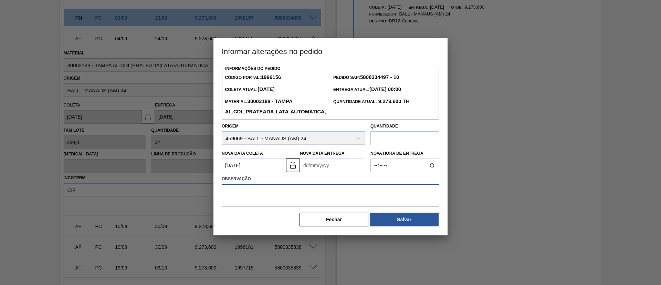
click at [264, 207] on textarea at bounding box center [331, 195] width 218 height 23
paste textarea "FORÇA MAIOR"
type textarea "FORÇA MAIOR"
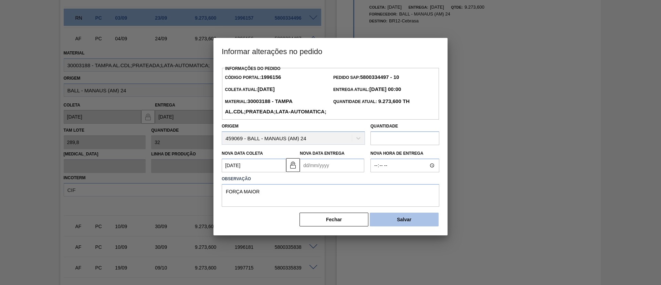
click at [395, 226] on button "Salvar" at bounding box center [404, 220] width 69 height 14
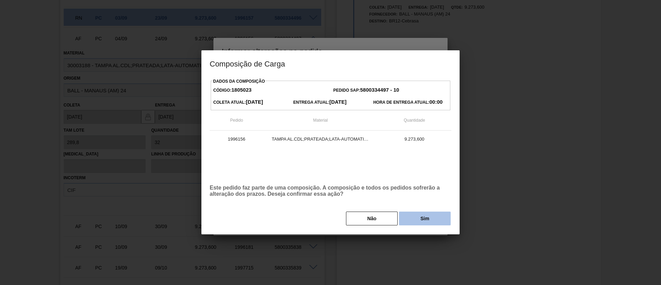
click at [413, 220] on button "Sim" at bounding box center [425, 219] width 52 height 14
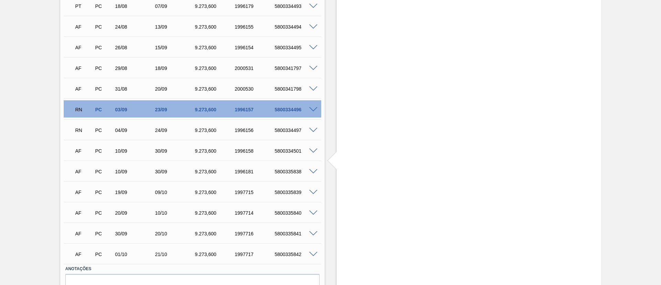
scroll to position [461, 0]
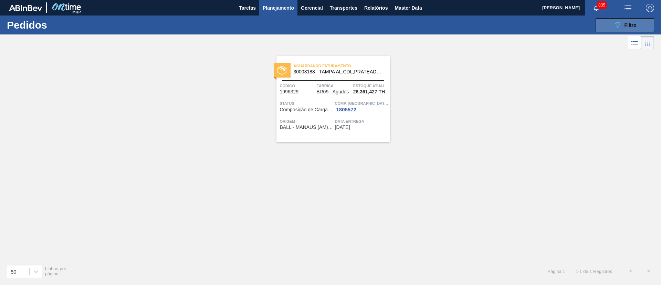
click at [636, 19] on button "089F7B8B-B2A5-4AFE-B5C0-19BA573D28AC Filtro" at bounding box center [625, 25] width 59 height 14
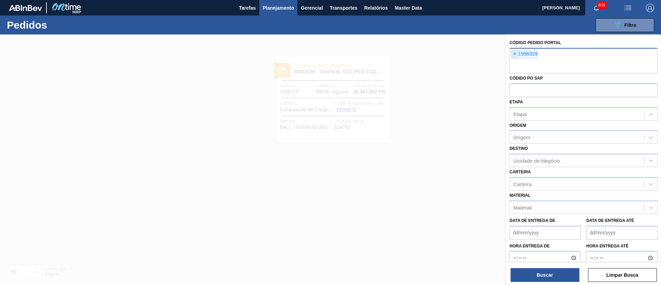
click at [516, 56] on span "×" at bounding box center [515, 54] width 7 height 8
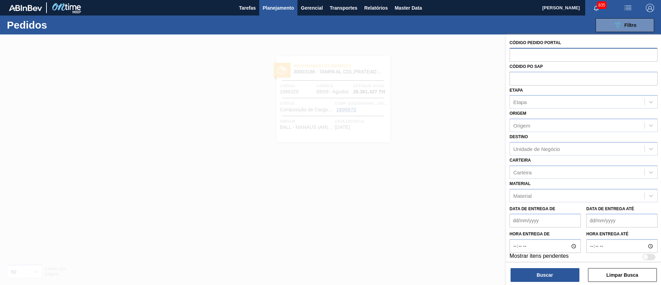
paste input "1996158"
type input "1996158"
click at [549, 270] on button "Buscar" at bounding box center [545, 275] width 69 height 14
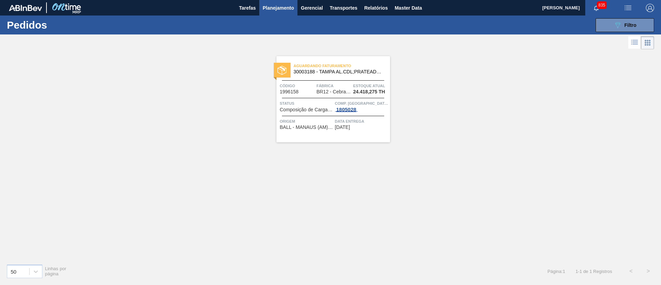
click at [354, 112] on div "1805028" at bounding box center [346, 110] width 23 height 6
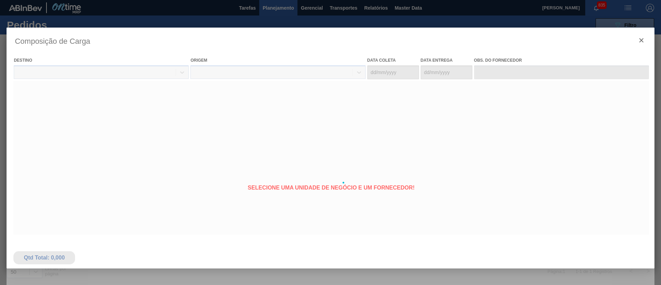
type coleta "[DATE]"
type entrega "[DATE]"
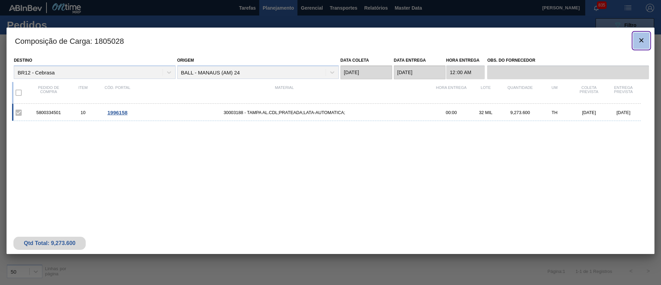
click at [643, 40] on icon "botão de ícone" at bounding box center [642, 40] width 8 height 8
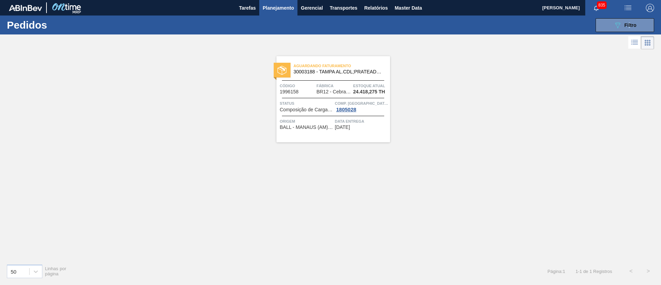
drag, startPoint x: 629, startPoint y: 33, endPoint x: 633, endPoint y: 32, distance: 4.2
click at [632, 32] on div "089F7B8B-B2A5-4AFE-B5C0-19BA573D28AC Filtro Código Pedido Portal × 1996158 Códi…" at bounding box center [384, 25] width 548 height 21
click at [626, 27] on span "Filtro" at bounding box center [631, 25] width 12 height 6
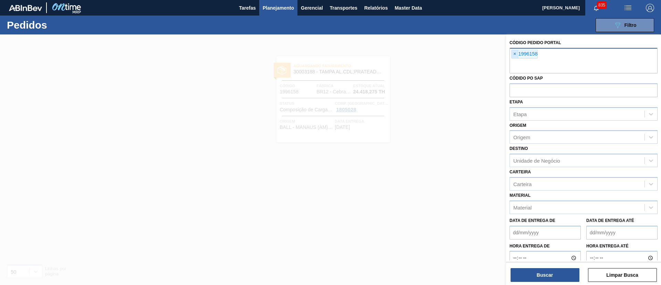
click at [513, 55] on span "×" at bounding box center [515, 54] width 7 height 8
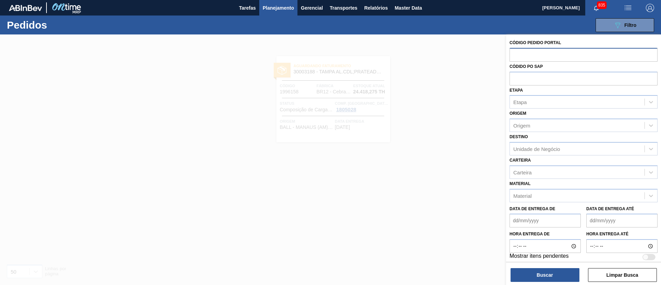
paste input "text"
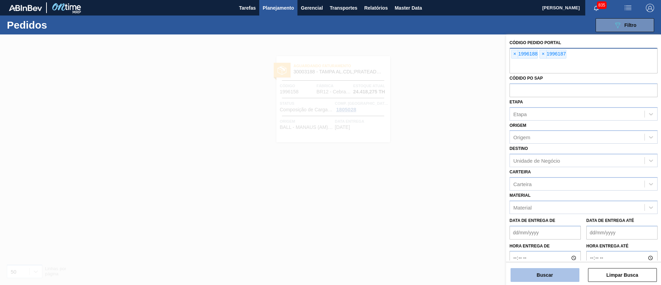
click at [542, 277] on button "Buscar" at bounding box center [545, 275] width 69 height 14
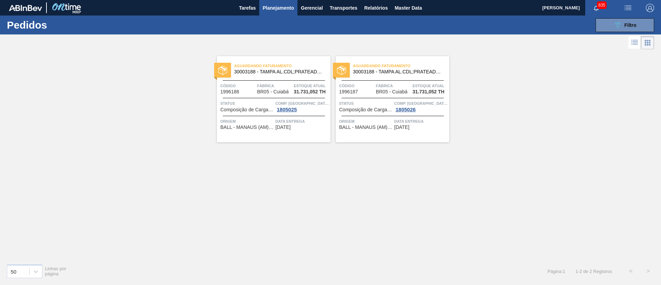
click at [281, 117] on div "Origem BALL - MANAUS (AM) 24 Data entrega 27/09/2025" at bounding box center [274, 123] width 114 height 14
click at [626, 24] on span "Filtro" at bounding box center [631, 25] width 12 height 6
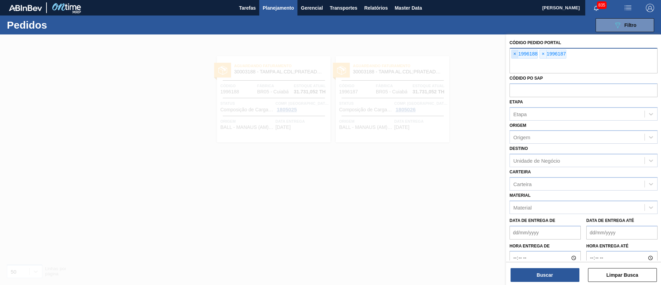
click at [512, 55] on span "×" at bounding box center [515, 54] width 7 height 8
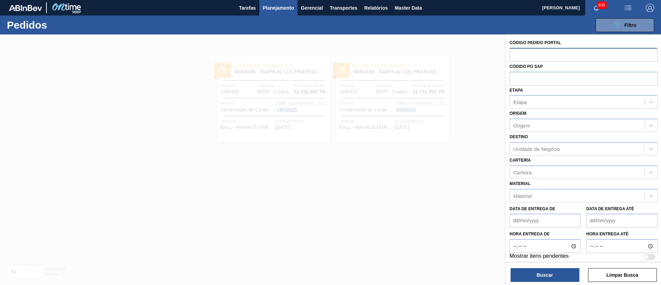
paste input "1996376"
type input "1996376"
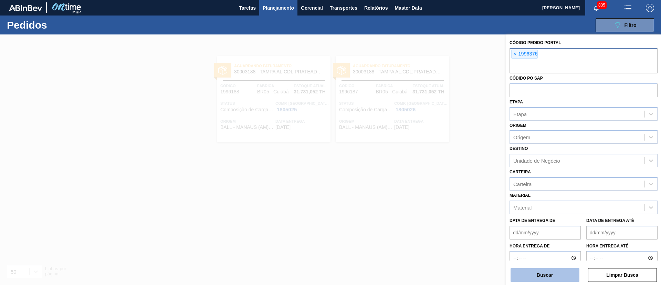
click at [539, 273] on button "Buscar" at bounding box center [545, 275] width 69 height 14
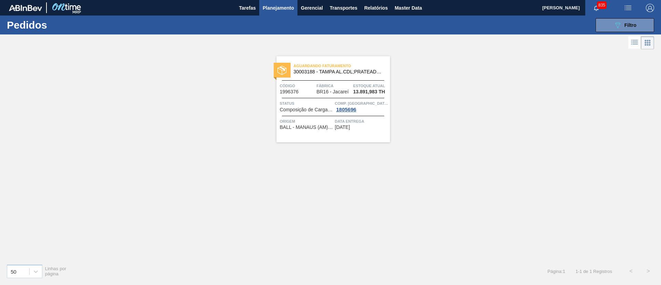
click at [350, 86] on span "Fábrica" at bounding box center [334, 85] width 35 height 7
click at [614, 24] on icon "089F7B8B-B2A5-4AFE-B5C0-19BA573D28AC" at bounding box center [618, 25] width 8 height 8
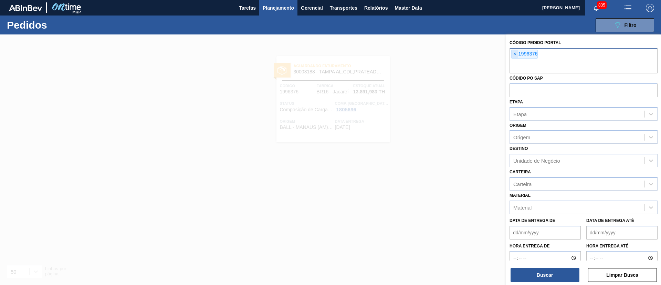
click at [517, 53] on span "×" at bounding box center [515, 54] width 7 height 8
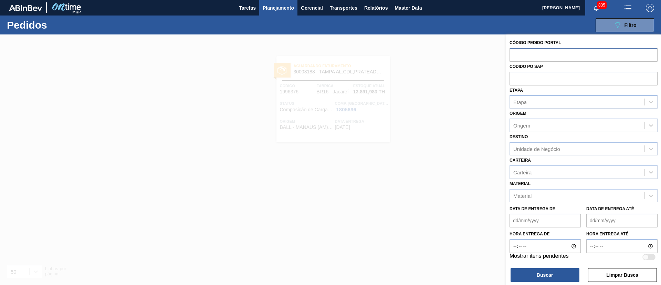
paste input "text"
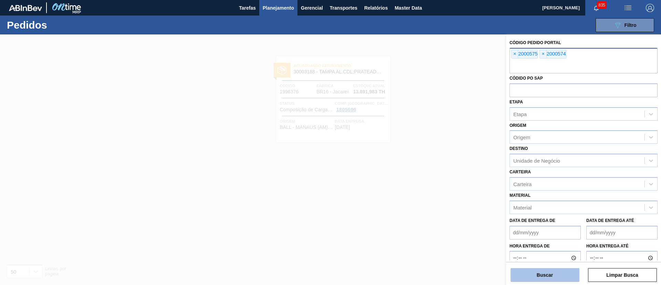
click at [544, 269] on button "Buscar" at bounding box center [545, 275] width 69 height 14
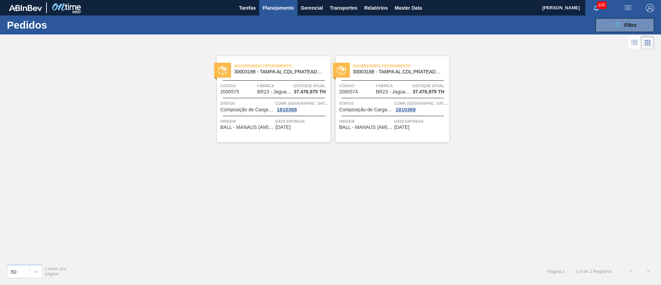
click at [379, 87] on span "Fábrica" at bounding box center [393, 85] width 35 height 7
click at [623, 22] on div "089F7B8B-B2A5-4AFE-B5C0-19BA573D28AC Filtro" at bounding box center [625, 25] width 23 height 8
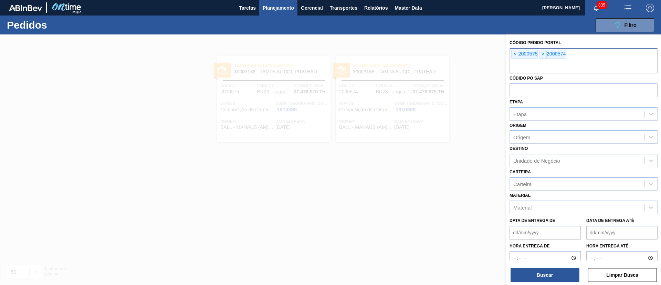
click at [512, 55] on div "× 2000575" at bounding box center [525, 54] width 27 height 9
click at [514, 53] on span "×" at bounding box center [515, 54] width 7 height 8
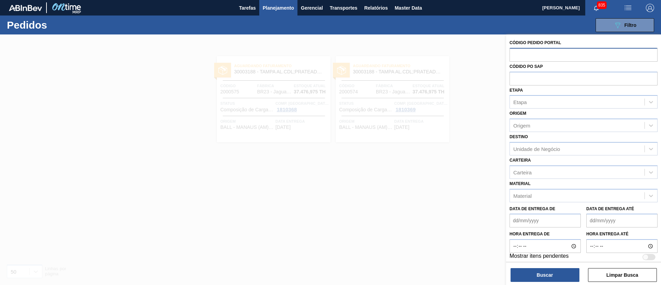
paste input "text"
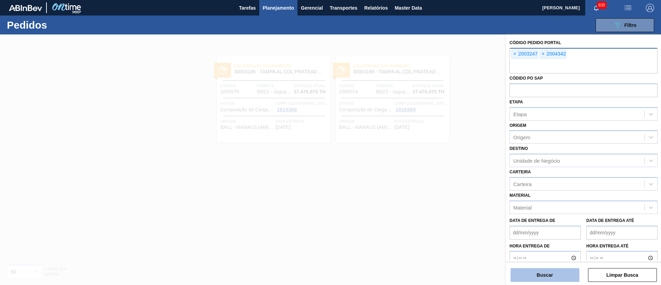
click at [555, 277] on button "Buscar" at bounding box center [545, 275] width 69 height 14
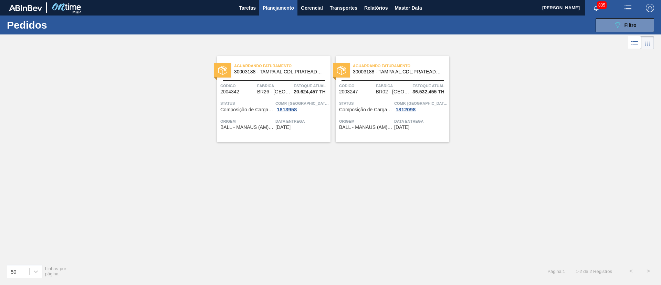
click at [291, 83] on span "Fábrica" at bounding box center [274, 85] width 35 height 7
click at [382, 94] on div "Aguardando Faturamento 30003188 - TAMPA AL.CDL;PRATEADA;LATA-AUTOMATICA; Código…" at bounding box center [393, 99] width 114 height 86
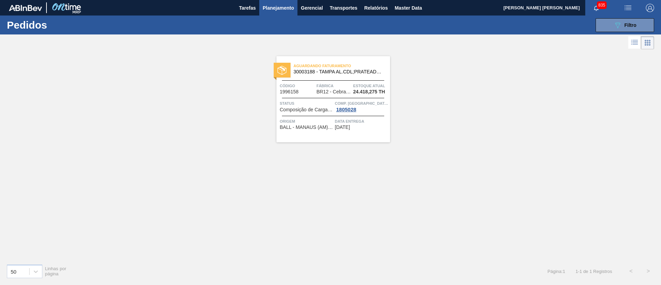
click at [323, 63] on span "Aguardando Faturamento" at bounding box center [342, 65] width 96 height 7
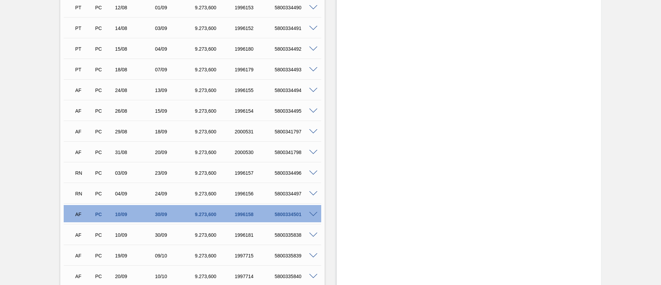
scroll to position [465, 0]
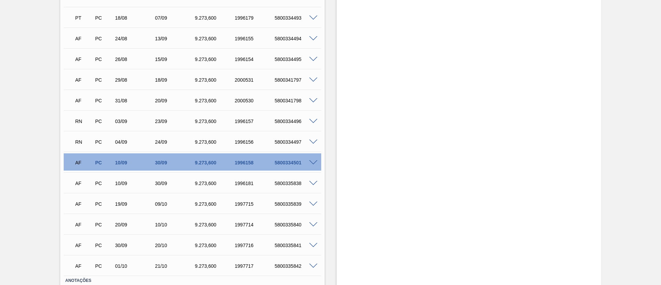
click at [315, 164] on span at bounding box center [313, 162] width 8 height 5
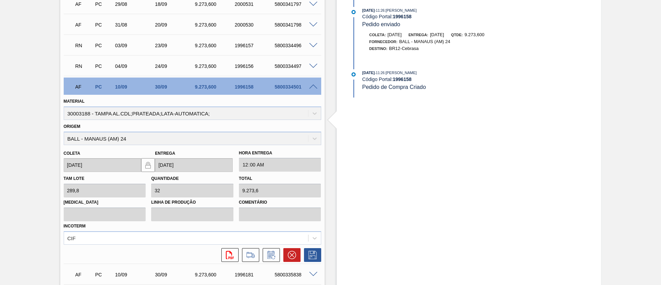
scroll to position [620, 0]
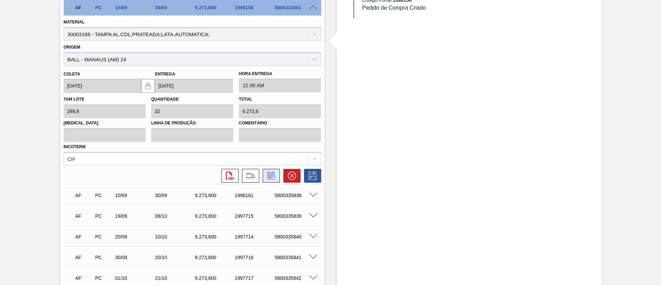
click at [271, 174] on icon at bounding box center [271, 176] width 11 height 8
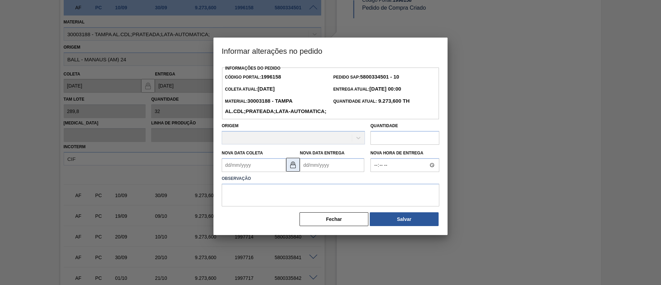
click at [295, 169] on img at bounding box center [293, 165] width 8 height 8
click at [262, 172] on Coleta1996158 "Nova Data Coleta" at bounding box center [254, 165] width 64 height 14
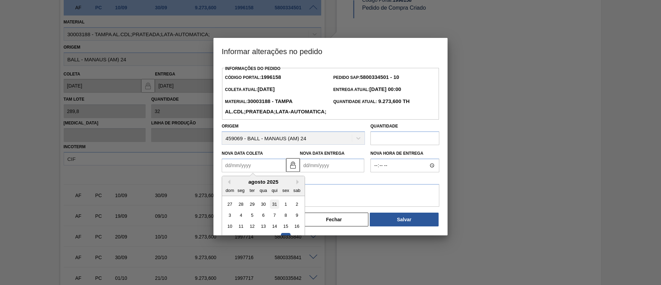
scroll to position [34, 0]
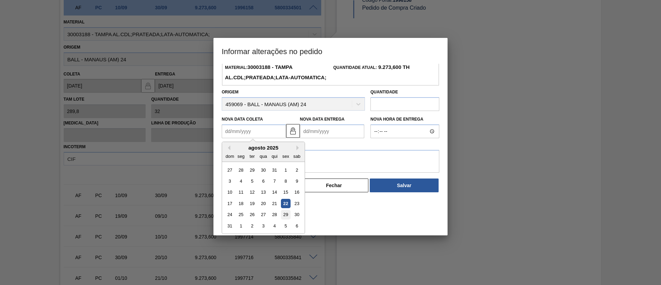
click at [282, 219] on div "29" at bounding box center [285, 214] width 9 height 9
type Coleta1996158 "[DATE]"
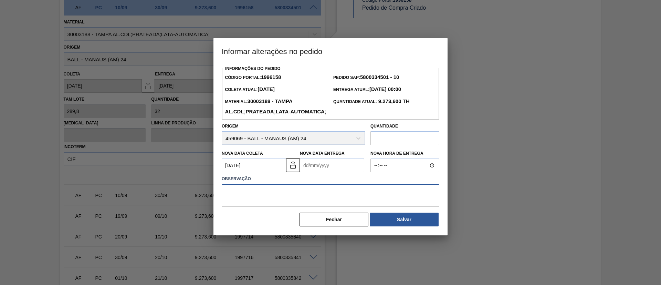
click at [275, 207] on textarea at bounding box center [331, 195] width 218 height 23
type textarea "Força Maior"
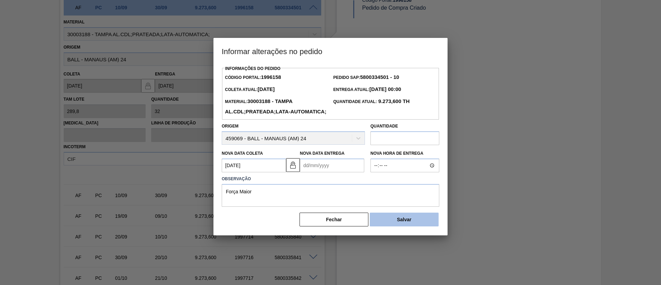
click at [404, 226] on button "Salvar" at bounding box center [404, 220] width 69 height 14
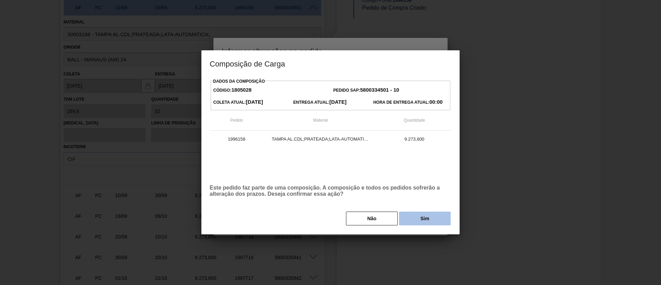
click at [408, 217] on button "Sim" at bounding box center [425, 219] width 52 height 14
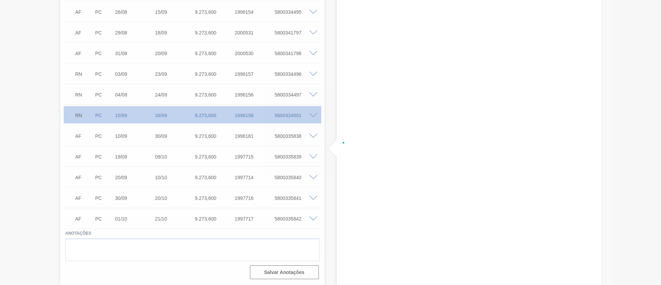
scroll to position [512, 0]
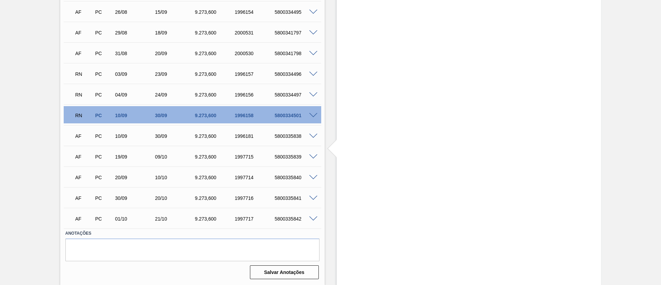
click at [312, 136] on span at bounding box center [313, 136] width 8 height 5
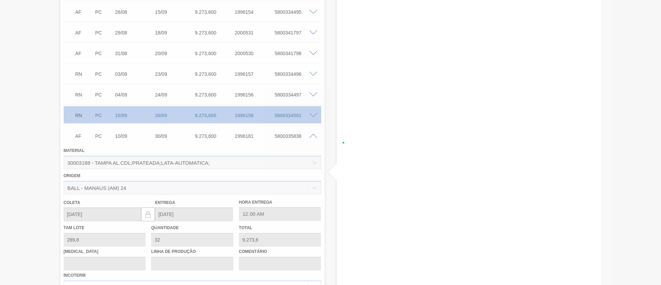
scroll to position [620, 0]
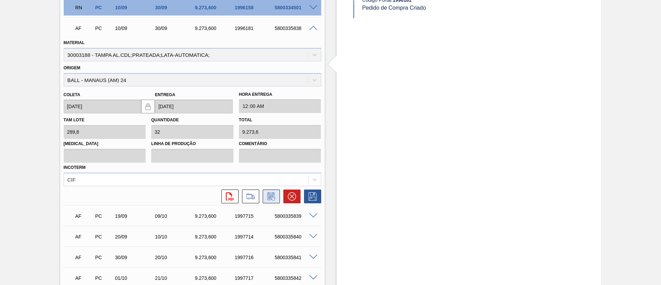
click at [274, 202] on button at bounding box center [271, 196] width 17 height 14
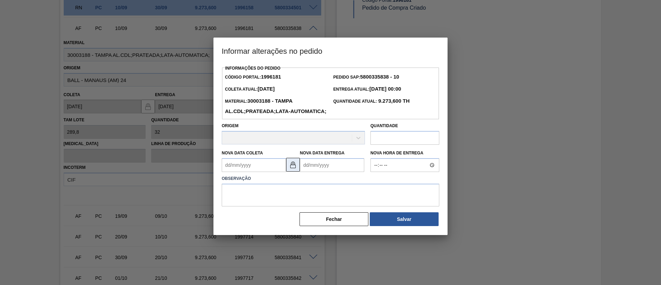
click at [293, 172] on button at bounding box center [293, 165] width 14 height 14
click at [265, 172] on Coleta1996181 "Nova Data Coleta" at bounding box center [254, 165] width 64 height 14
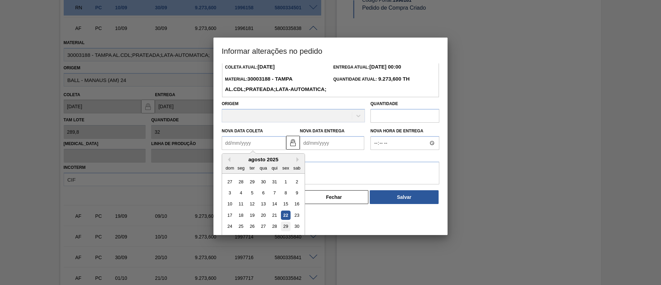
scroll to position [34, 0]
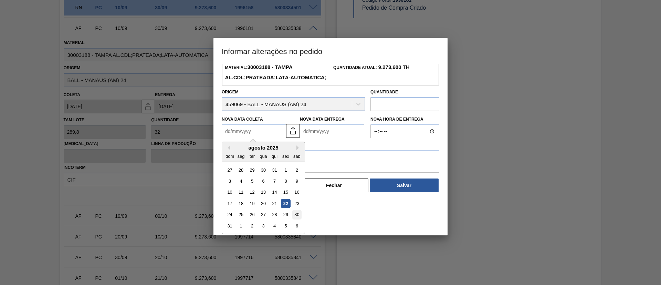
click at [293, 219] on div "30" at bounding box center [296, 214] width 9 height 9
type Coleta1996181 "[DATE]"
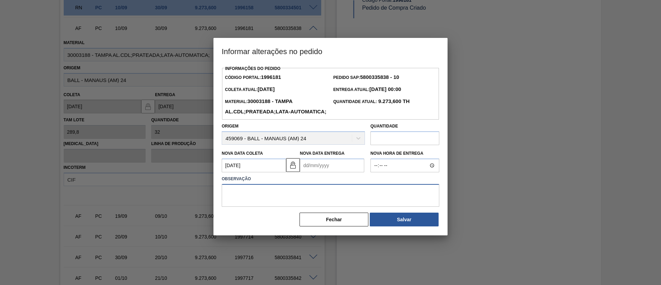
click at [278, 207] on textarea at bounding box center [331, 195] width 218 height 23
type textarea "Força Maior"
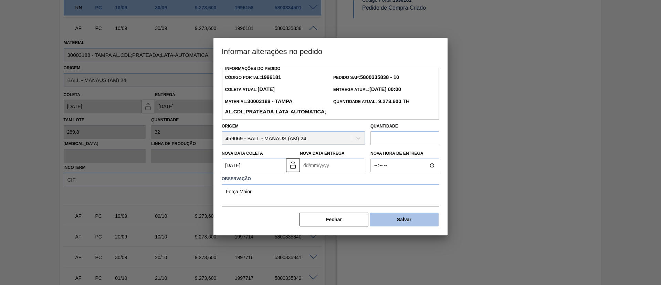
click at [413, 226] on button "Salvar" at bounding box center [404, 220] width 69 height 14
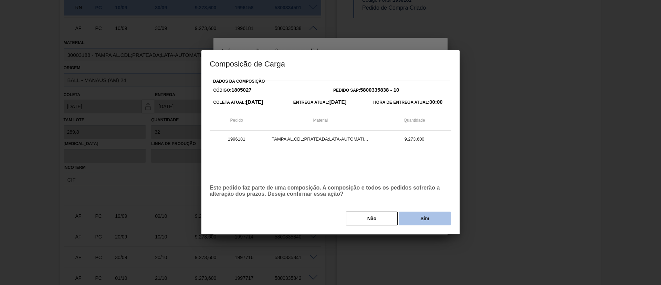
click at [416, 221] on button "Sim" at bounding box center [425, 219] width 52 height 14
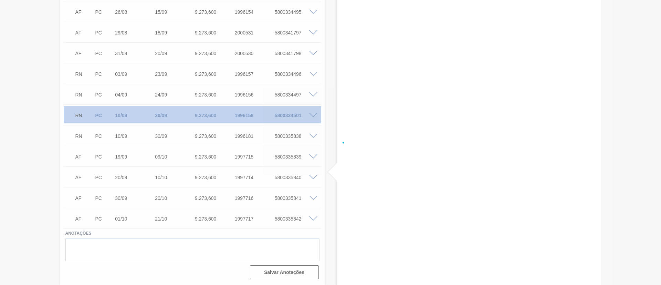
scroll to position [512, 0]
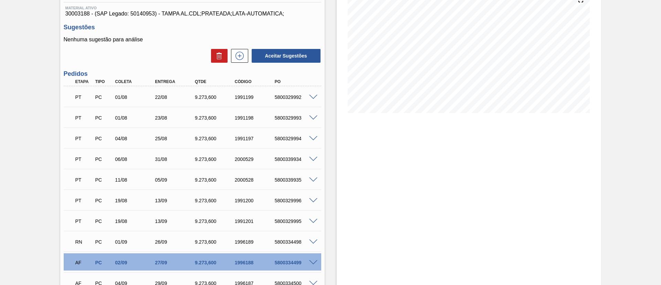
scroll to position [207, 0]
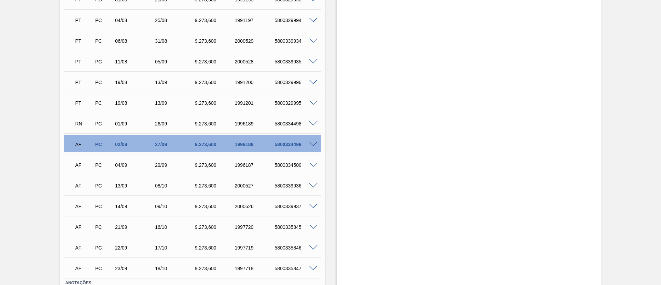
click at [313, 143] on span at bounding box center [313, 144] width 8 height 5
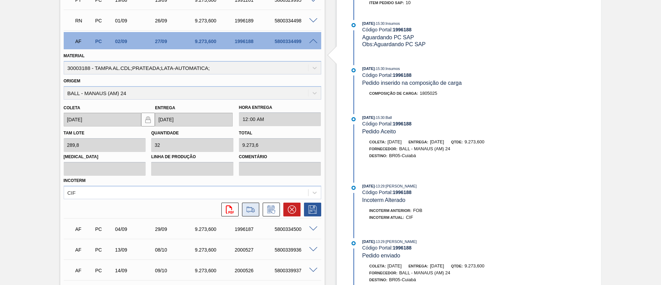
scroll to position [310, 0]
click at [268, 206] on icon at bounding box center [270, 209] width 7 height 8
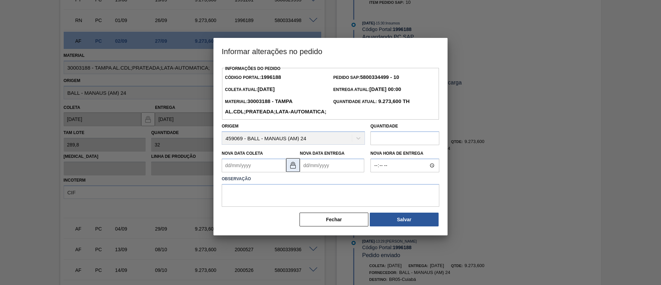
click at [296, 169] on img at bounding box center [293, 165] width 8 height 8
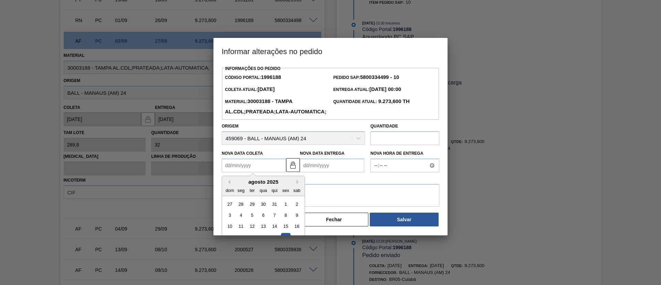
click at [249, 172] on Coleta1996188 "Nova Data Coleta" at bounding box center [254, 165] width 64 height 14
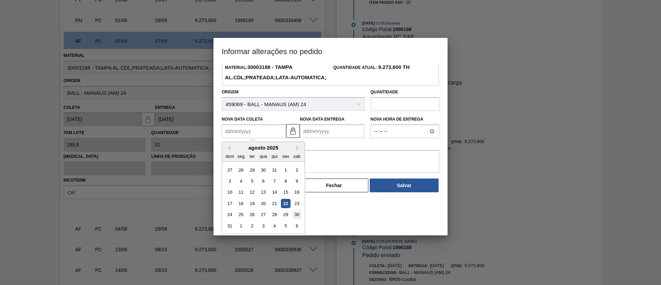
click at [299, 219] on div "30" at bounding box center [296, 214] width 9 height 9
type Coleta1996188 "[DATE]"
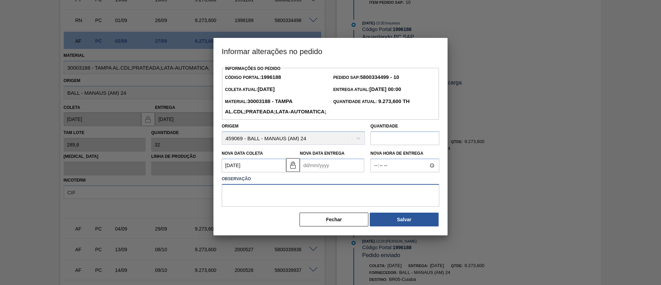
click at [286, 202] on textarea at bounding box center [331, 195] width 218 height 23
type textarea "Força Maior"
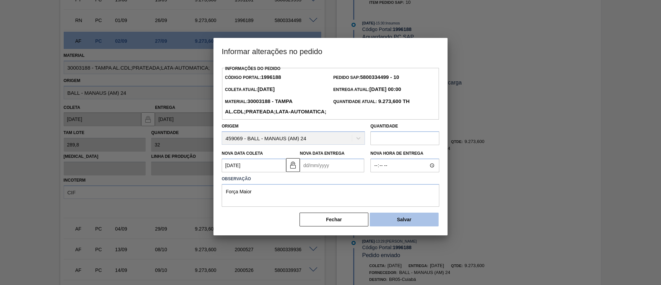
click at [420, 226] on button "Salvar" at bounding box center [404, 220] width 69 height 14
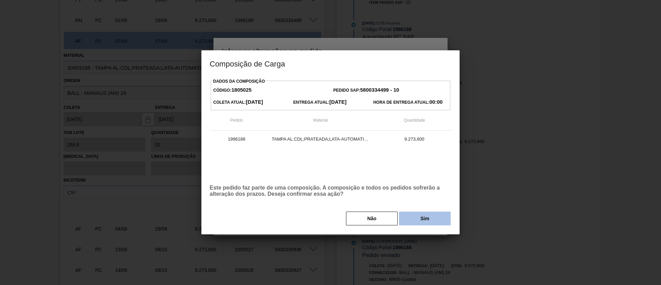
click at [419, 223] on button "Sim" at bounding box center [425, 219] width 52 height 14
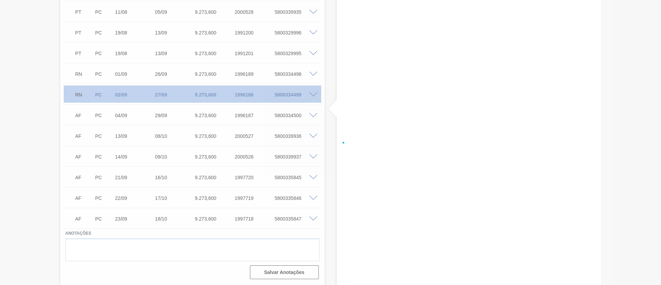
scroll to position [256, 0]
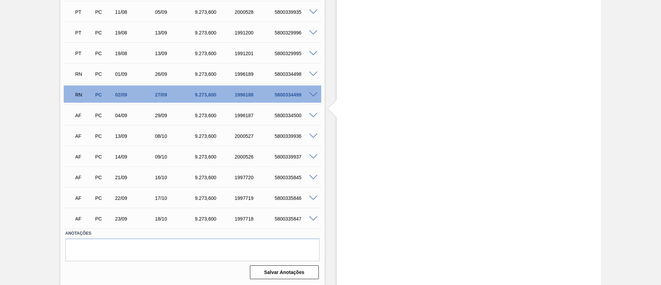
click at [314, 115] on span at bounding box center [313, 115] width 8 height 5
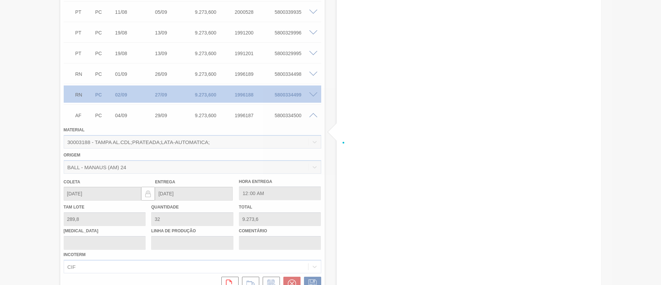
scroll to position [310, 0]
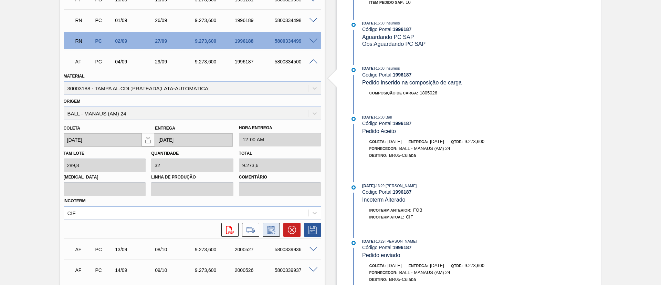
click at [276, 233] on button at bounding box center [271, 230] width 17 height 14
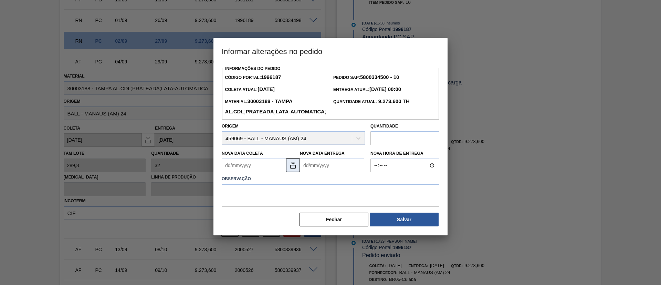
click at [297, 172] on button at bounding box center [293, 165] width 14 height 14
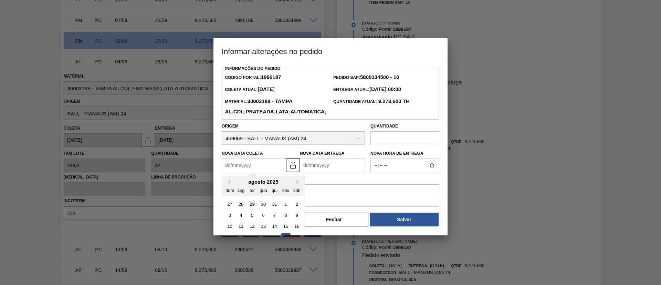
click at [267, 172] on Coleta1996187 "Nova Data Coleta" at bounding box center [254, 165] width 64 height 14
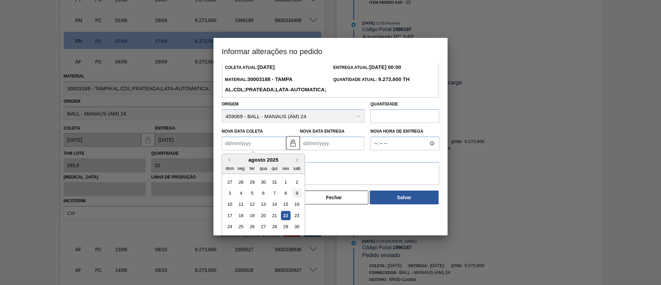
scroll to position [34, 0]
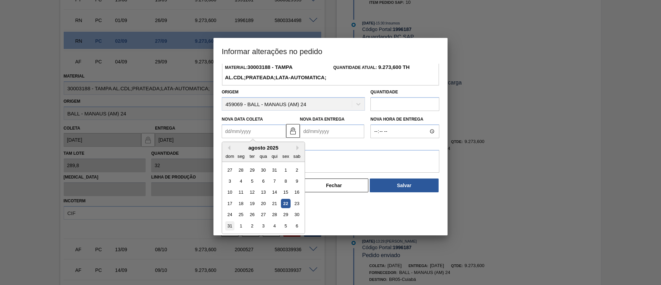
click at [230, 230] on div "31" at bounding box center [229, 225] width 9 height 9
type Coleta1996187 "[DATE]"
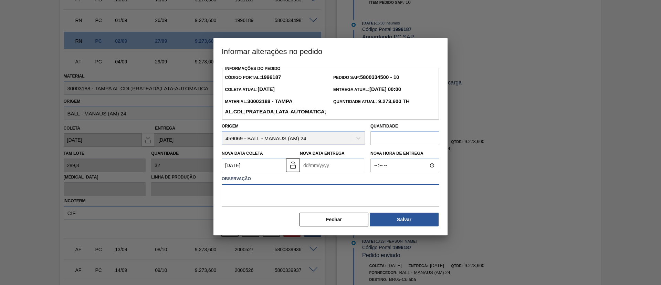
click at [250, 206] on textarea at bounding box center [331, 195] width 218 height 23
type textarea "Força Maior"
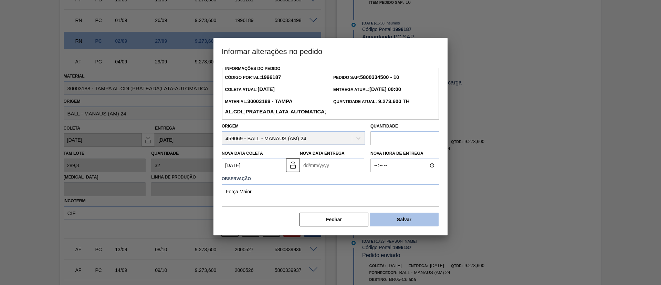
click at [394, 226] on button "Salvar" at bounding box center [404, 220] width 69 height 14
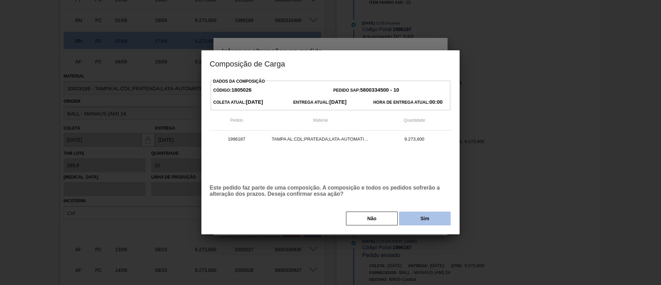
click at [411, 221] on button "Sim" at bounding box center [425, 219] width 52 height 14
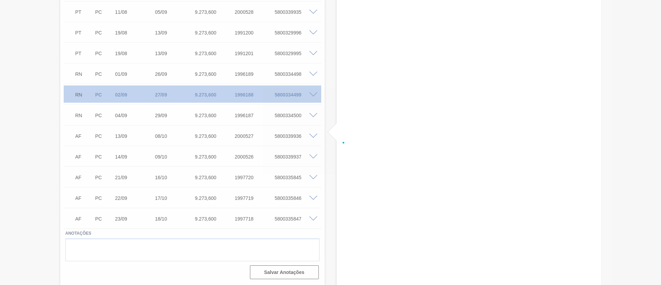
scroll to position [256, 0]
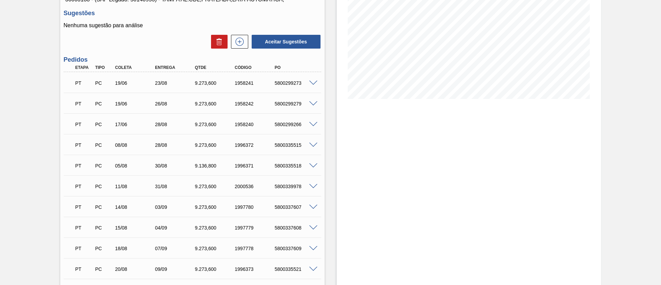
scroll to position [207, 0]
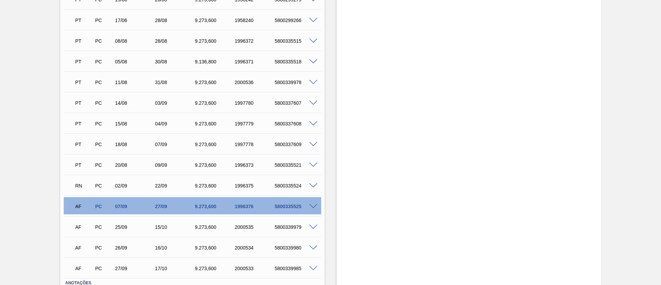
click at [314, 204] on span at bounding box center [313, 206] width 8 height 5
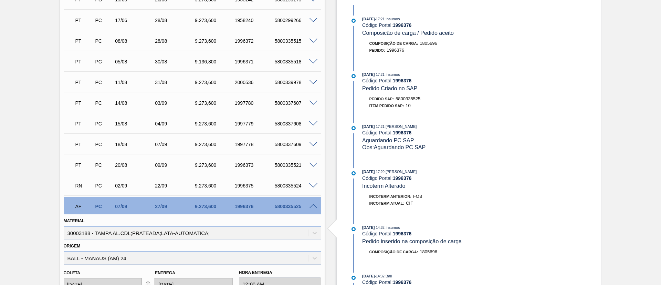
scroll to position [362, 0]
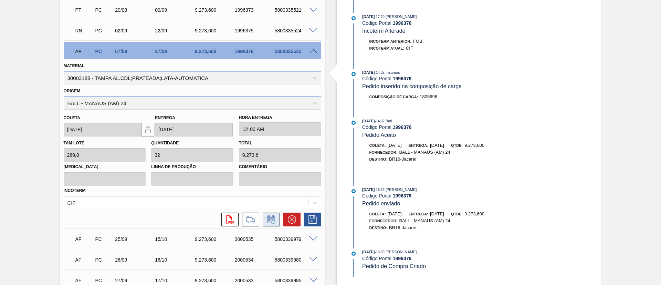
click at [273, 218] on icon at bounding box center [271, 219] width 11 height 8
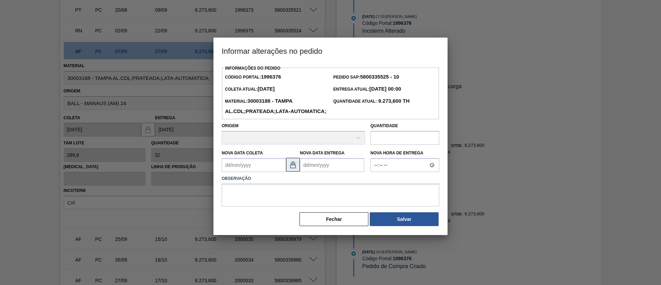
click at [290, 169] on img at bounding box center [293, 165] width 8 height 8
click at [264, 172] on Coleta1996376 "Nova Data Coleta" at bounding box center [254, 165] width 64 height 14
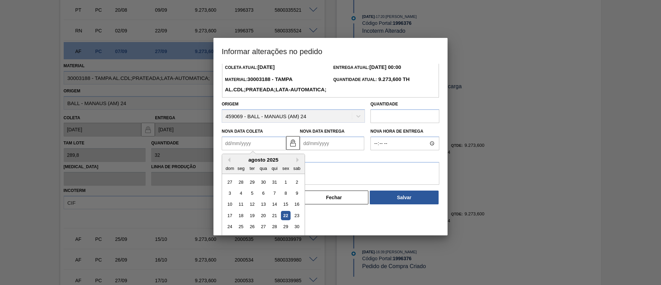
scroll to position [34, 0]
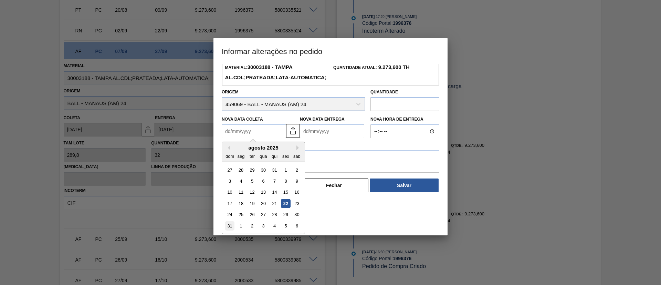
click at [231, 230] on div "31" at bounding box center [229, 225] width 9 height 9
type Coleta1996376 "31/08/2025"
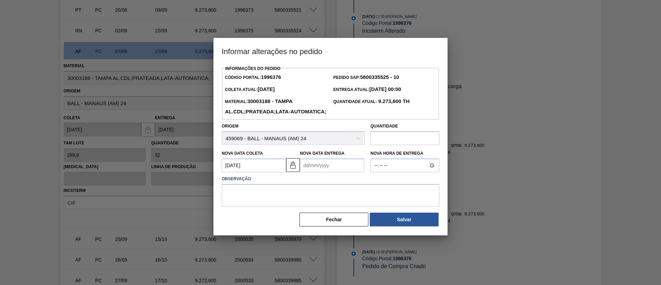
scroll to position [0, 0]
click at [240, 205] on textarea at bounding box center [331, 195] width 218 height 23
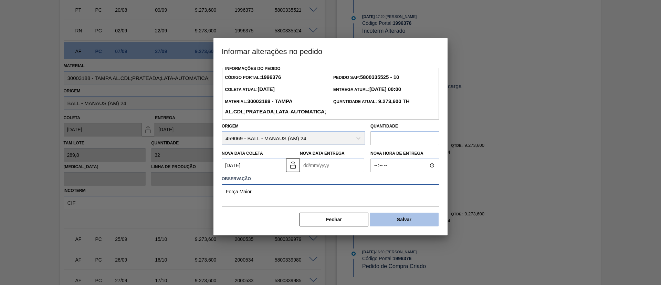
type textarea "Força Maior"
click at [436, 226] on button "Salvar" at bounding box center [404, 220] width 69 height 14
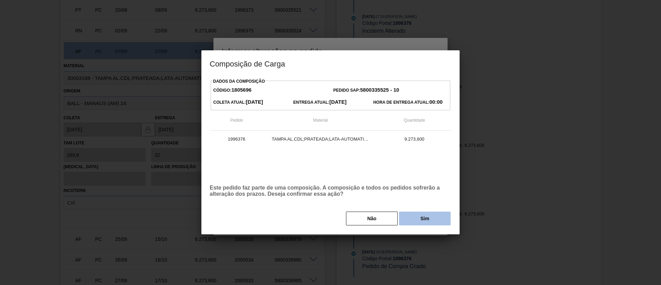
click at [434, 214] on button "Sim" at bounding box center [425, 219] width 52 height 14
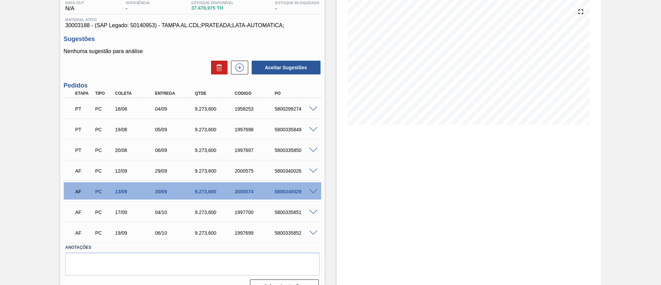
scroll to position [91, 0]
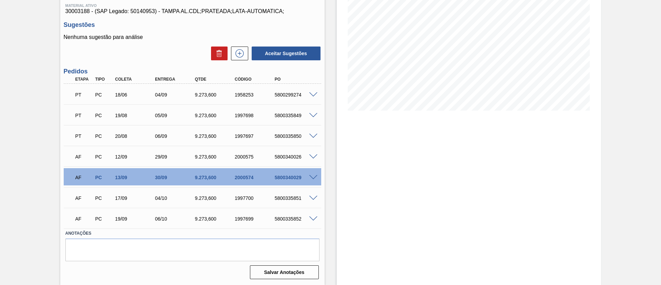
click at [313, 157] on span at bounding box center [313, 156] width 8 height 5
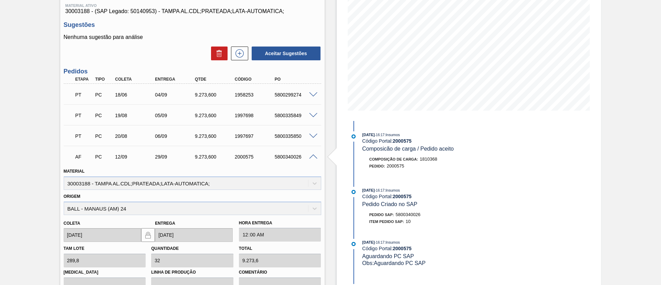
scroll to position [246, 0]
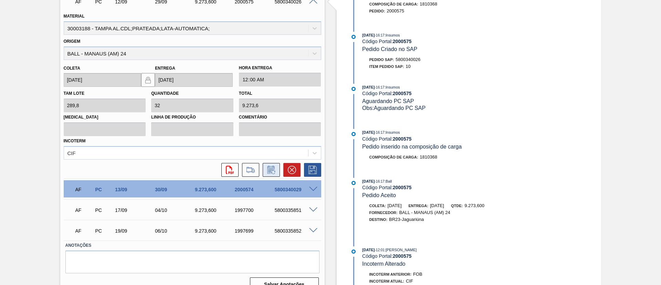
click at [270, 170] on icon at bounding box center [271, 170] width 11 height 8
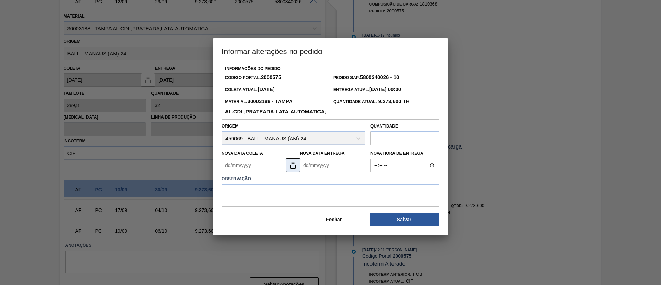
click at [290, 169] on img at bounding box center [293, 165] width 8 height 8
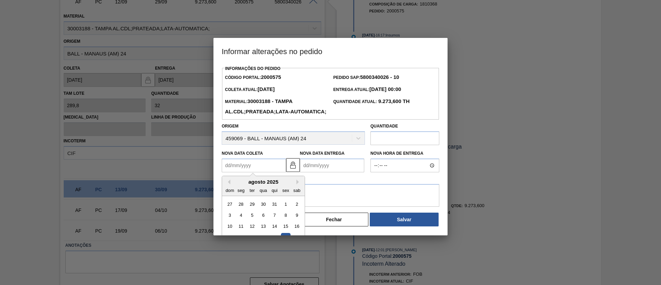
click at [268, 172] on Coleta2000575 "Nova Data Coleta" at bounding box center [254, 165] width 64 height 14
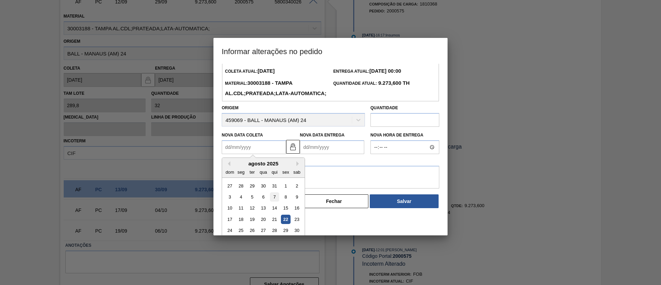
scroll to position [34, 0]
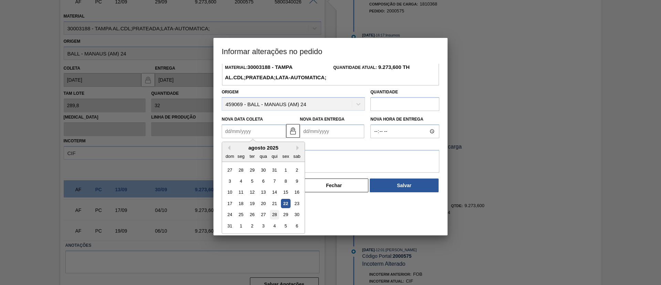
click at [277, 219] on div "28" at bounding box center [274, 214] width 9 height 9
type Coleta2000575 "[DATE]"
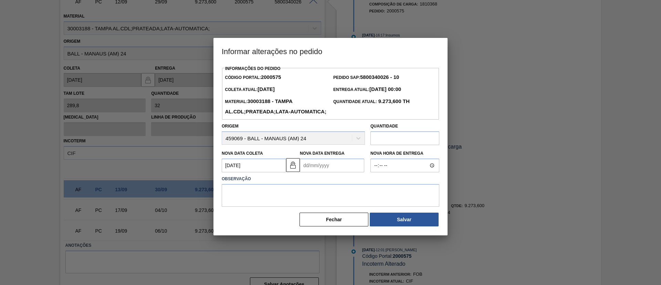
scroll to position [0, 0]
click at [360, 205] on textarea at bounding box center [331, 195] width 218 height 23
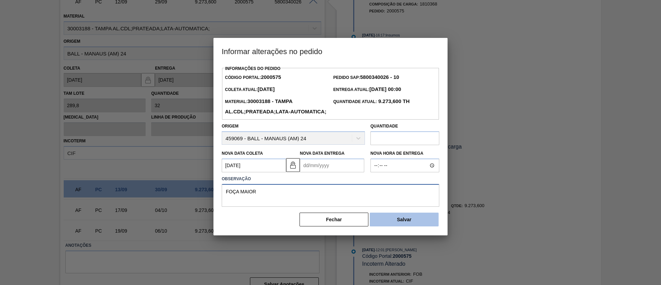
type textarea "FOÇA MAIOR"
click at [422, 226] on button "Salvar" at bounding box center [404, 220] width 69 height 14
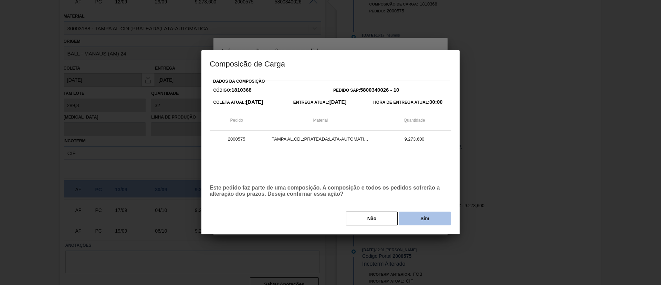
click at [430, 224] on button "Sim" at bounding box center [425, 219] width 52 height 14
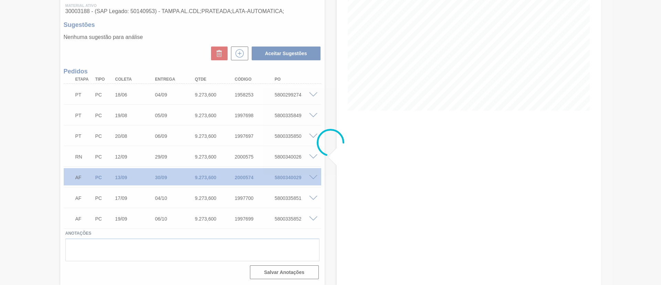
scroll to position [91, 0]
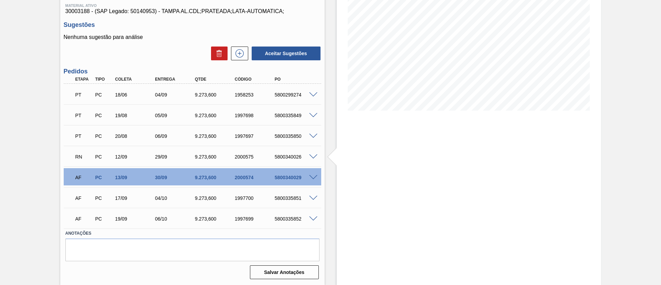
click at [312, 177] on span at bounding box center [313, 177] width 8 height 5
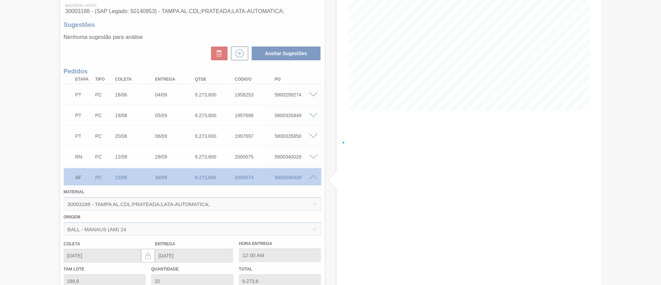
scroll to position [246, 0]
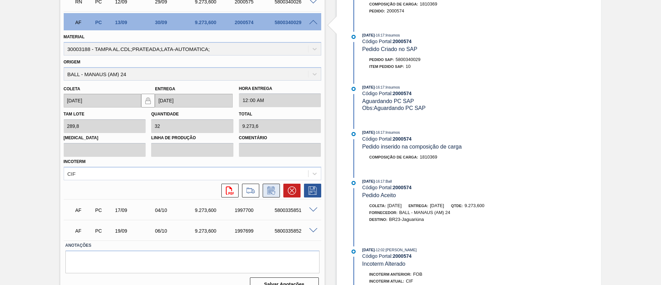
click at [272, 191] on icon at bounding box center [271, 190] width 11 height 8
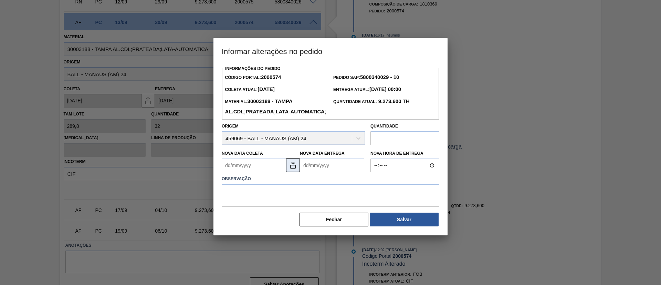
click at [293, 169] on img at bounding box center [293, 165] width 8 height 8
click at [273, 172] on Coleta2000574 "Nova Data Coleta" at bounding box center [254, 165] width 64 height 14
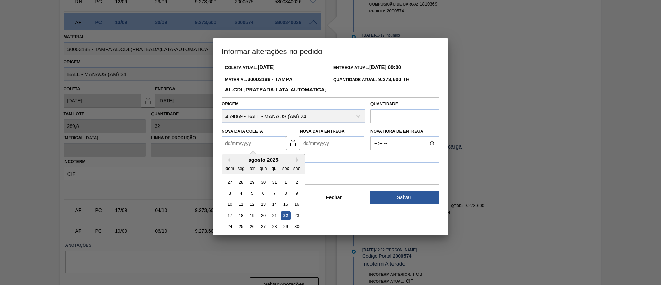
scroll to position [34, 0]
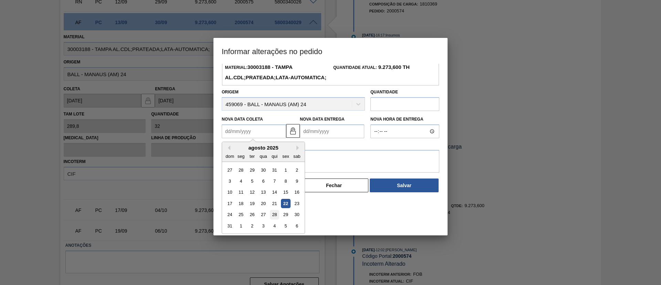
click at [278, 219] on div "28" at bounding box center [274, 214] width 9 height 9
type Coleta2000574 "28/08/2025"
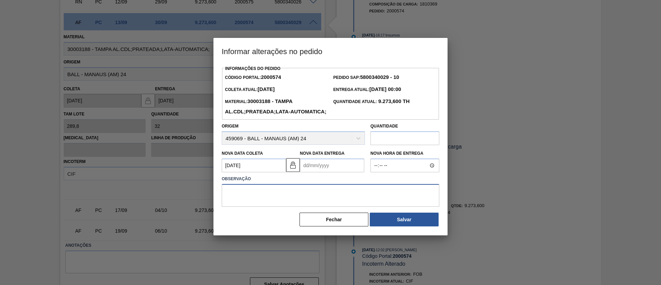
click at [270, 207] on textarea at bounding box center [331, 195] width 218 height 23
type textarea "FORÇA MAIOR"
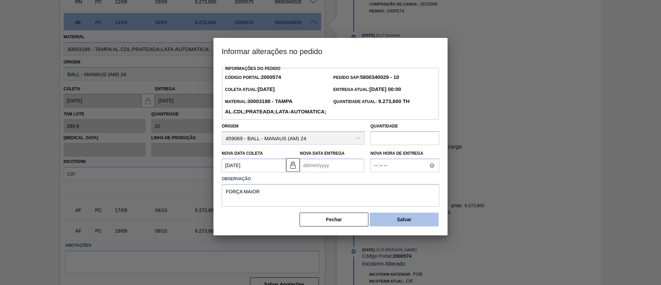
click at [397, 225] on button "Salvar" at bounding box center [404, 220] width 69 height 14
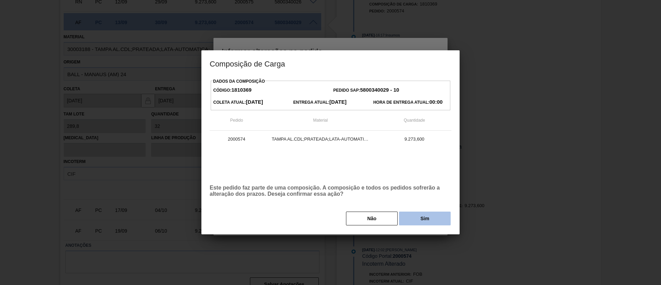
click at [409, 223] on button "Sim" at bounding box center [425, 219] width 52 height 14
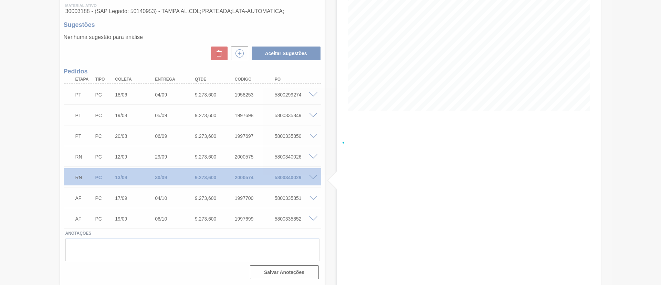
scroll to position [91, 0]
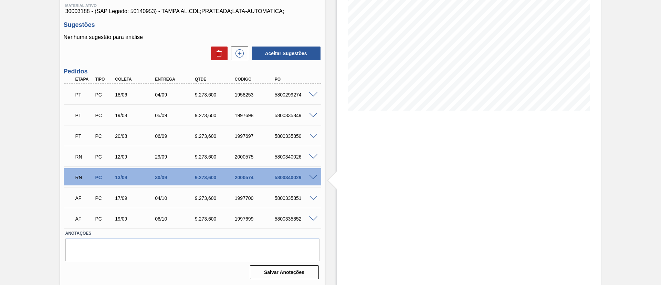
click at [312, 174] on div at bounding box center [315, 176] width 14 height 5
click at [312, 176] on span at bounding box center [313, 177] width 8 height 5
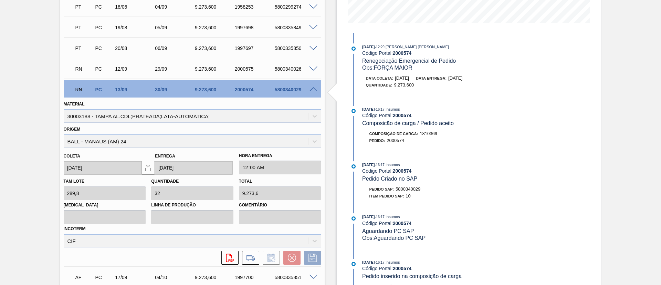
scroll to position [155, 0]
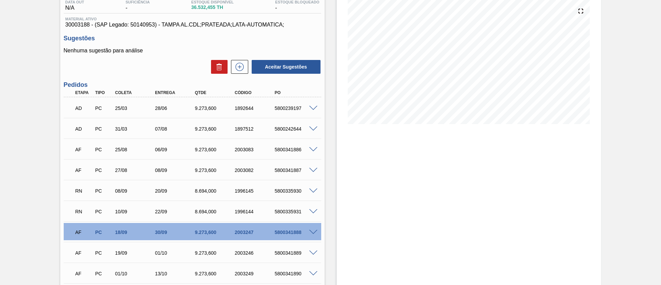
scroll to position [194, 0]
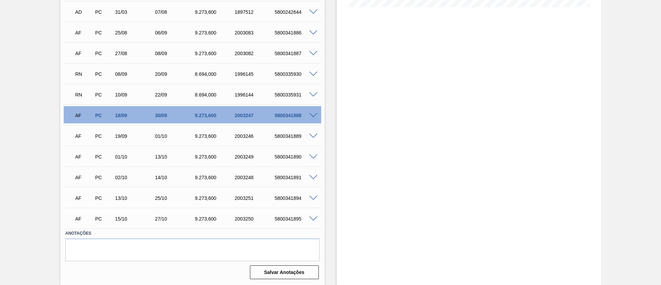
click at [311, 112] on div at bounding box center [315, 114] width 14 height 5
click at [311, 116] on span at bounding box center [313, 115] width 8 height 5
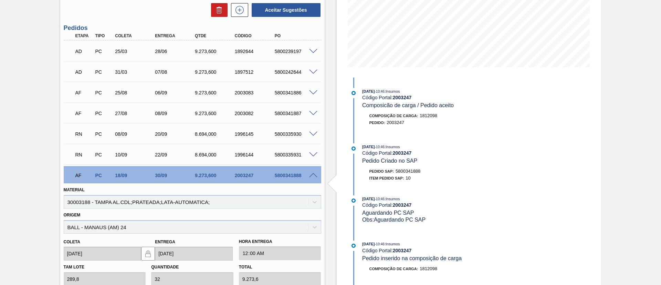
scroll to position [246, 0]
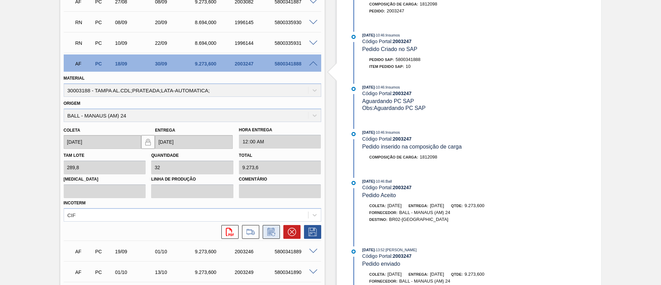
click at [269, 231] on icon at bounding box center [271, 232] width 11 height 8
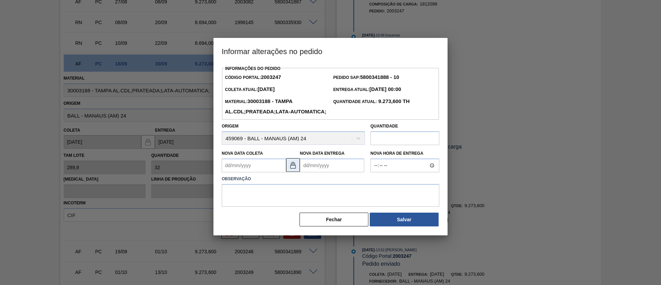
click at [297, 169] on img at bounding box center [293, 165] width 8 height 8
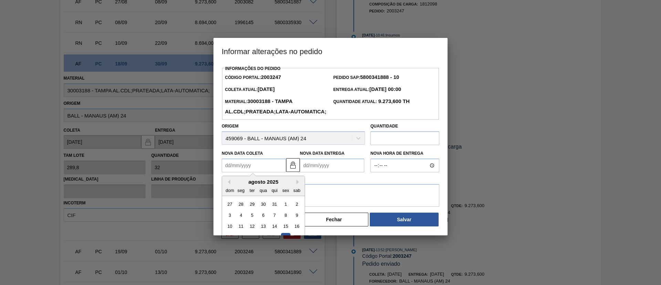
click at [261, 172] on Coleta2003247 "Nova Data Coleta" at bounding box center [254, 165] width 64 height 14
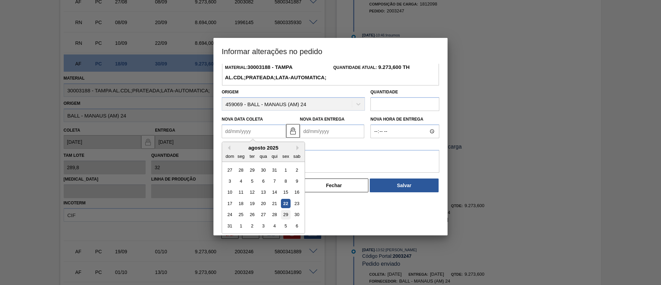
click at [287, 219] on div "29" at bounding box center [285, 214] width 9 height 9
type Coleta2003247 "[DATE]"
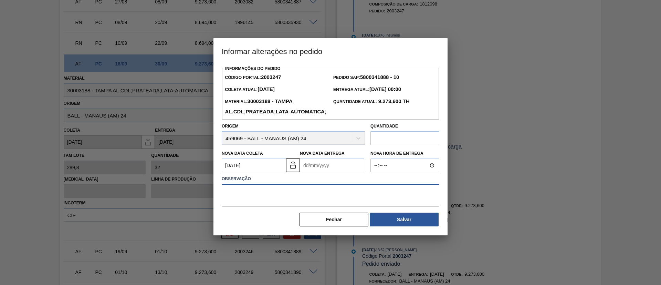
click at [274, 207] on textarea at bounding box center [331, 195] width 218 height 23
type textarea "Força Maior"
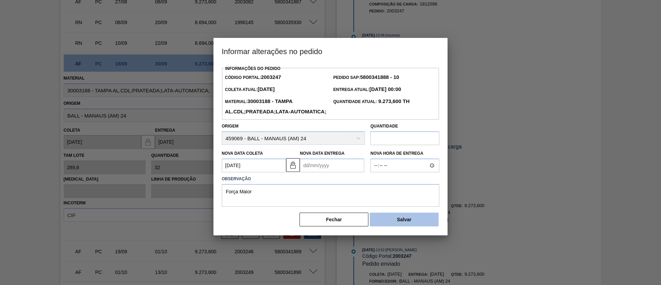
click at [426, 226] on button "Salvar" at bounding box center [404, 220] width 69 height 14
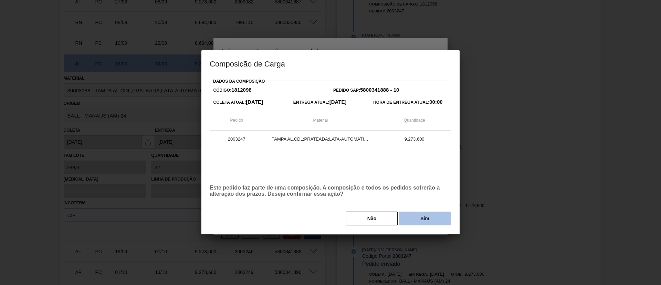
click at [426, 224] on button "Sim" at bounding box center [425, 219] width 52 height 14
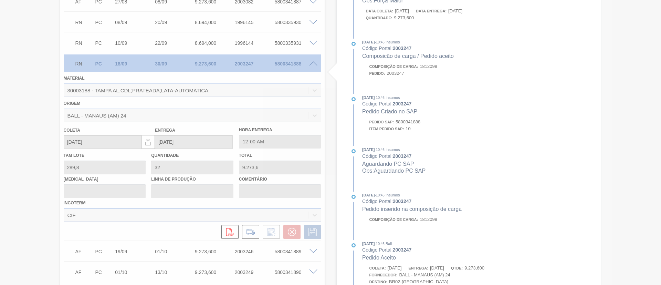
scroll to position [194, 0]
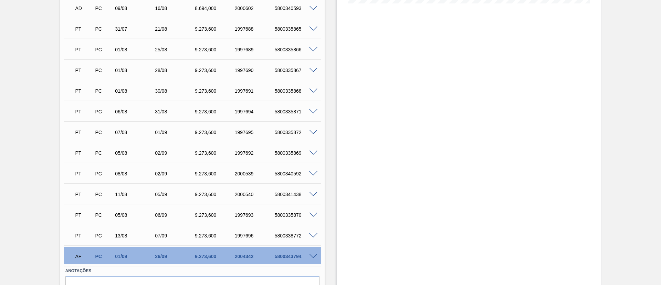
scroll to position [207, 0]
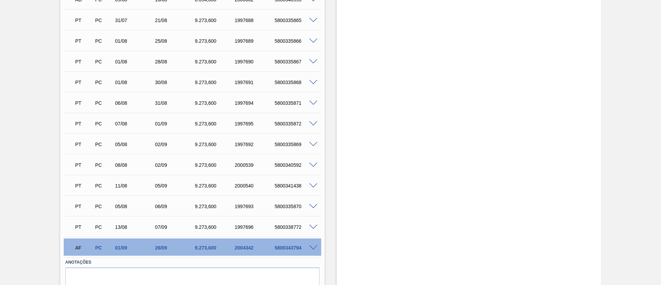
click at [316, 244] on div "AF PC 01/09 26/09 9.273,[PHONE_NUMBER] 5800343794" at bounding box center [193, 246] width 258 height 17
click at [314, 248] on span at bounding box center [313, 247] width 8 height 5
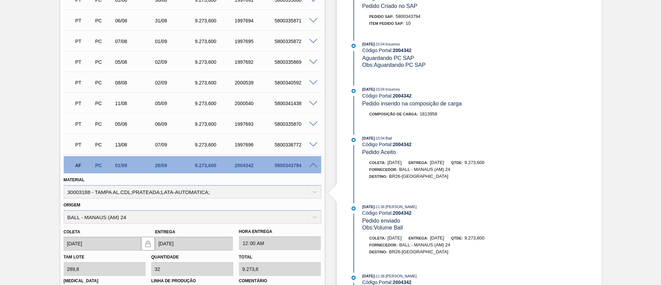
scroll to position [362, 0]
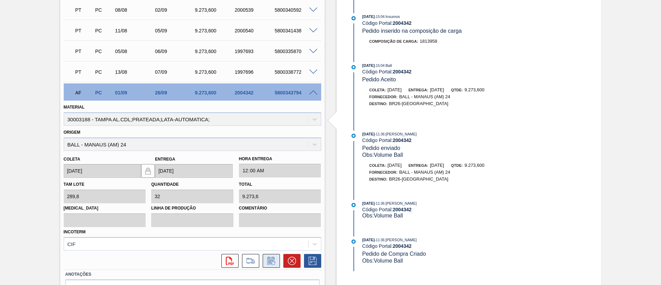
click at [271, 259] on icon at bounding box center [271, 261] width 11 height 8
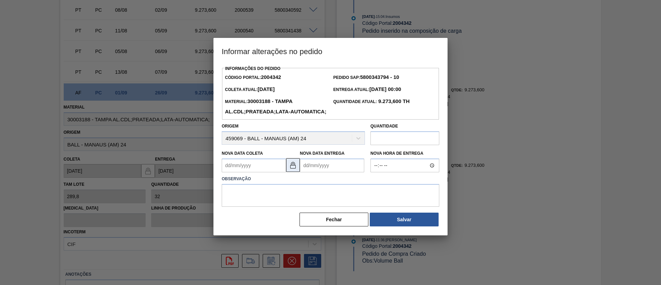
click at [295, 169] on img at bounding box center [293, 165] width 8 height 8
click at [248, 172] on Coleta2004342 "Nova Data Coleta" at bounding box center [254, 165] width 64 height 14
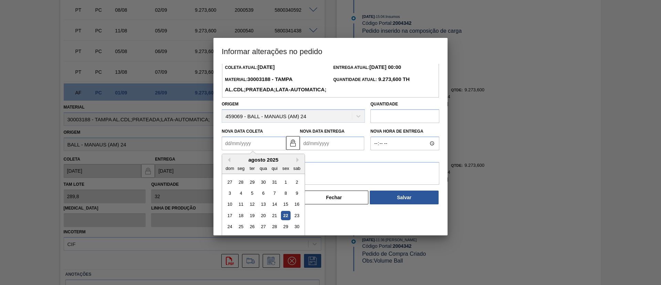
scroll to position [34, 0]
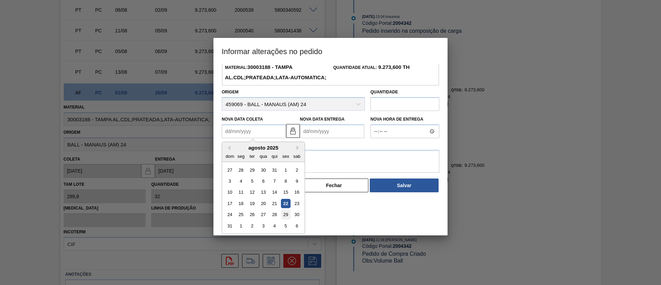
click at [283, 219] on div "29" at bounding box center [285, 214] width 9 height 9
type Coleta2004342 "[DATE]"
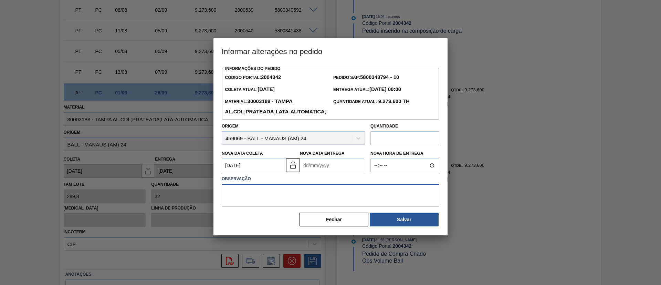
click at [269, 200] on textarea at bounding box center [331, 195] width 218 height 23
type textarea "Força Maior"
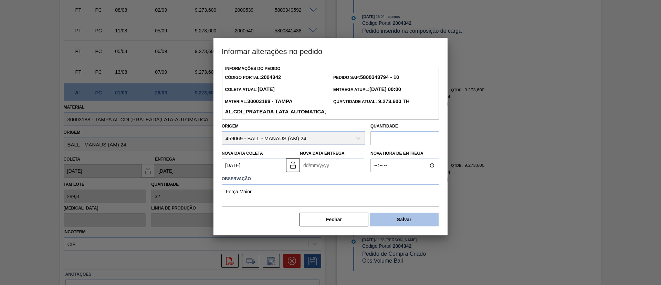
click at [424, 226] on button "Salvar" at bounding box center [404, 220] width 69 height 14
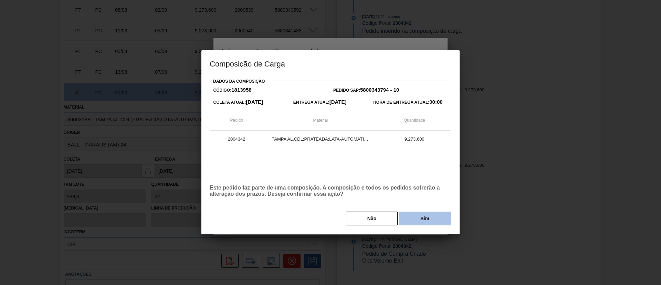
click at [429, 223] on button "Sim" at bounding box center [425, 219] width 52 height 14
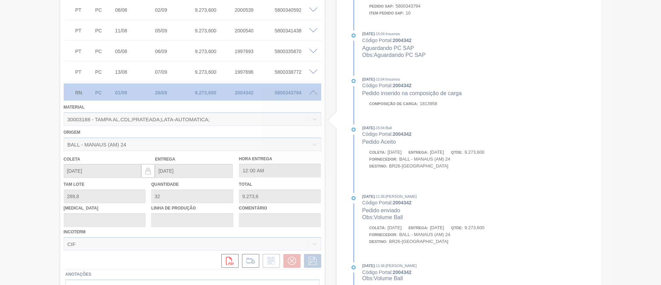
scroll to position [236, 0]
